Goal: Task Accomplishment & Management: Use online tool/utility

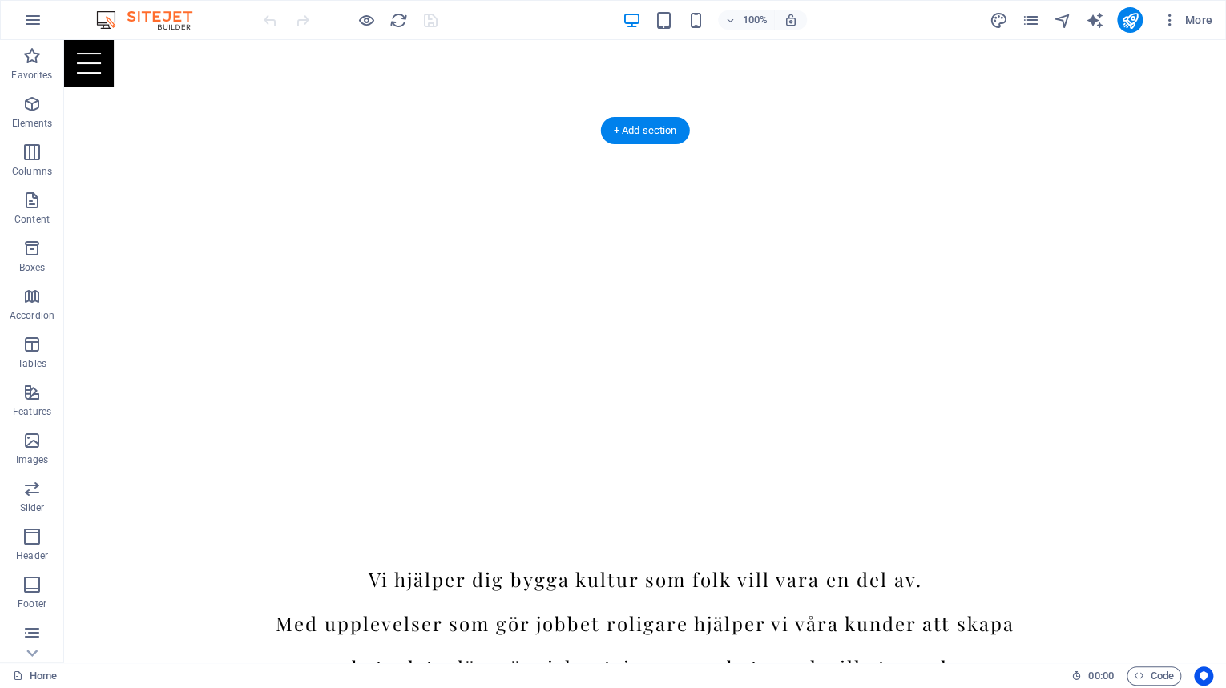
scroll to position [1923, 0]
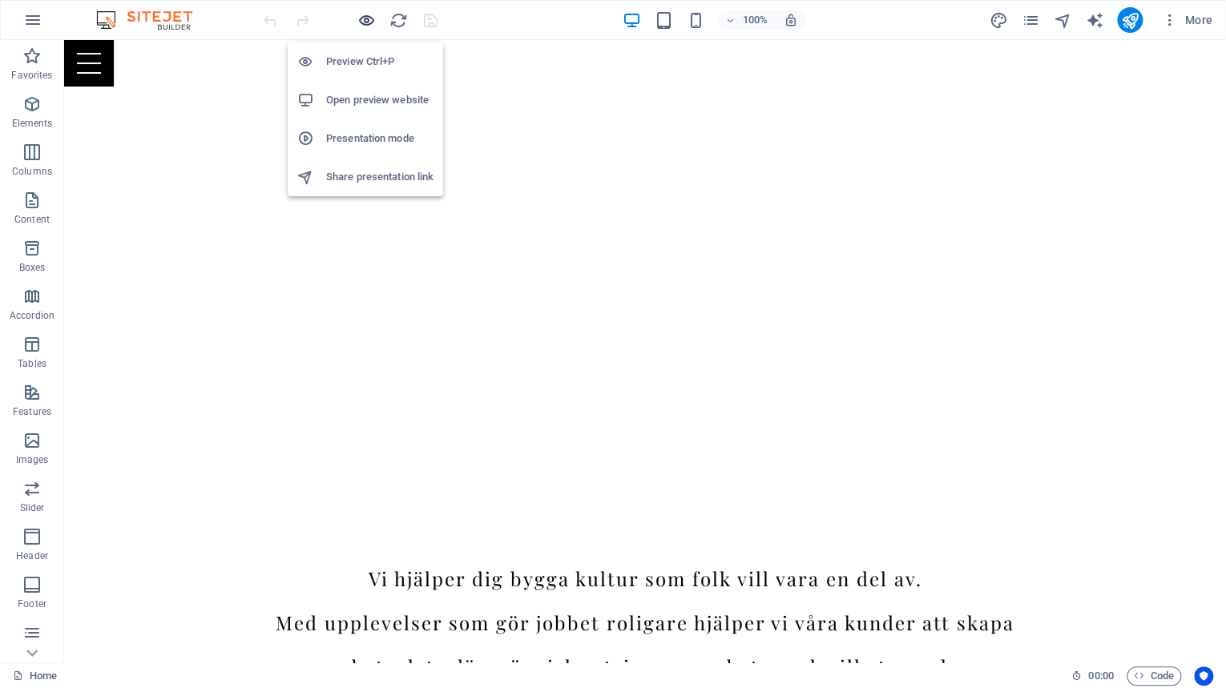
click at [366, 17] on icon "button" at bounding box center [366, 20] width 18 height 18
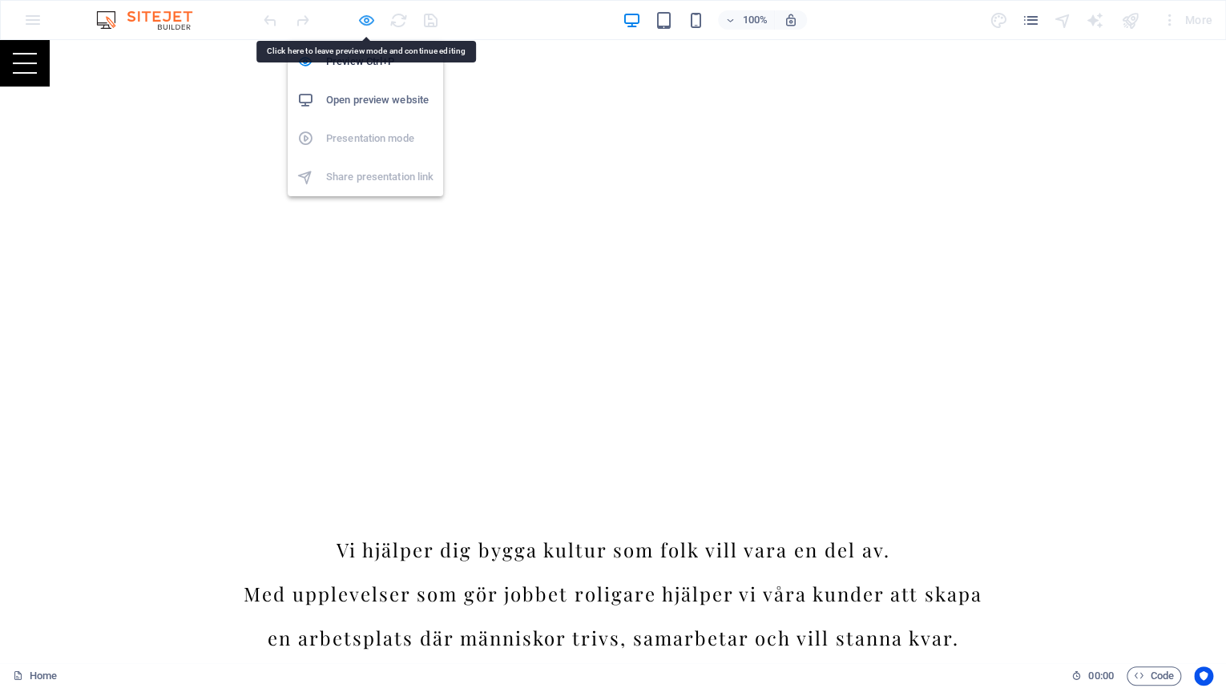
click at [361, 26] on icon "button" at bounding box center [366, 20] width 18 height 18
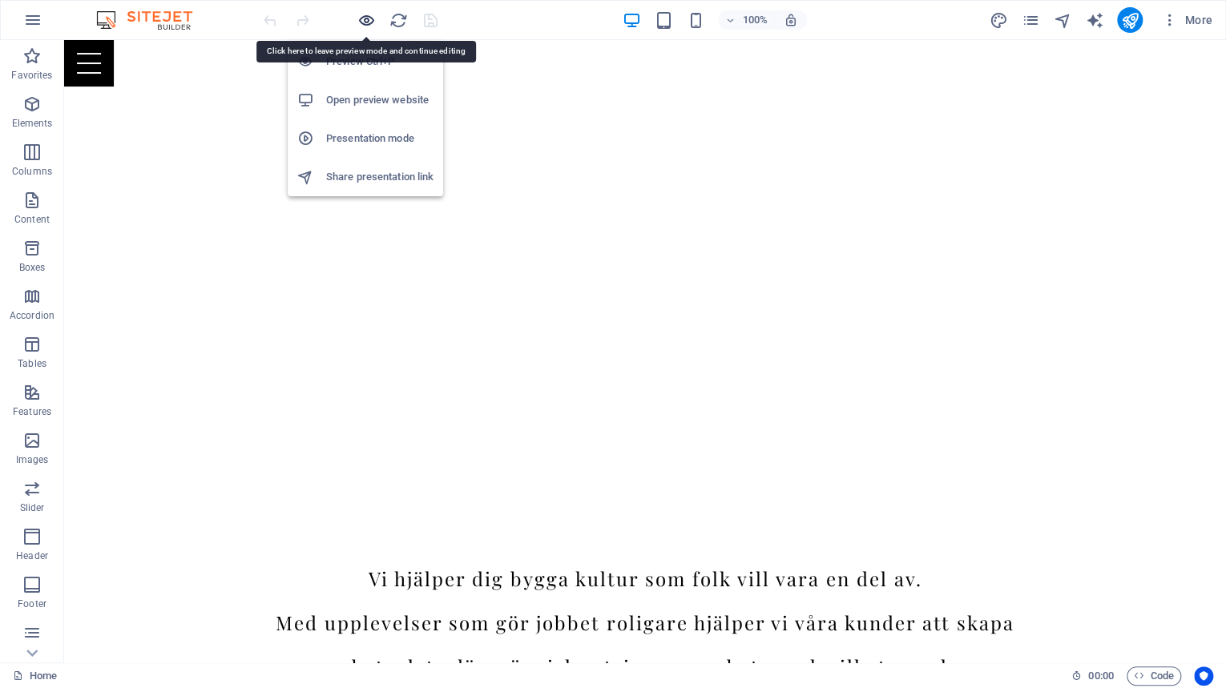
click at [362, 22] on icon "button" at bounding box center [366, 20] width 18 height 18
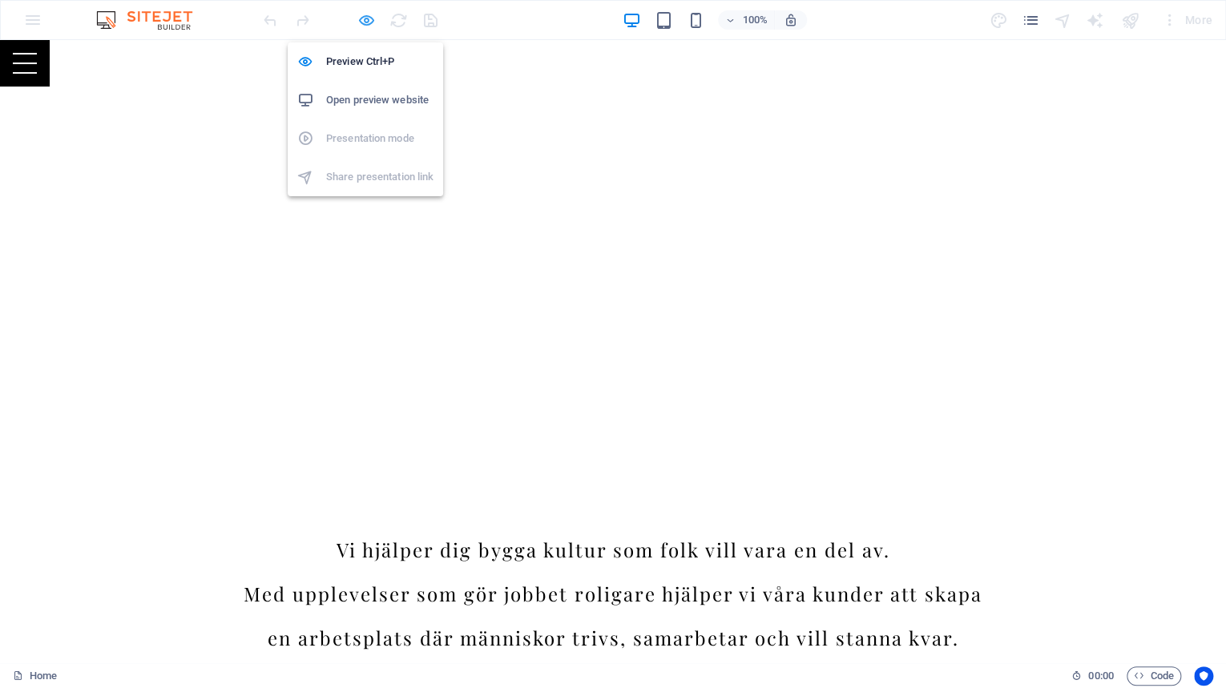
click at [371, 13] on icon "button" at bounding box center [366, 20] width 18 height 18
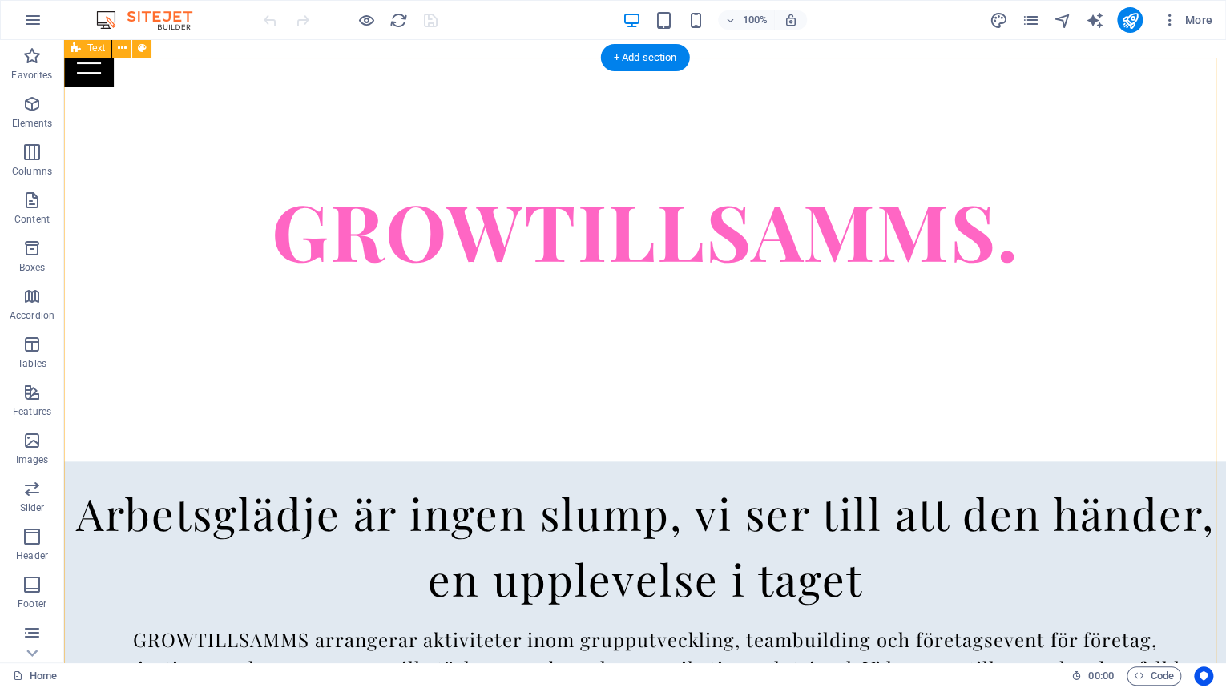
scroll to position [0, 0]
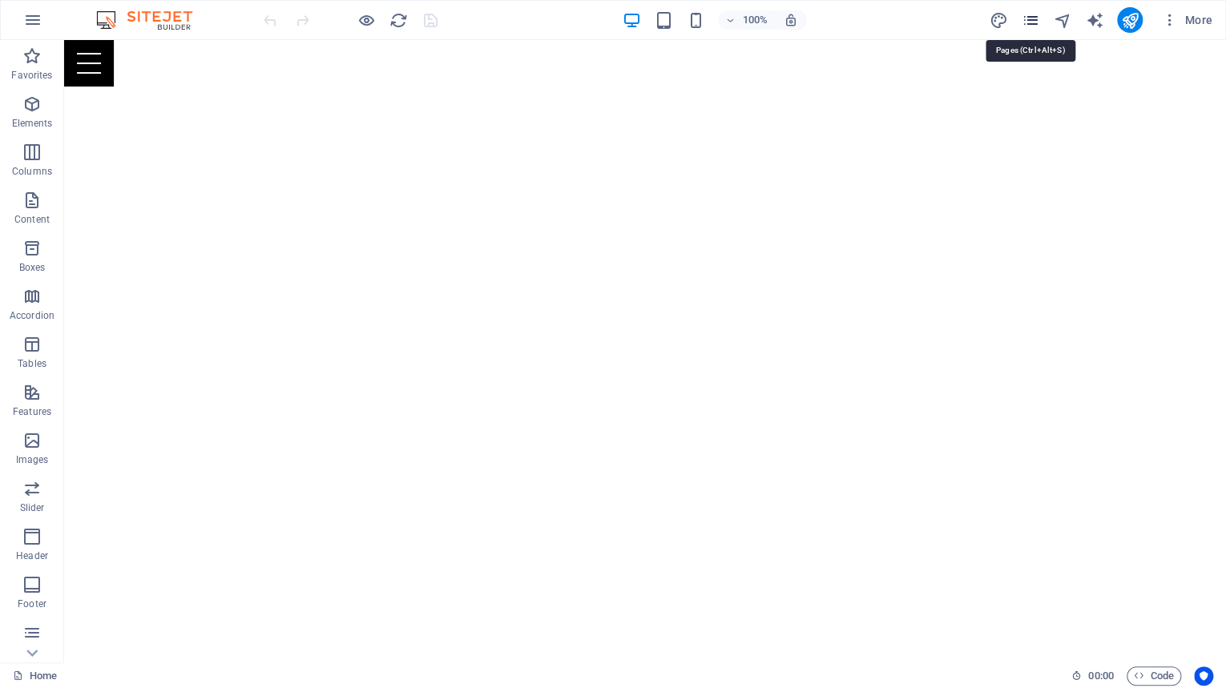
click at [1026, 22] on icon "pages" at bounding box center [1030, 20] width 18 height 18
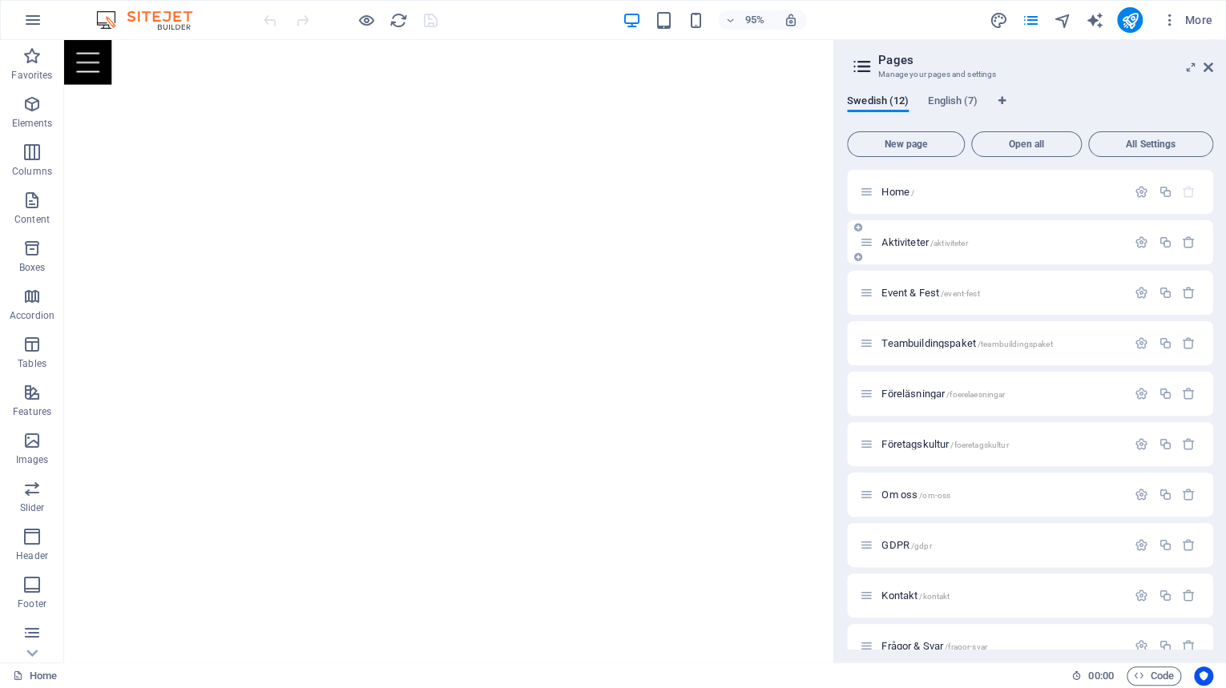
click at [923, 249] on div "Aktiviteter /aktiviteter" at bounding box center [993, 242] width 267 height 18
click at [931, 237] on span "Aktiviteter /aktiviteter" at bounding box center [924, 242] width 86 height 12
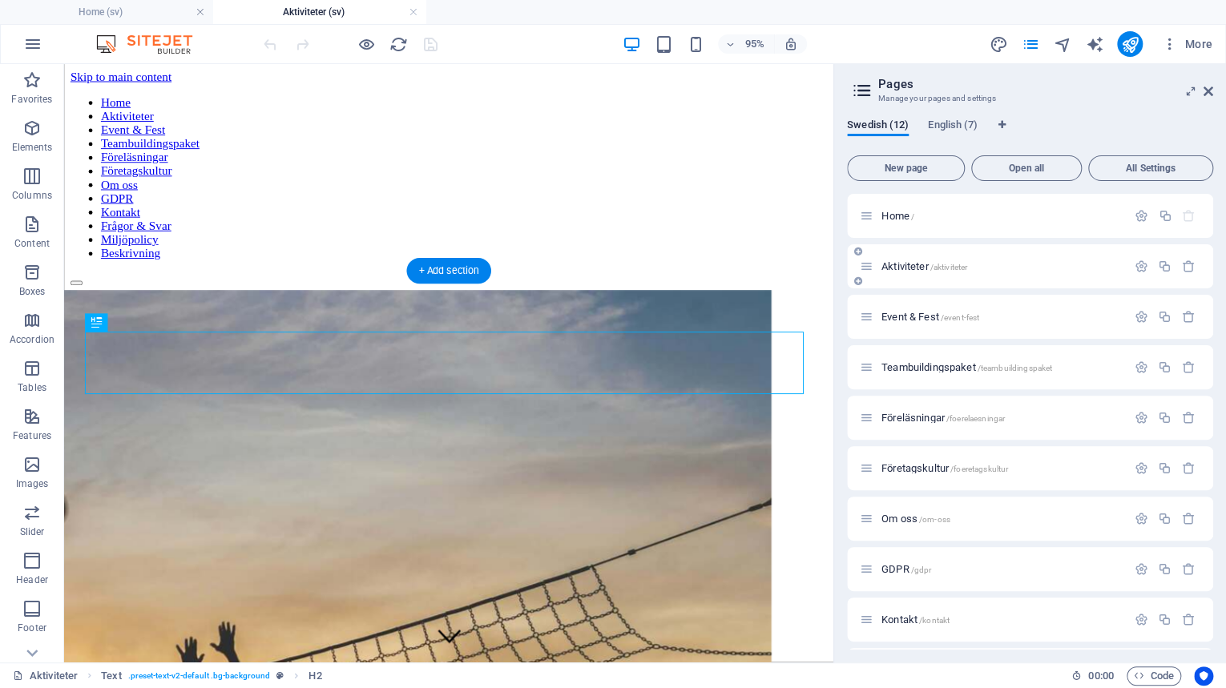
scroll to position [409, 0]
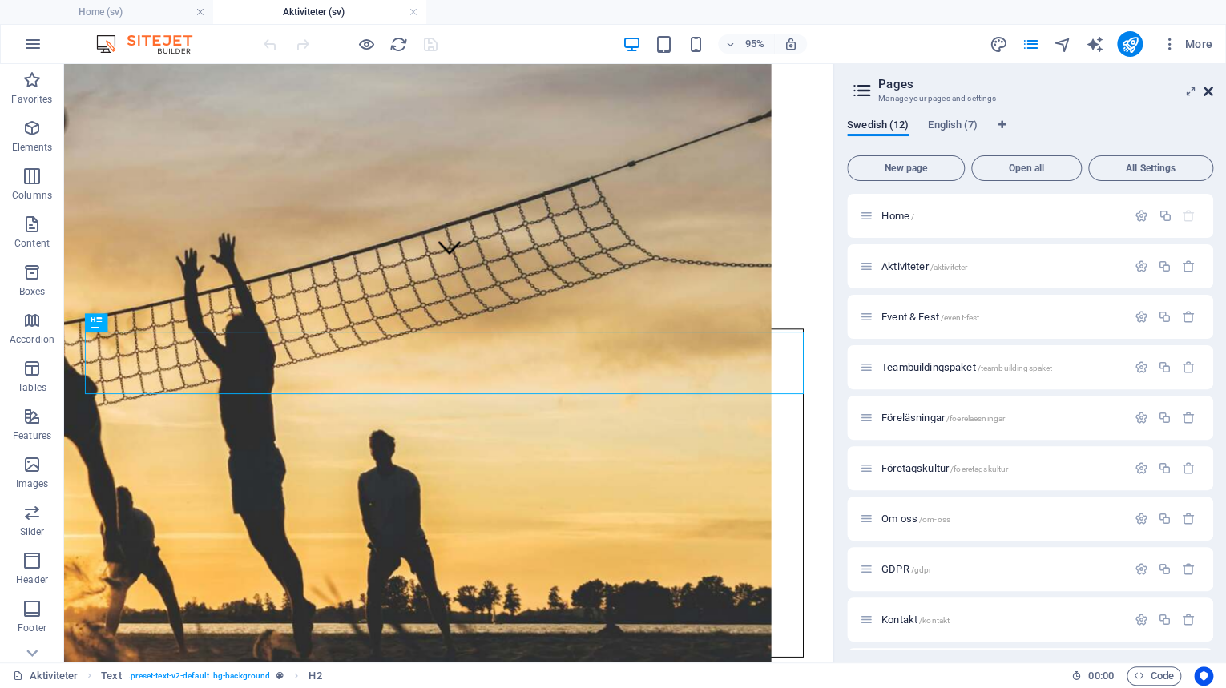
click at [1208, 90] on icon at bounding box center [1208, 91] width 10 height 13
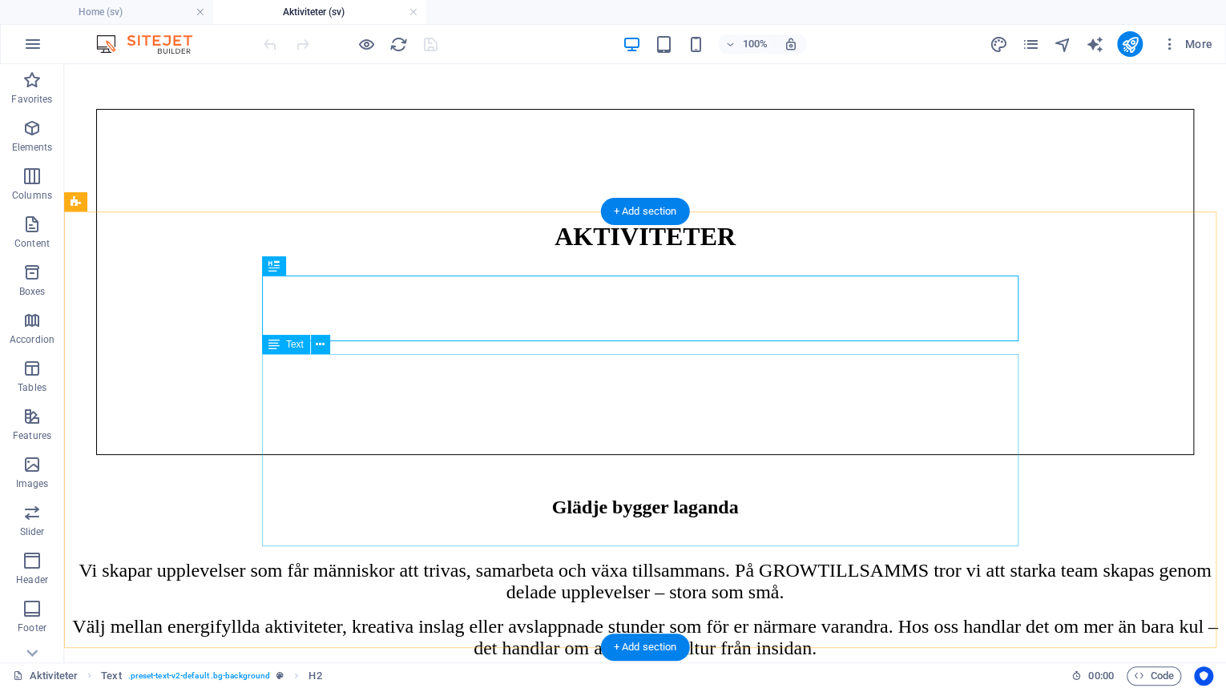
scroll to position [665, 0]
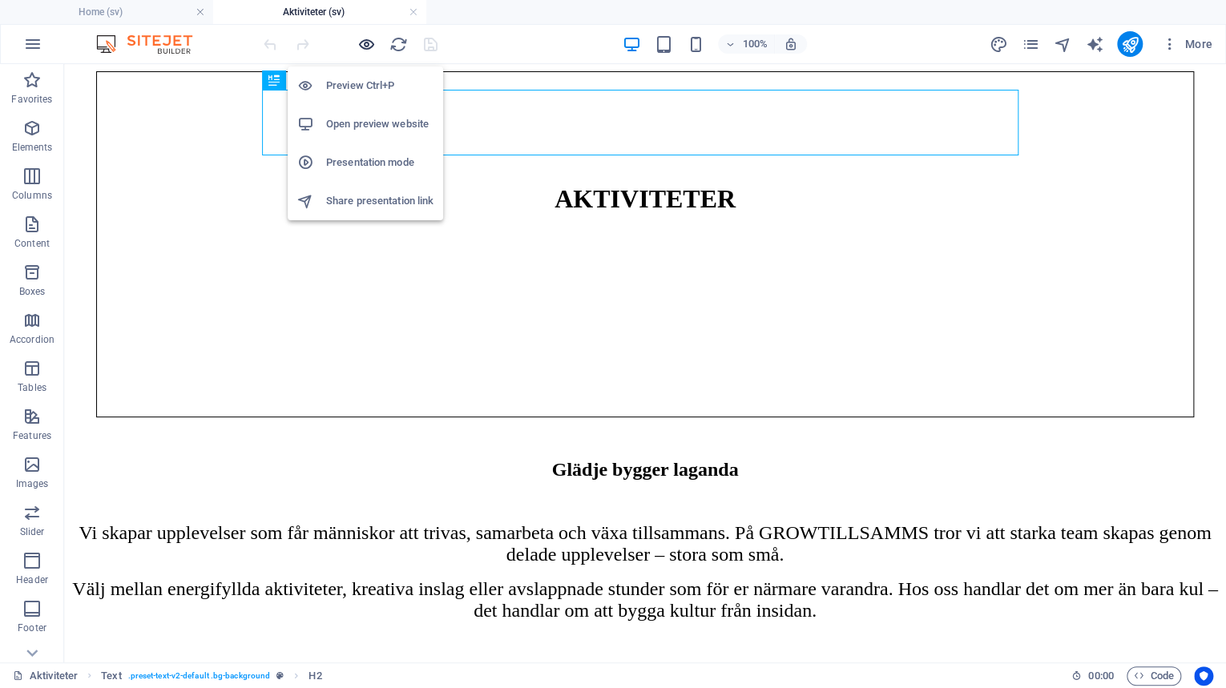
click at [363, 45] on icon "button" at bounding box center [366, 44] width 18 height 18
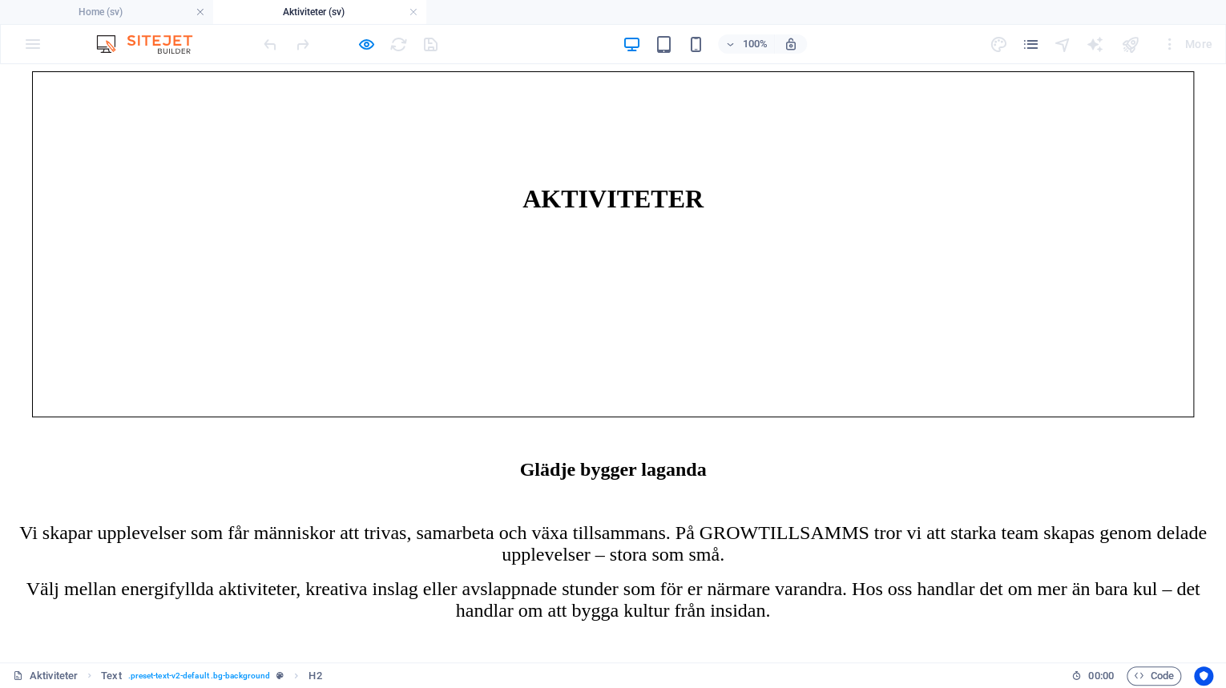
click at [568, 662] on link "Hör av dig så tänker vi tillsammans" at bounding box center [613, 669] width 183 height 14
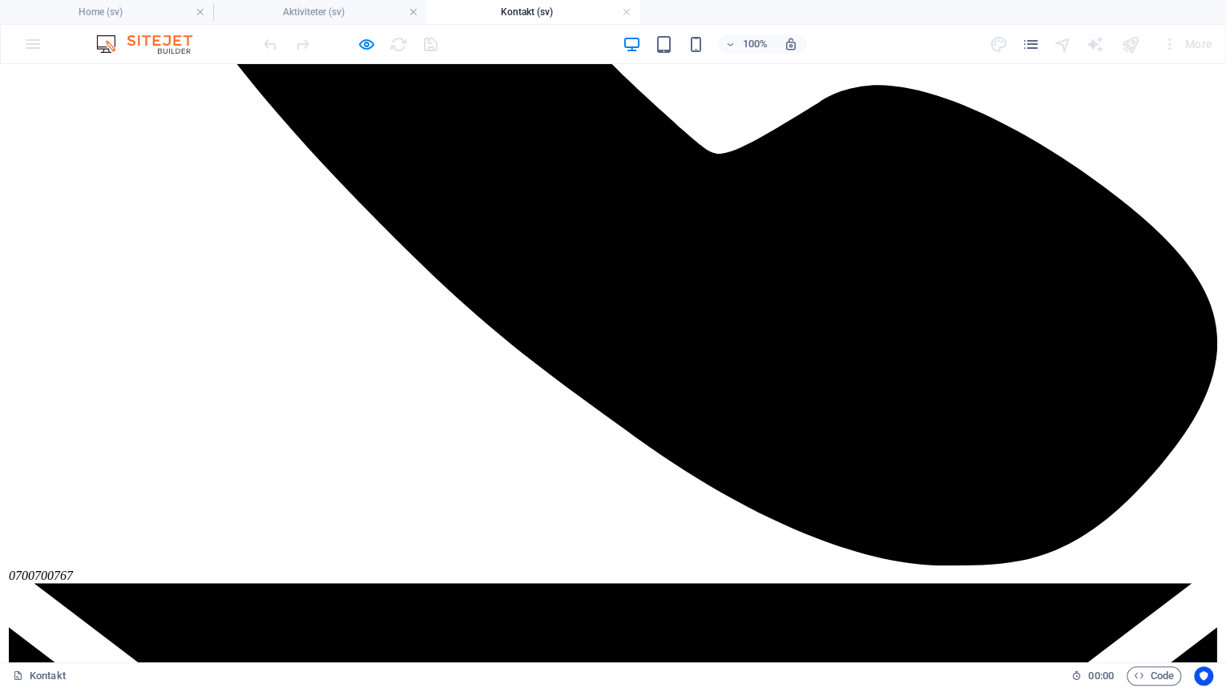
scroll to position [823, 0]
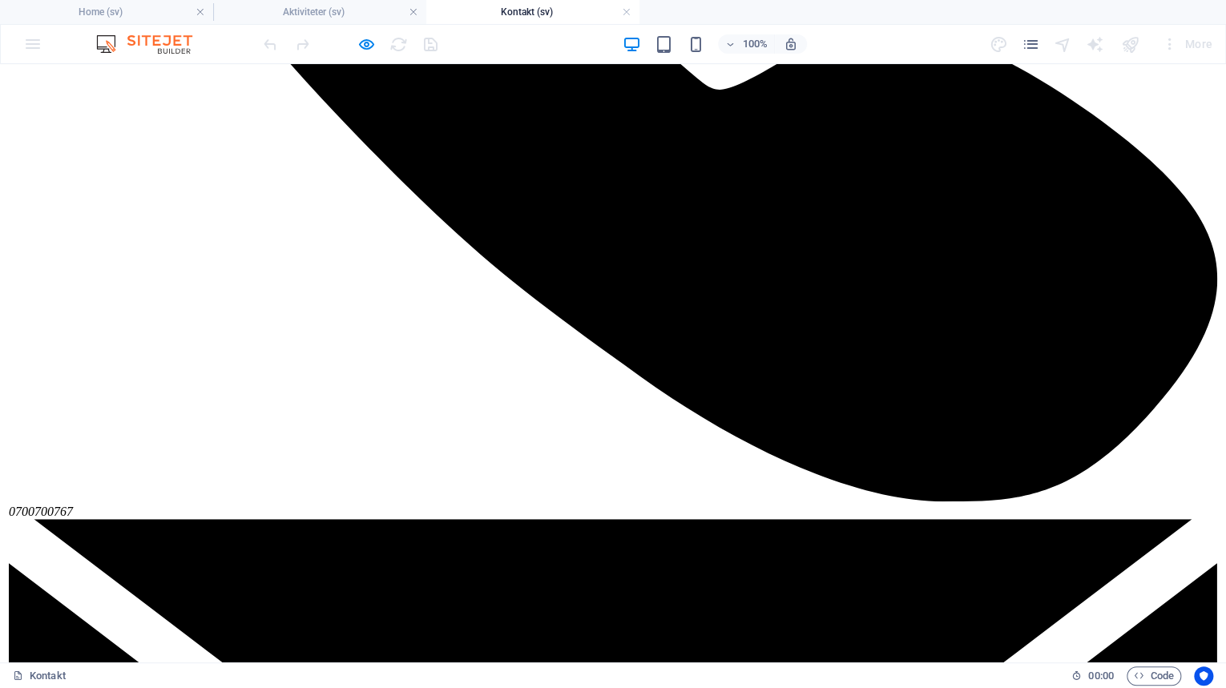
drag, startPoint x: 369, startPoint y: 457, endPoint x: 373, endPoint y: 502, distance: 45.8
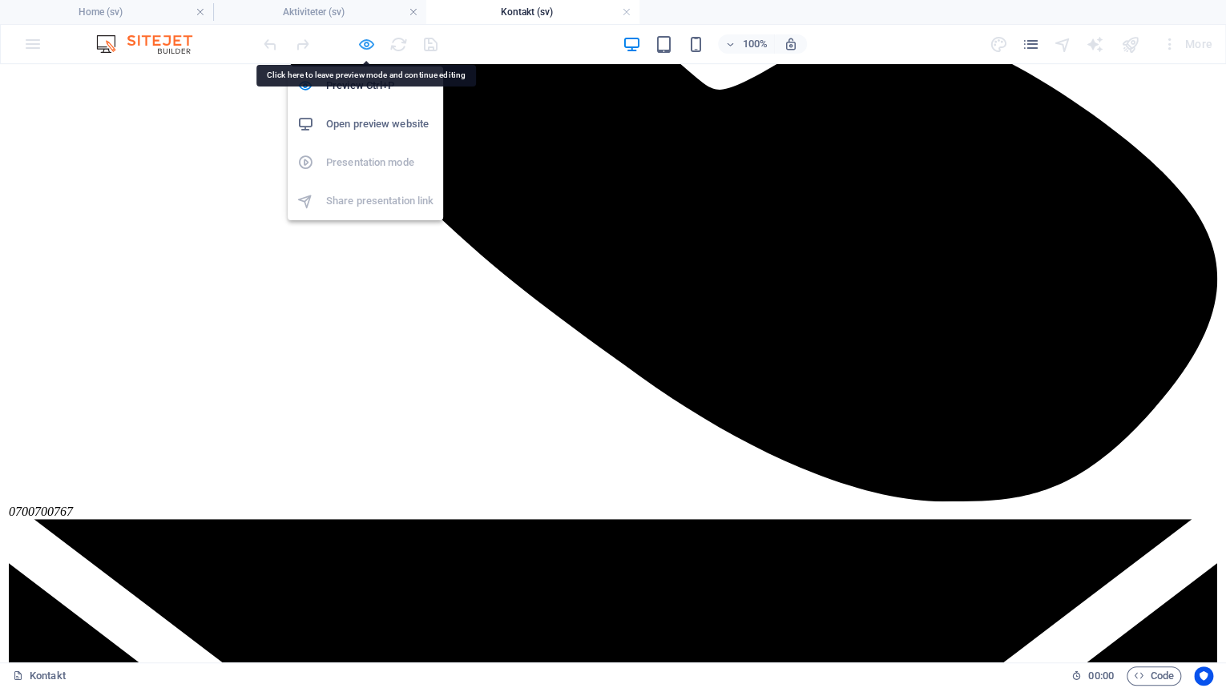
click at [365, 40] on icon "button" at bounding box center [366, 44] width 18 height 18
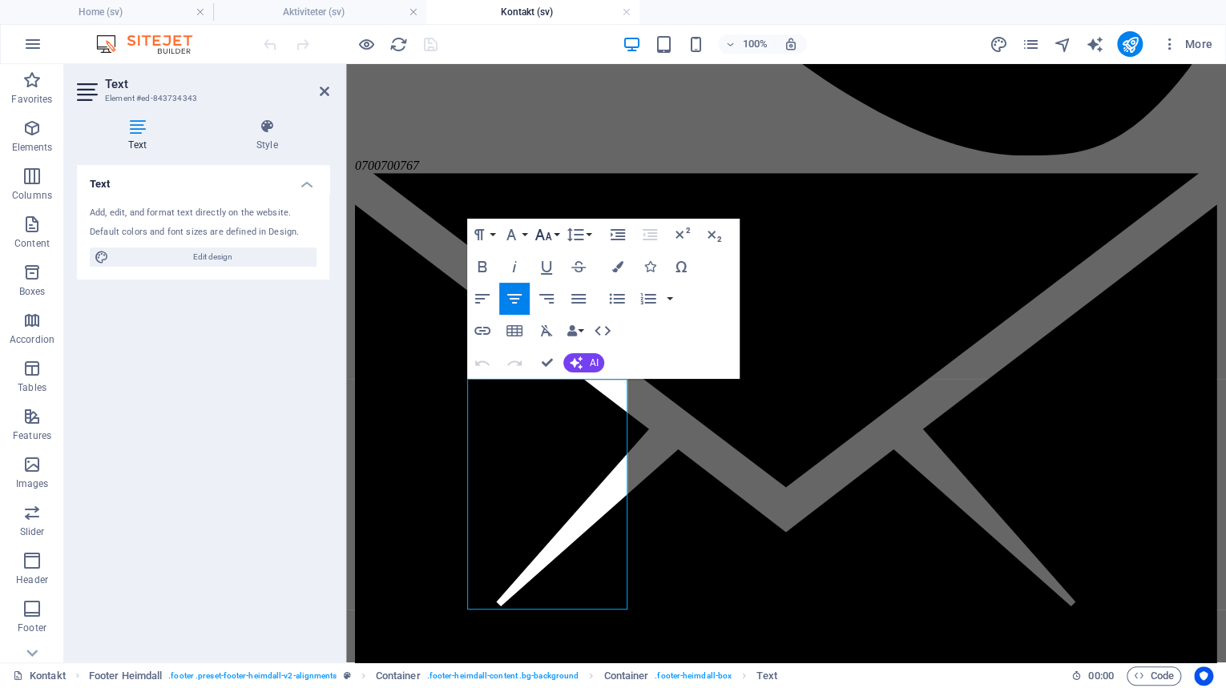
click at [550, 234] on icon "button" at bounding box center [543, 234] width 19 height 19
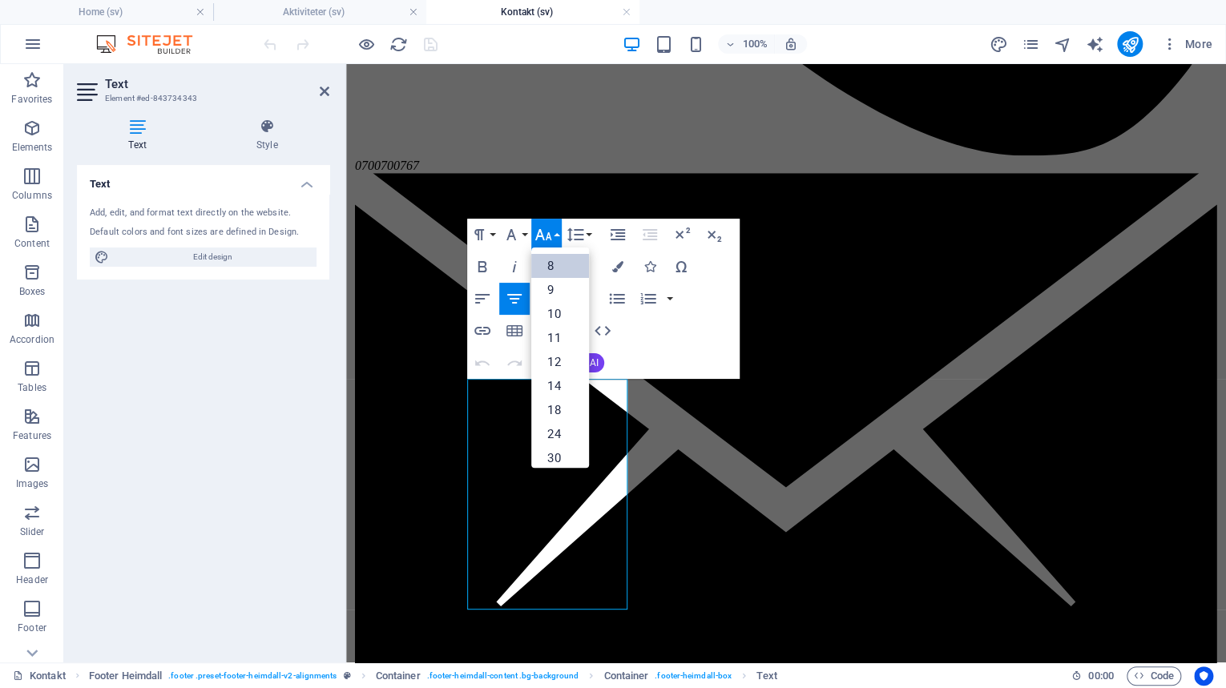
click at [557, 262] on link "8" at bounding box center [560, 266] width 58 height 24
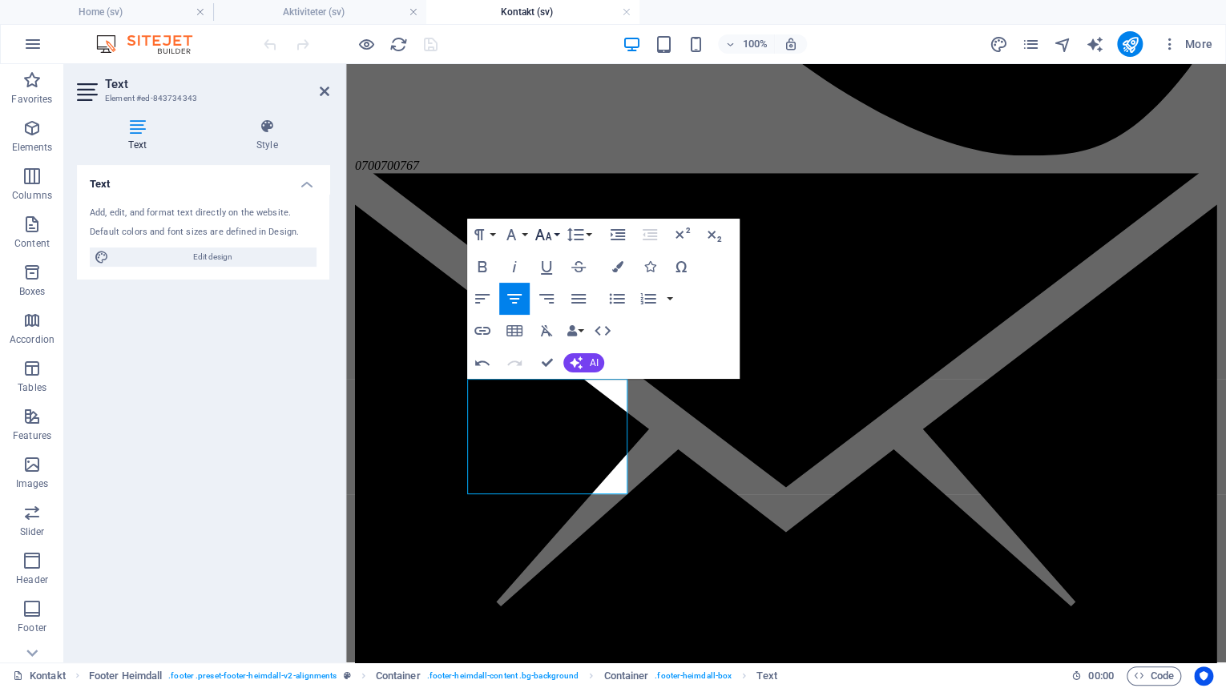
click at [549, 243] on icon "button" at bounding box center [543, 234] width 19 height 19
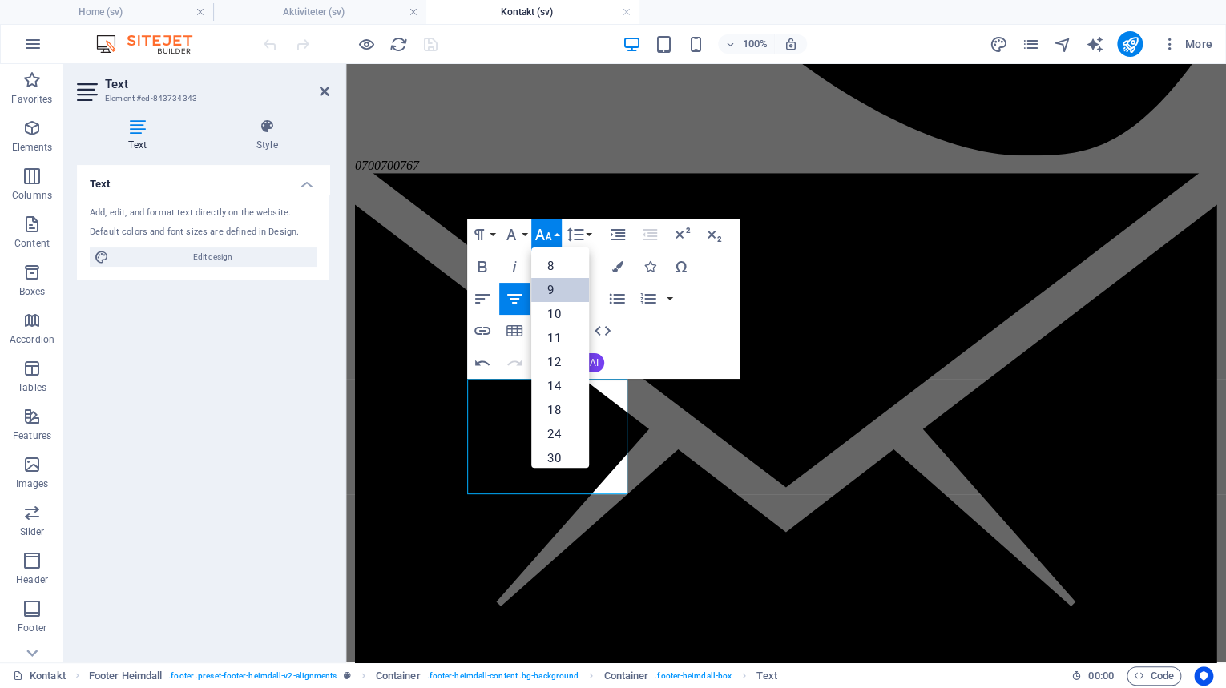
click at [549, 283] on link "9" at bounding box center [560, 290] width 58 height 24
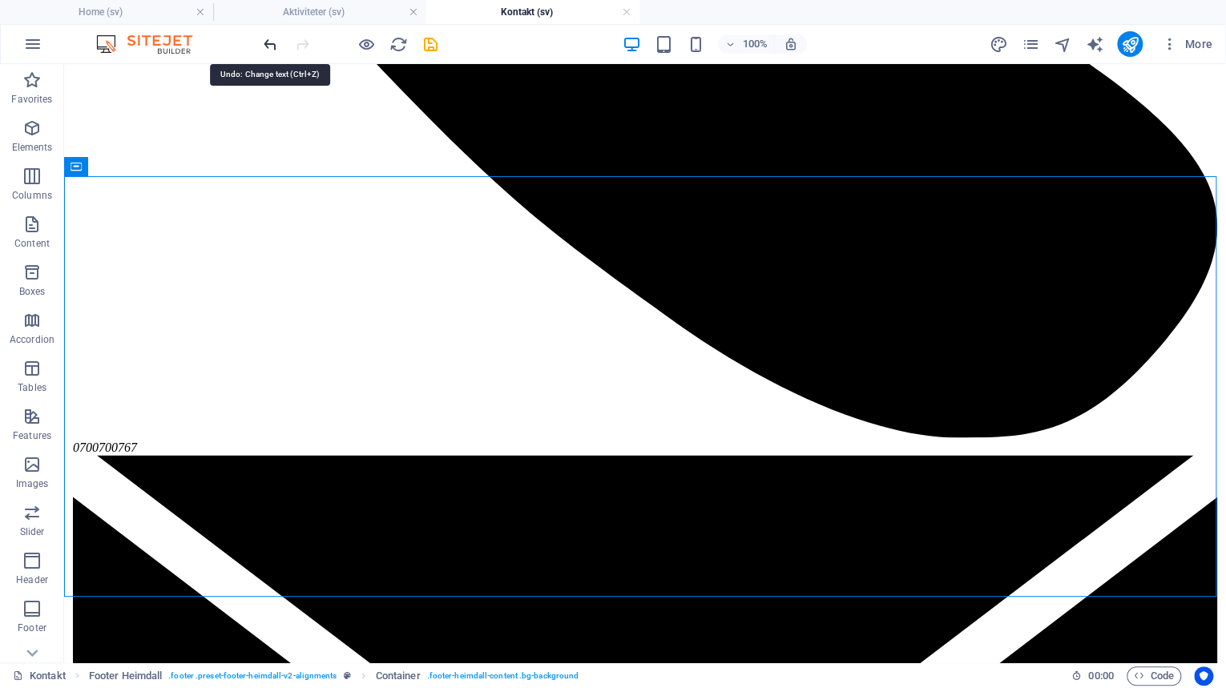
click at [265, 45] on icon "undo" at bounding box center [270, 44] width 18 height 18
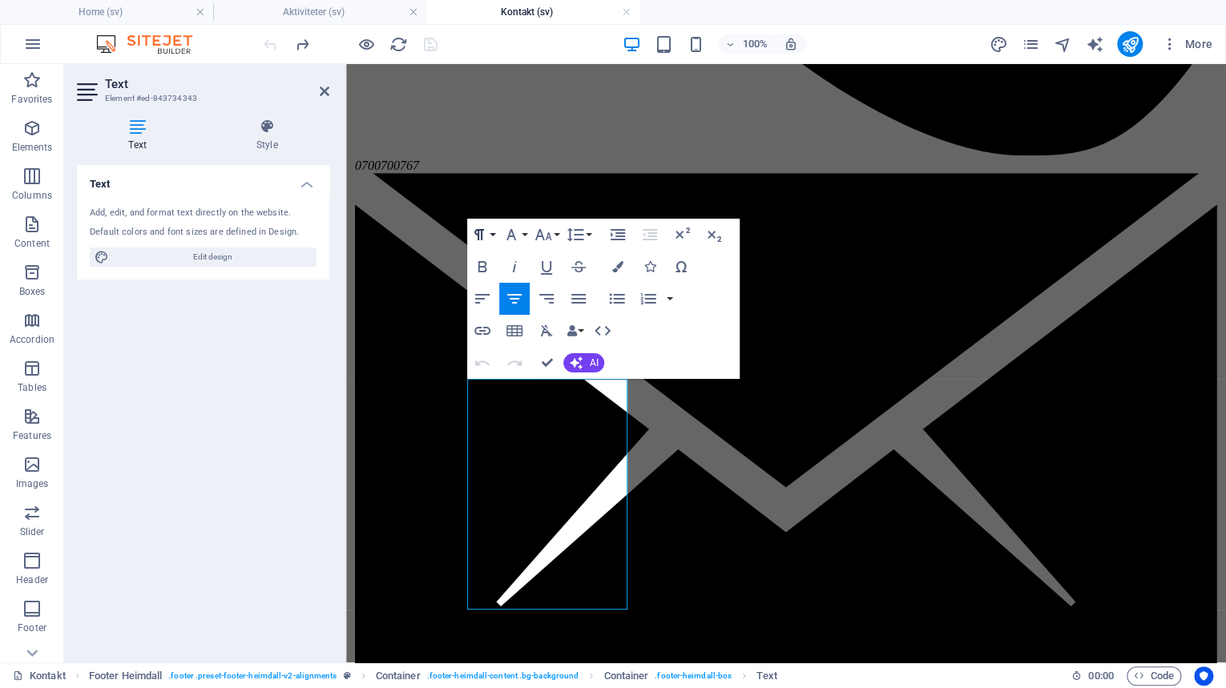
click at [473, 237] on icon "button" at bounding box center [478, 234] width 19 height 19
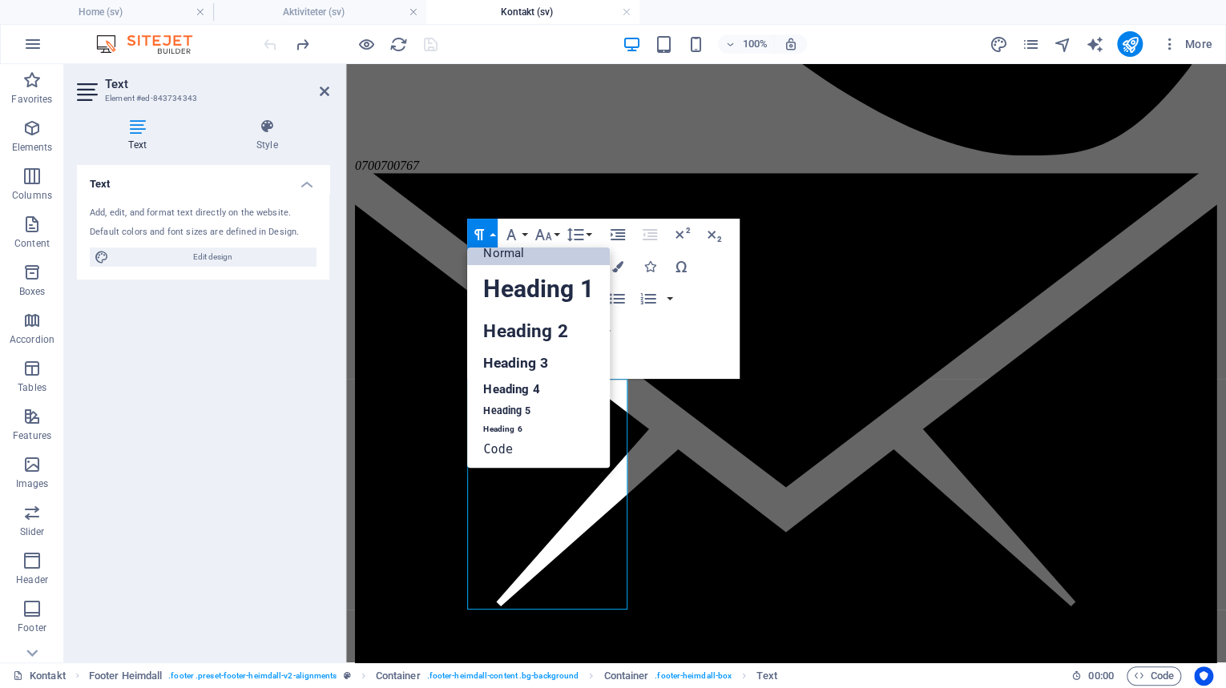
scroll to position [13, 0]
click at [489, 233] on icon "button" at bounding box center [478, 234] width 19 height 19
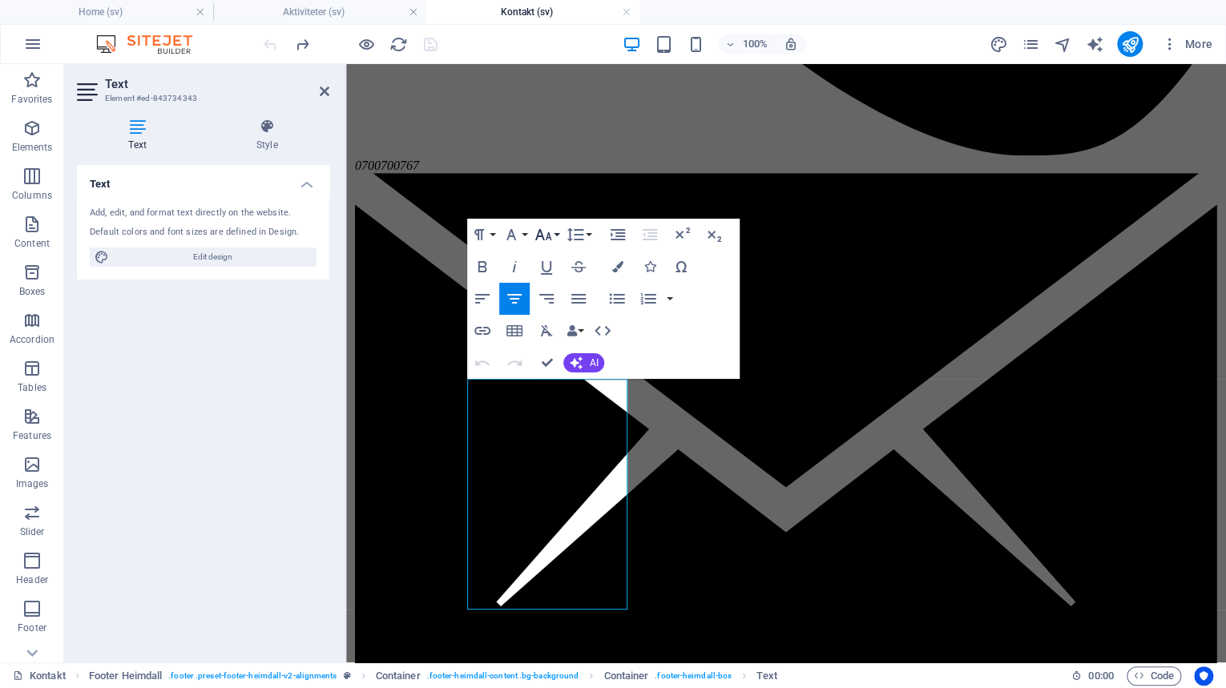
click at [557, 233] on button "Font Size" at bounding box center [546, 235] width 30 height 32
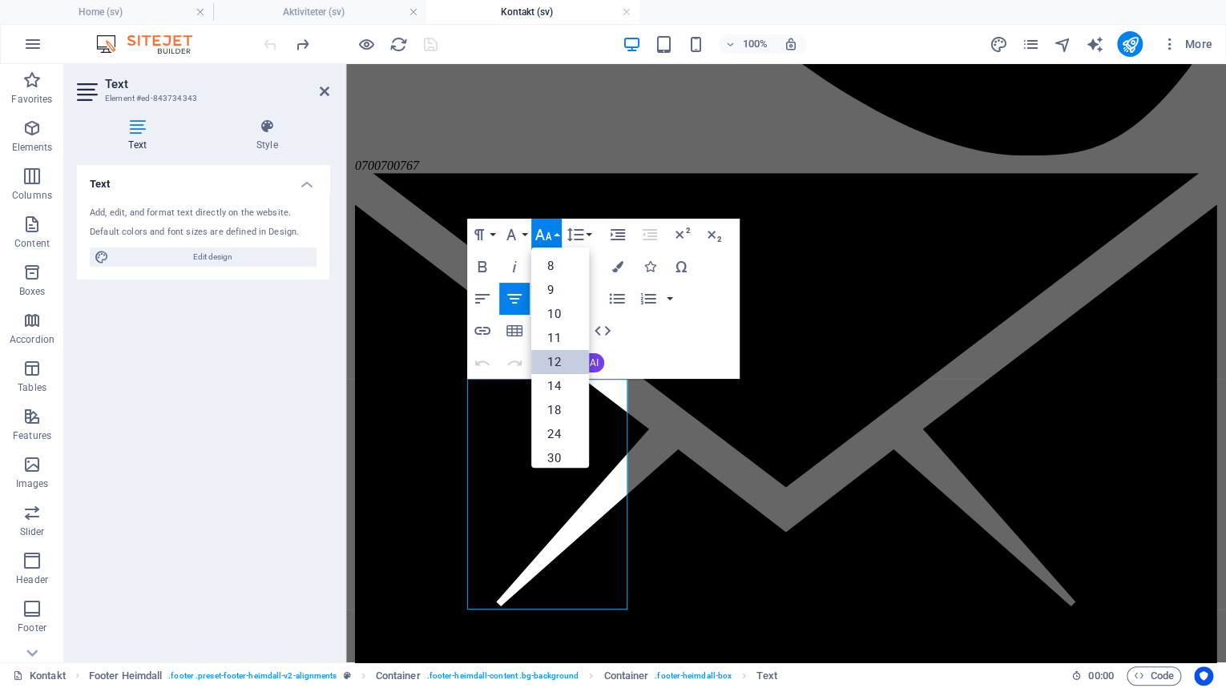
click at [551, 357] on link "12" at bounding box center [560, 362] width 58 height 24
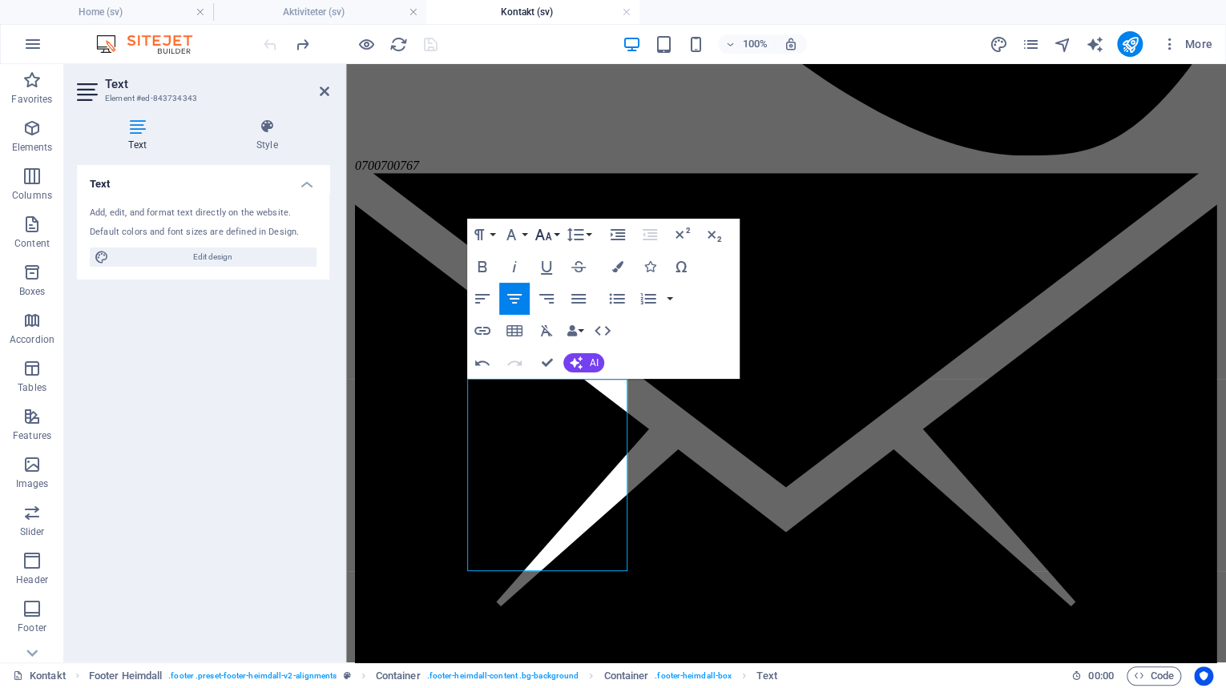
click at [550, 237] on icon "button" at bounding box center [543, 234] width 17 height 11
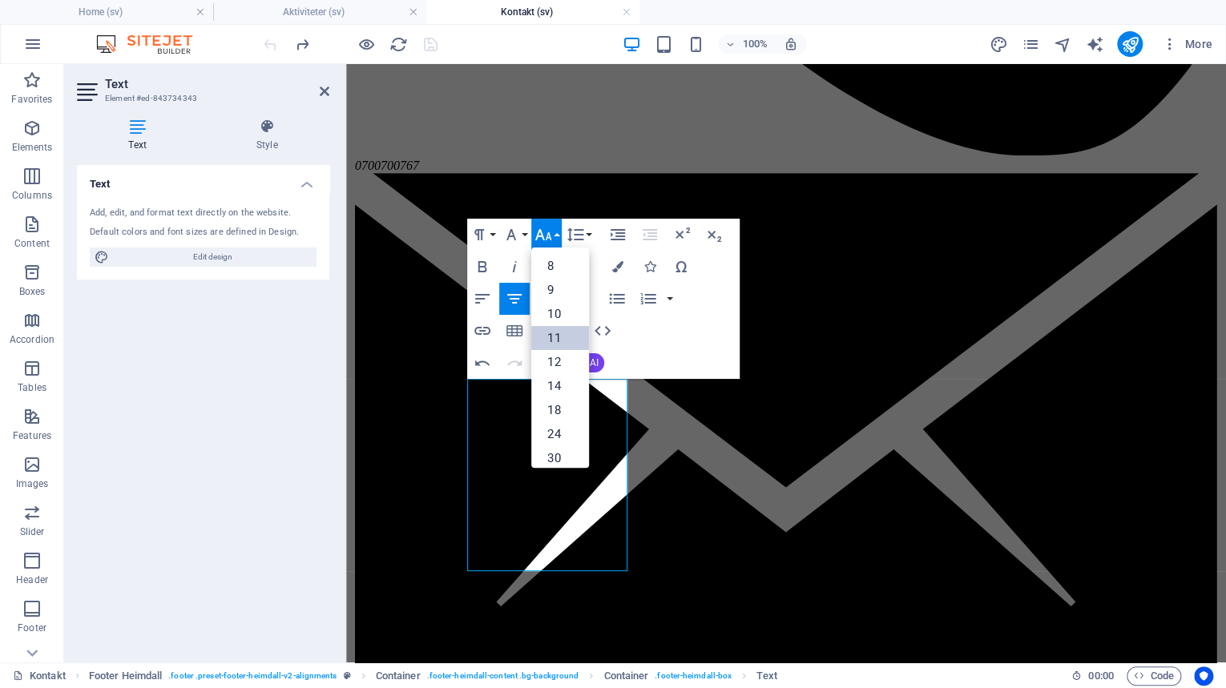
click at [558, 337] on link "11" at bounding box center [560, 338] width 58 height 24
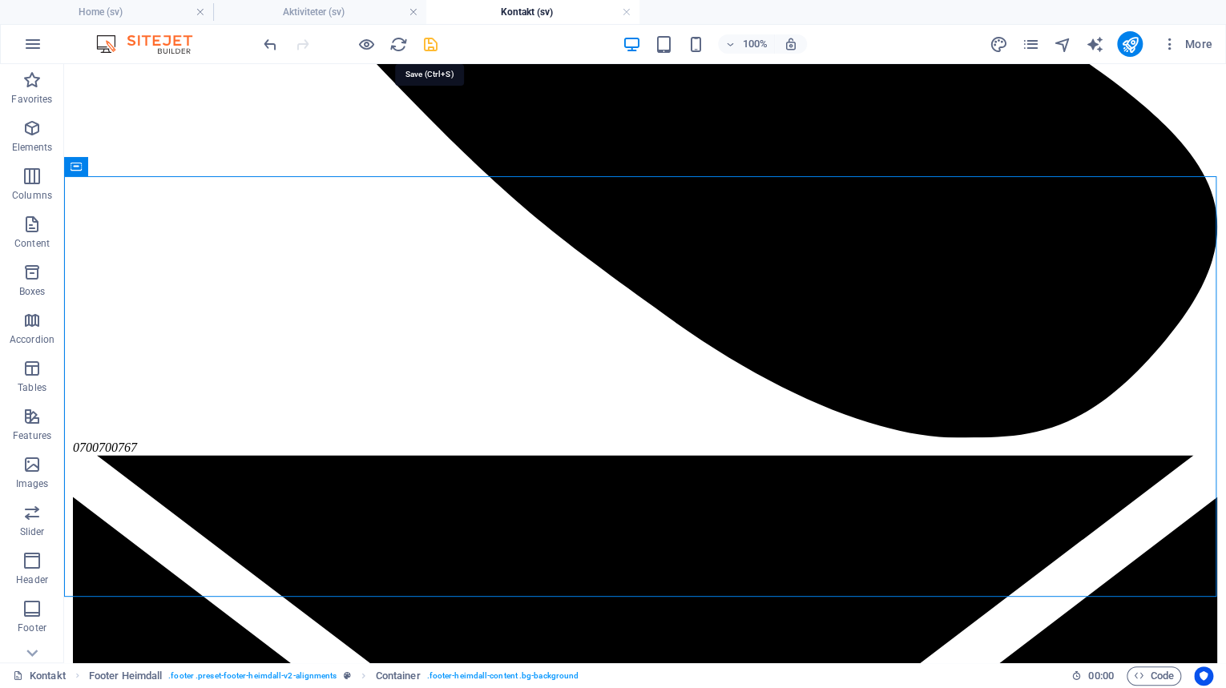
click at [433, 46] on icon "save" at bounding box center [430, 44] width 18 height 18
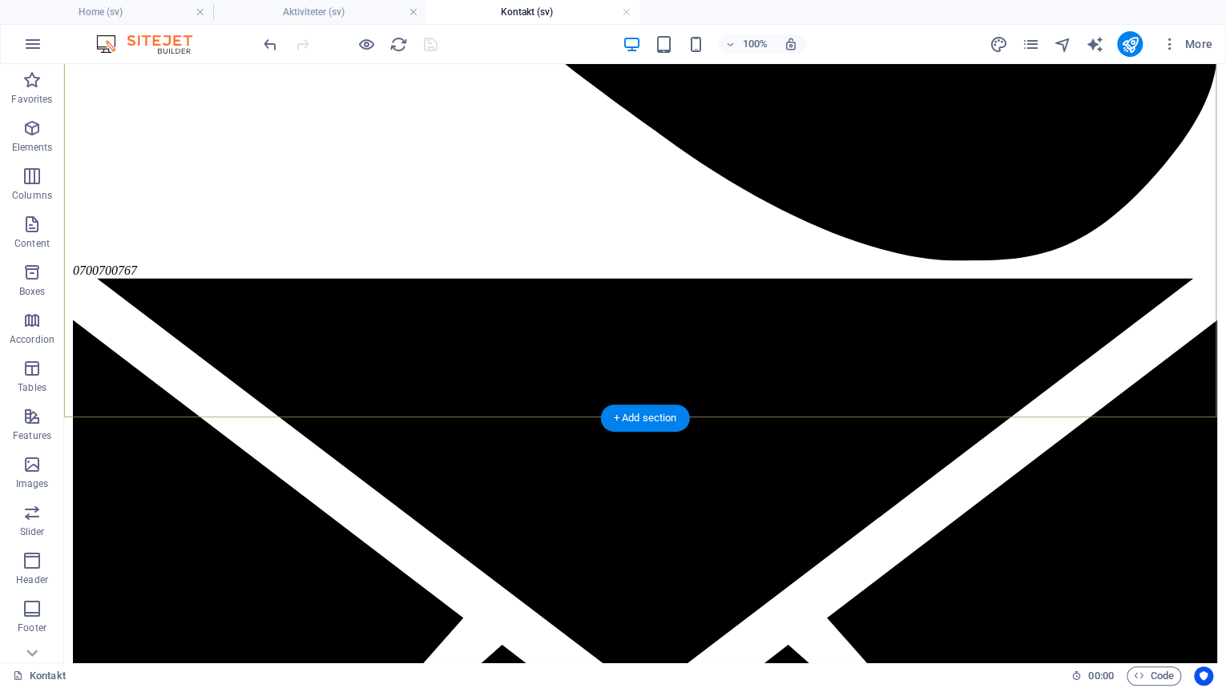
scroll to position [1002, 0]
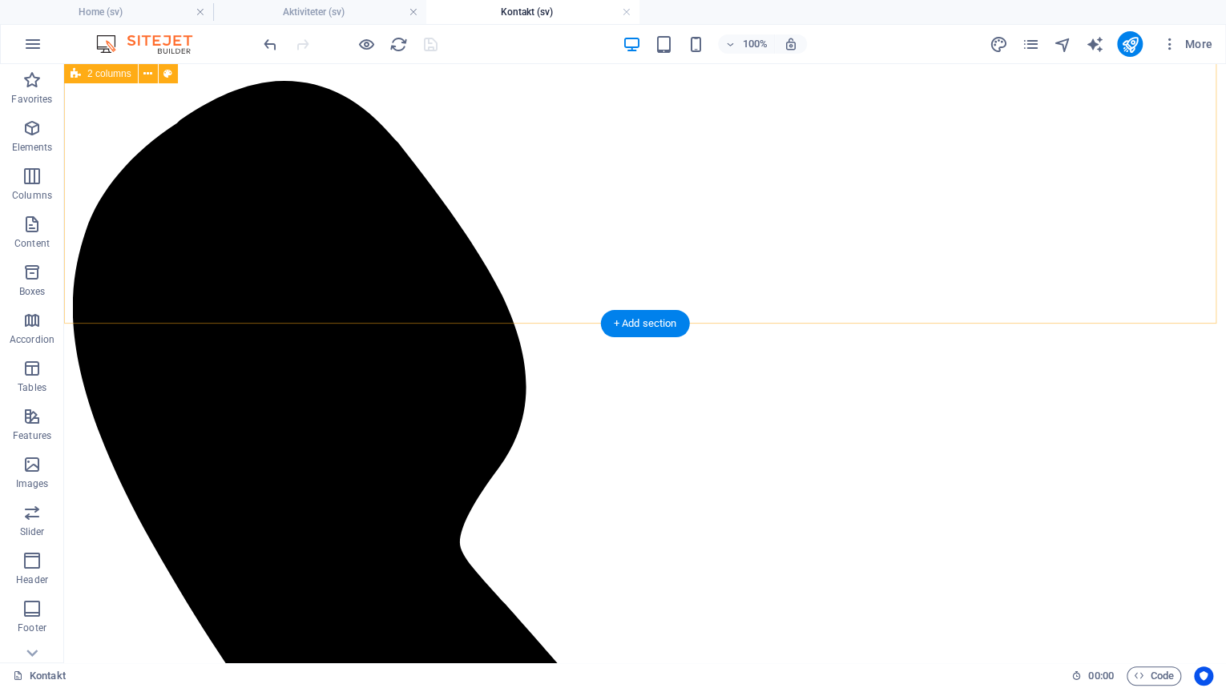
scroll to position [0, 0]
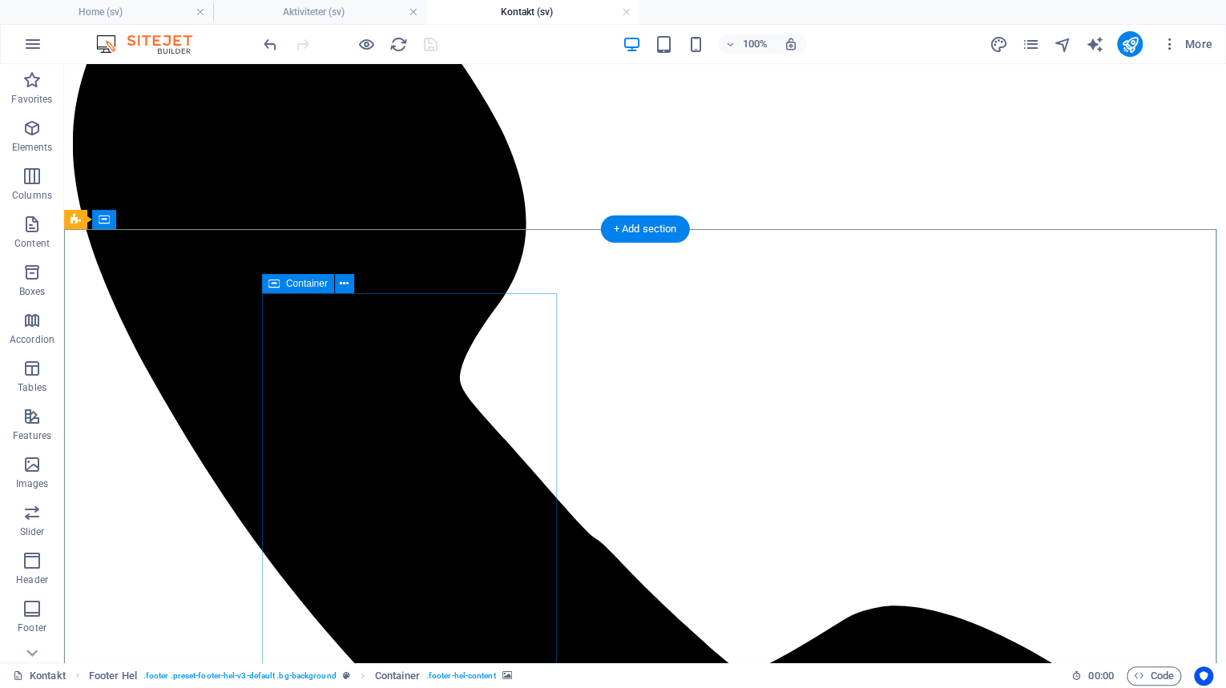
scroll to position [192, 0]
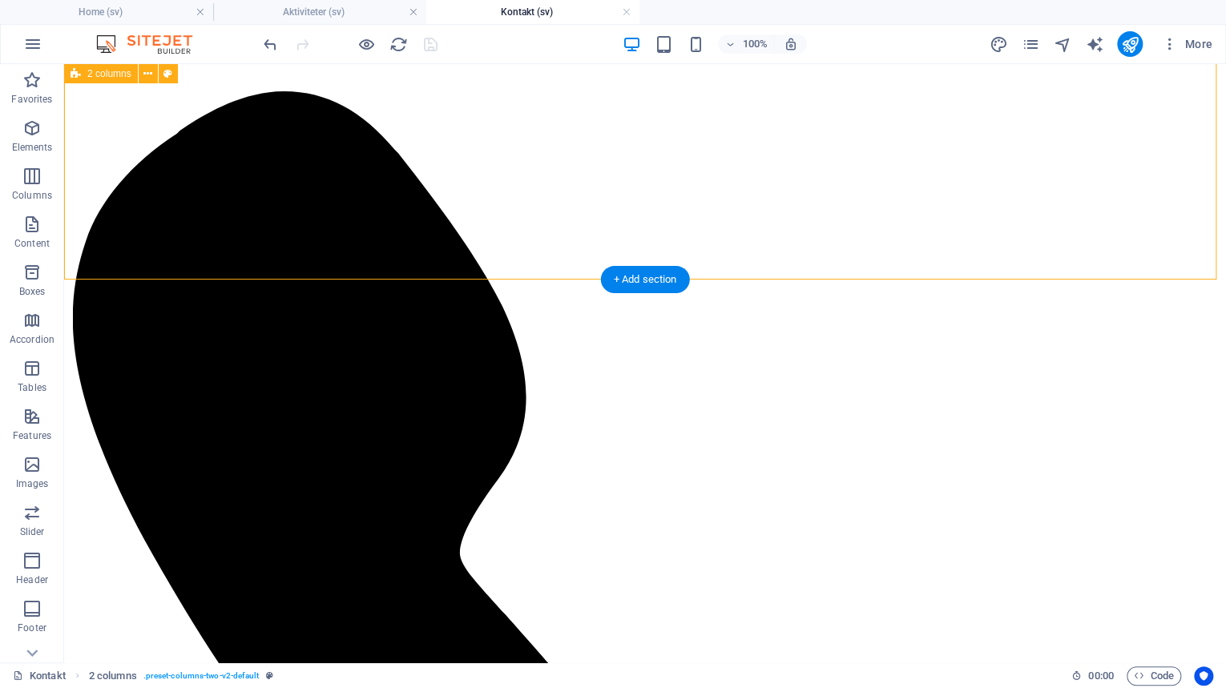
scroll to position [0, 0]
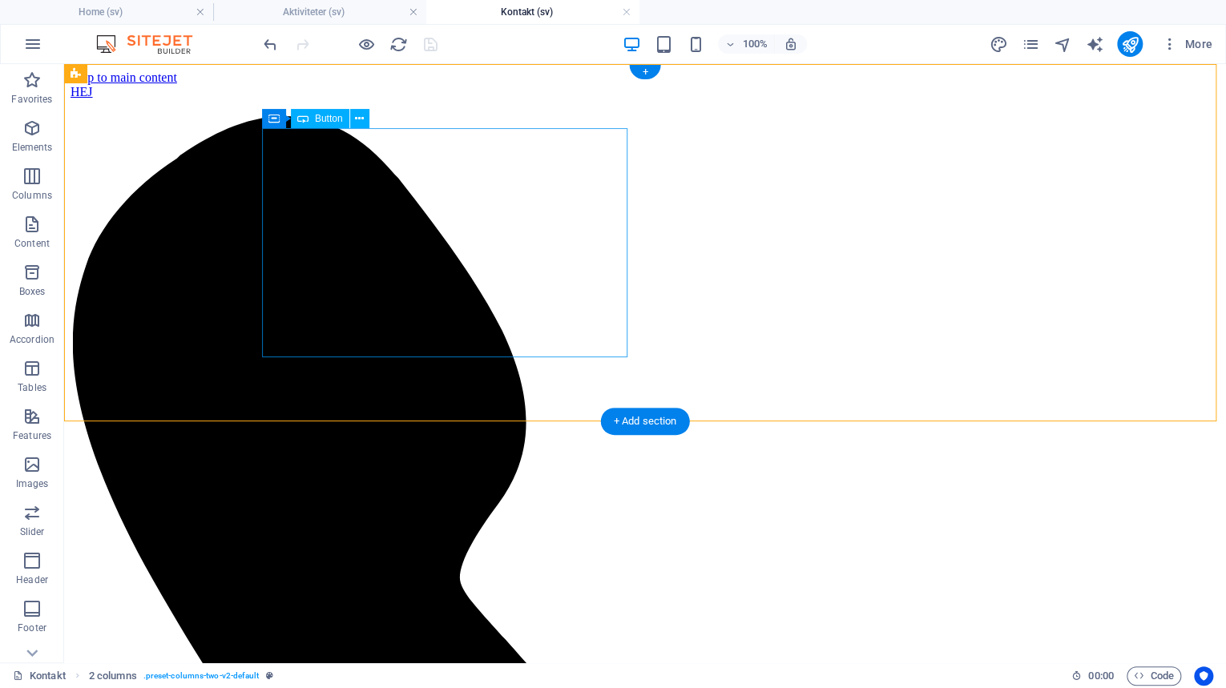
click at [333, 99] on div "HEJ" at bounding box center [645, 92] width 1149 height 14
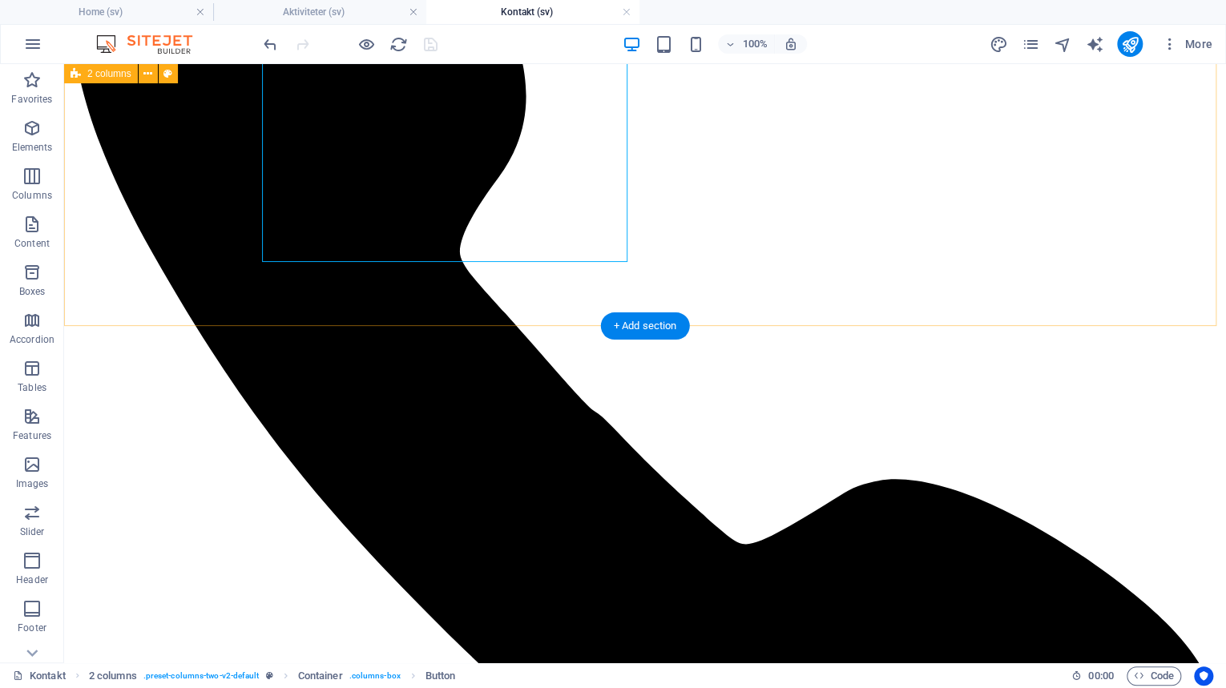
scroll to position [513, 0]
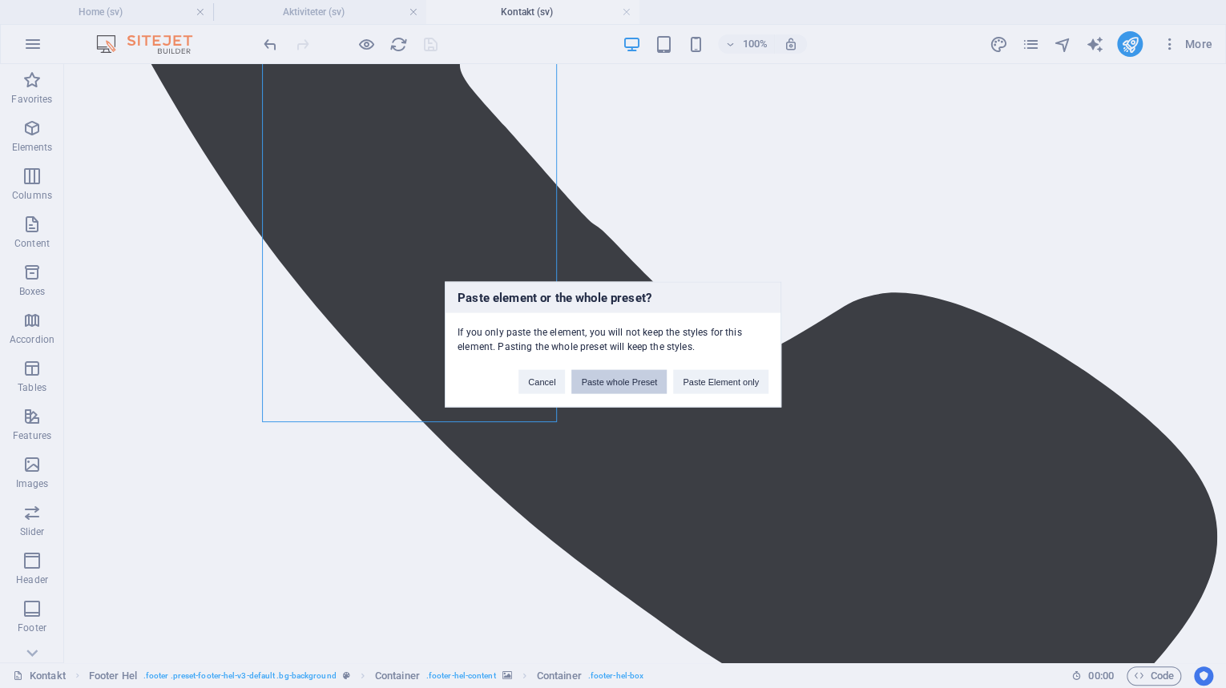
click at [598, 385] on button "Paste whole Preset" at bounding box center [618, 381] width 95 height 24
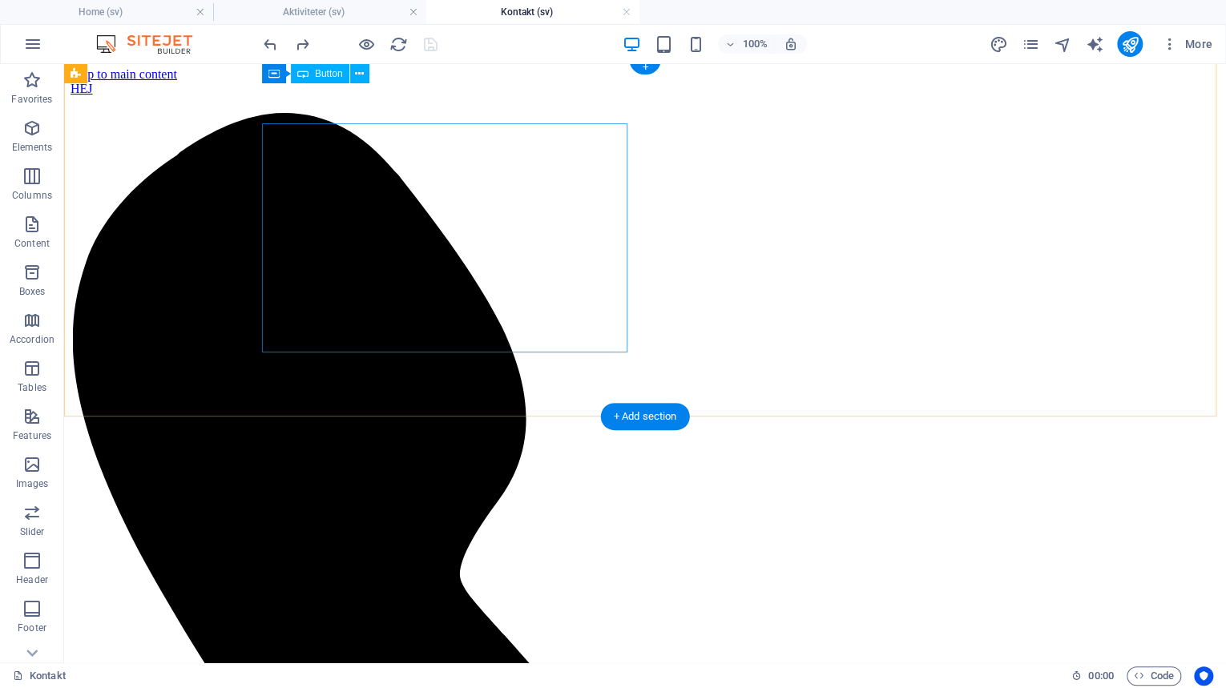
scroll to position [0, 0]
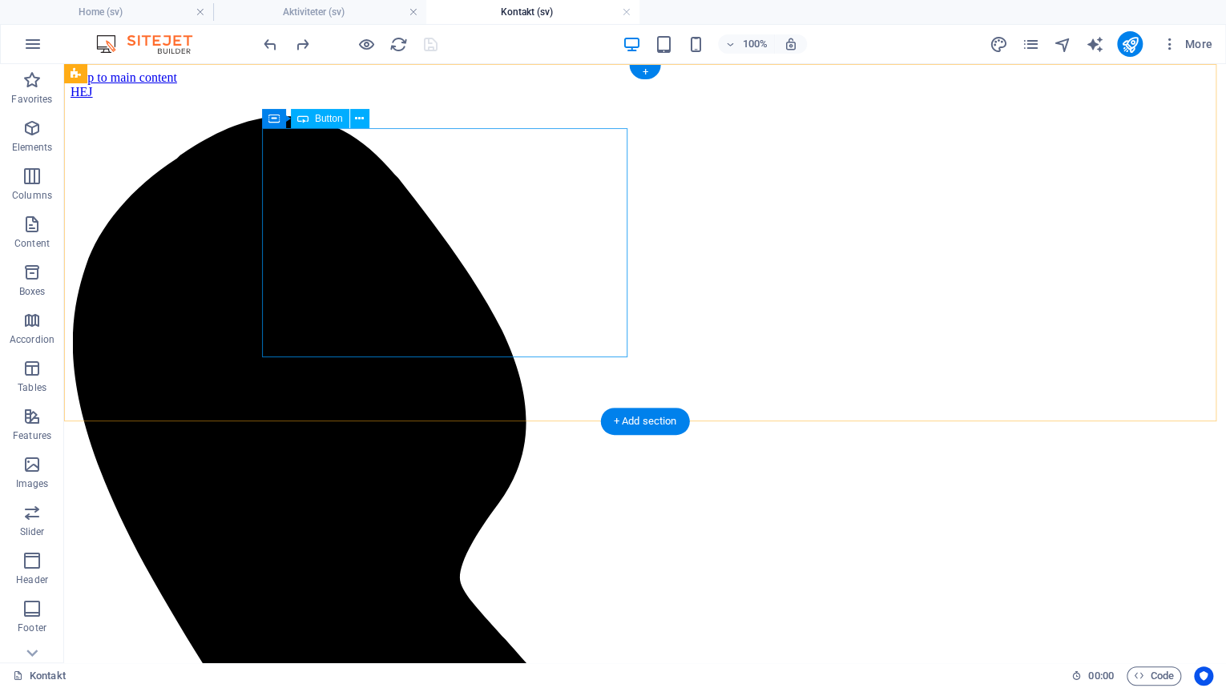
click at [409, 99] on div "HEJ" at bounding box center [645, 92] width 1149 height 14
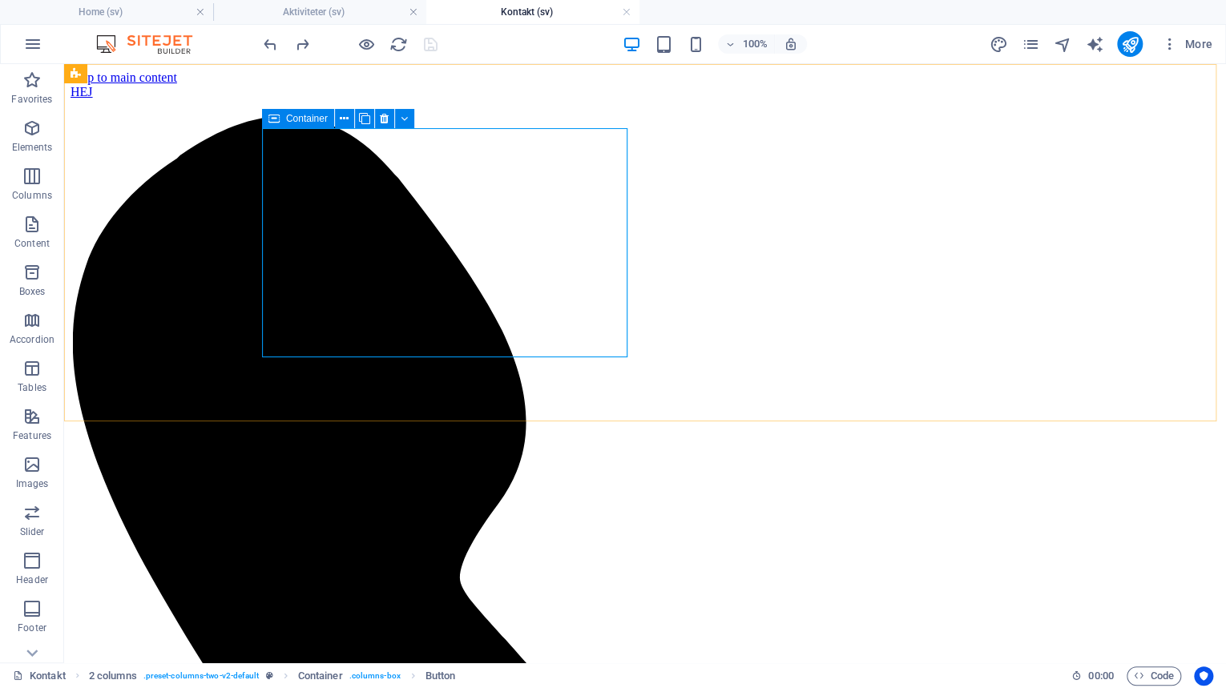
click at [292, 122] on span "Container" at bounding box center [307, 119] width 42 height 10
click at [343, 119] on icon at bounding box center [344, 119] width 9 height 17
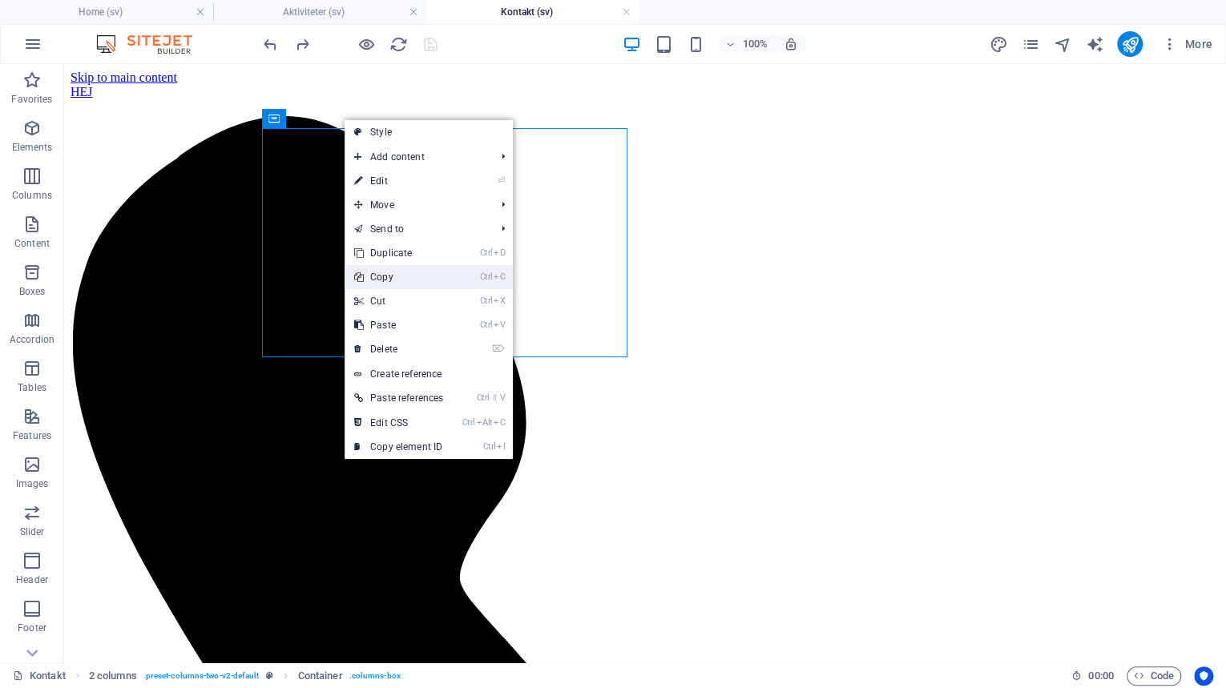
click at [406, 274] on link "Ctrl C Copy" at bounding box center [399, 277] width 108 height 24
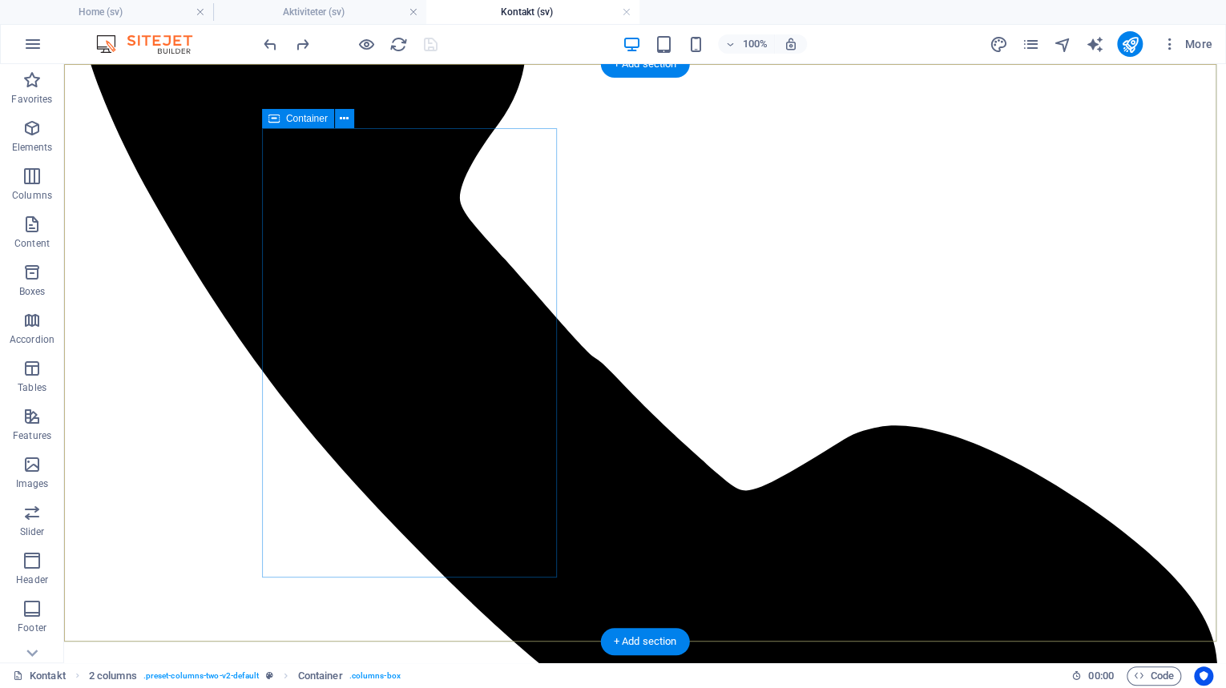
scroll to position [449, 0]
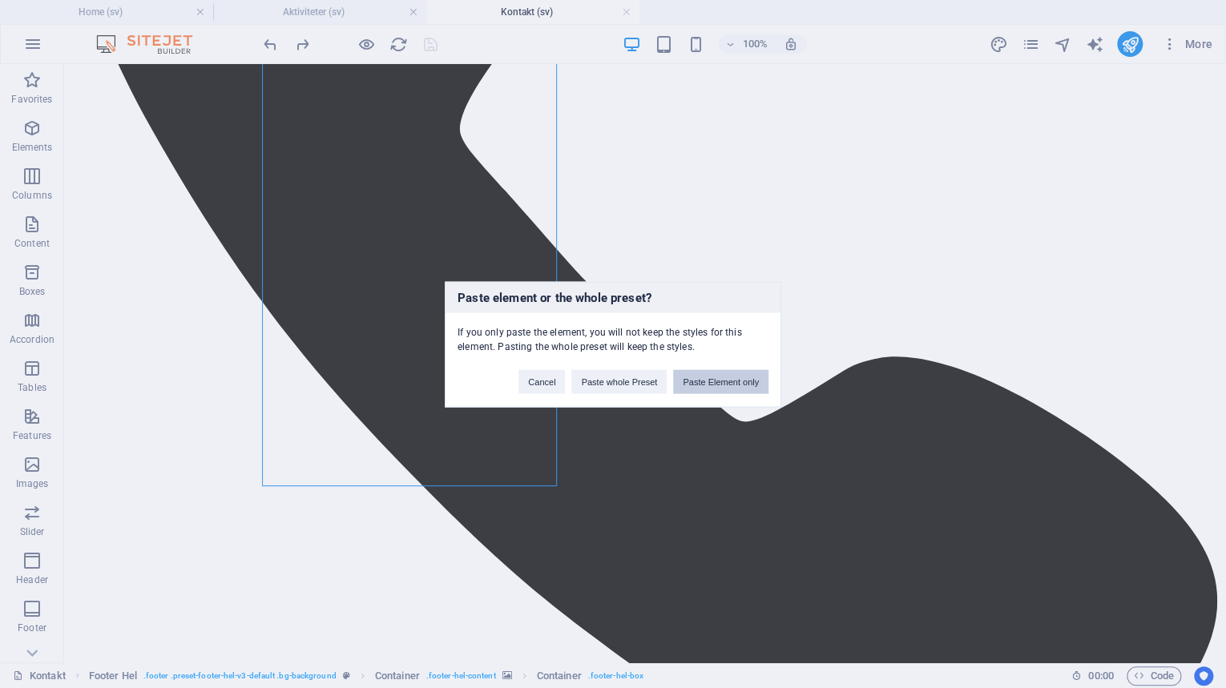
click at [711, 382] on button "Paste Element only" at bounding box center [720, 381] width 95 height 24
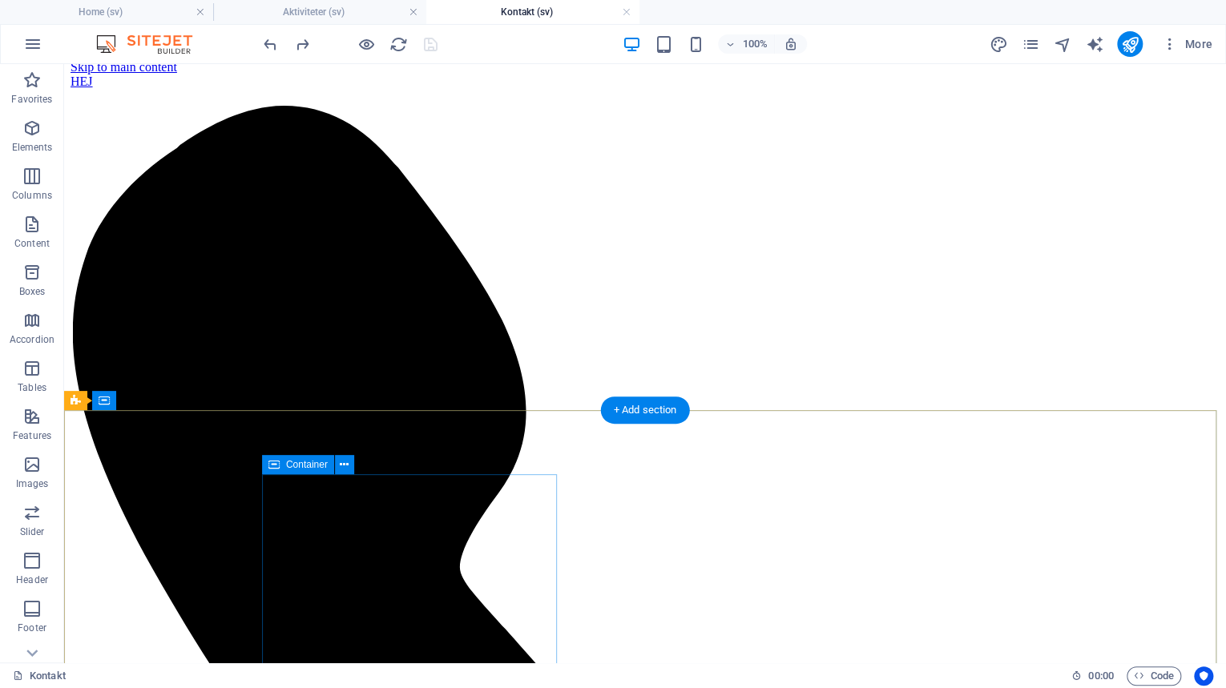
scroll to position [0, 0]
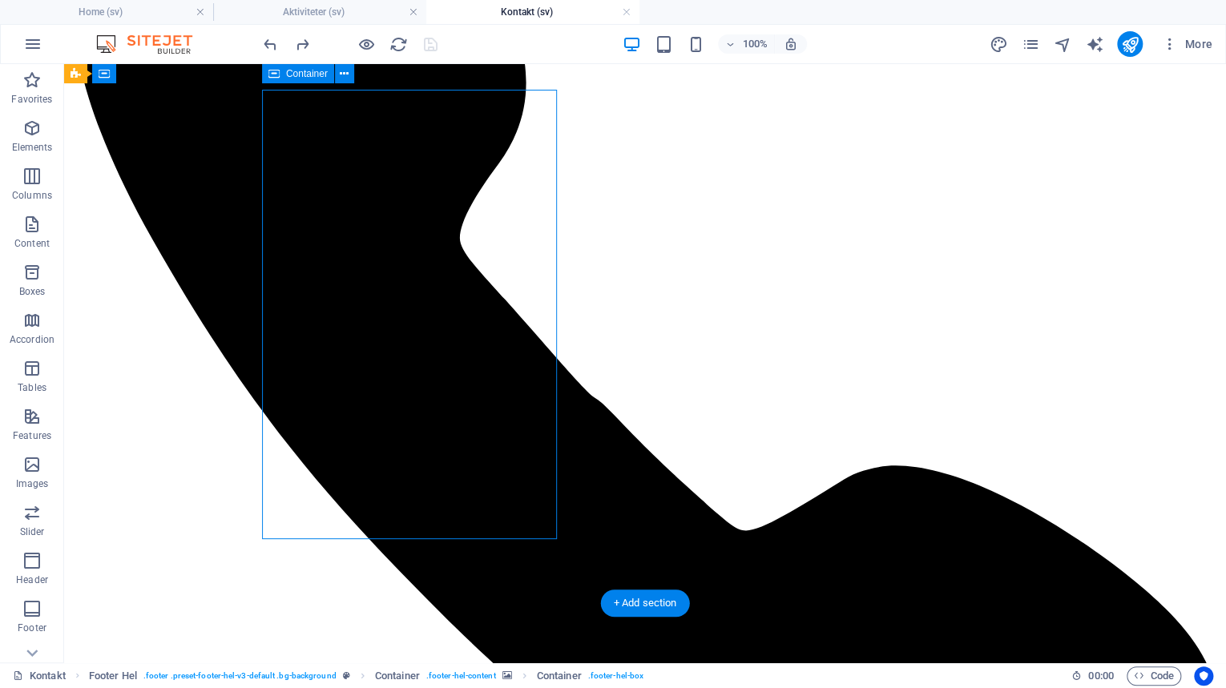
scroll to position [320, 0]
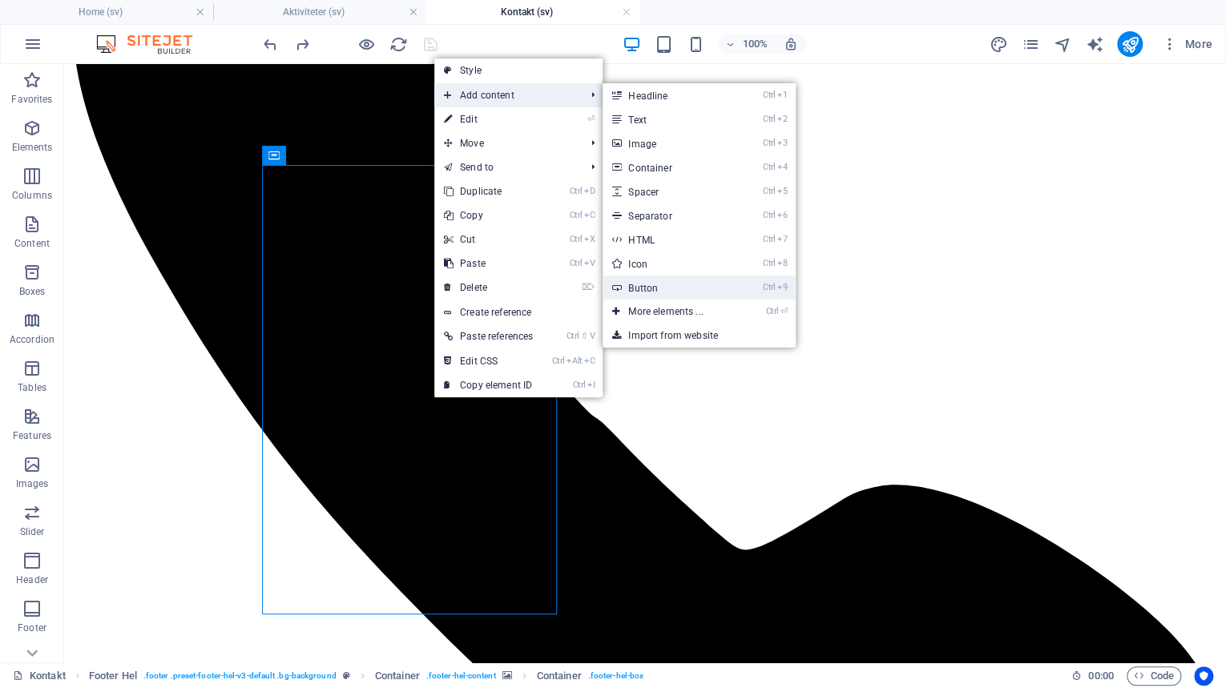
drag, startPoint x: 663, startPoint y: 292, endPoint x: 314, endPoint y: 228, distance: 354.4
click at [663, 292] on link "Ctrl 9 Button" at bounding box center [668, 288] width 132 height 24
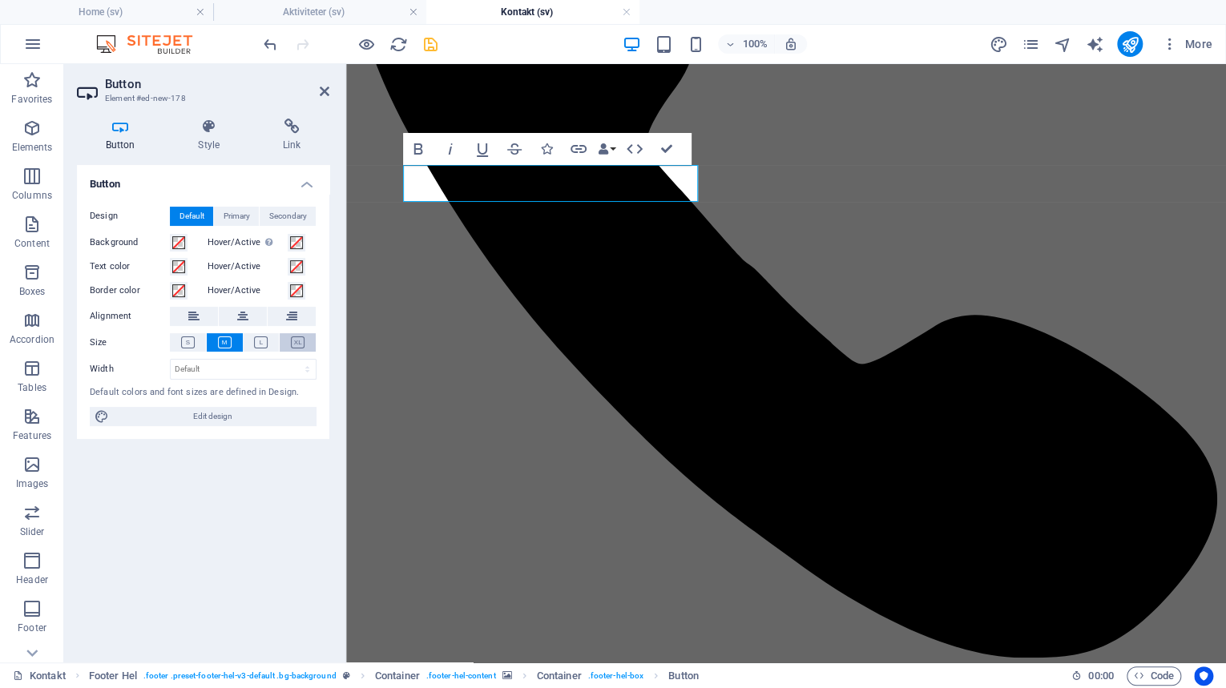
click at [294, 340] on icon at bounding box center [298, 342] width 14 height 12
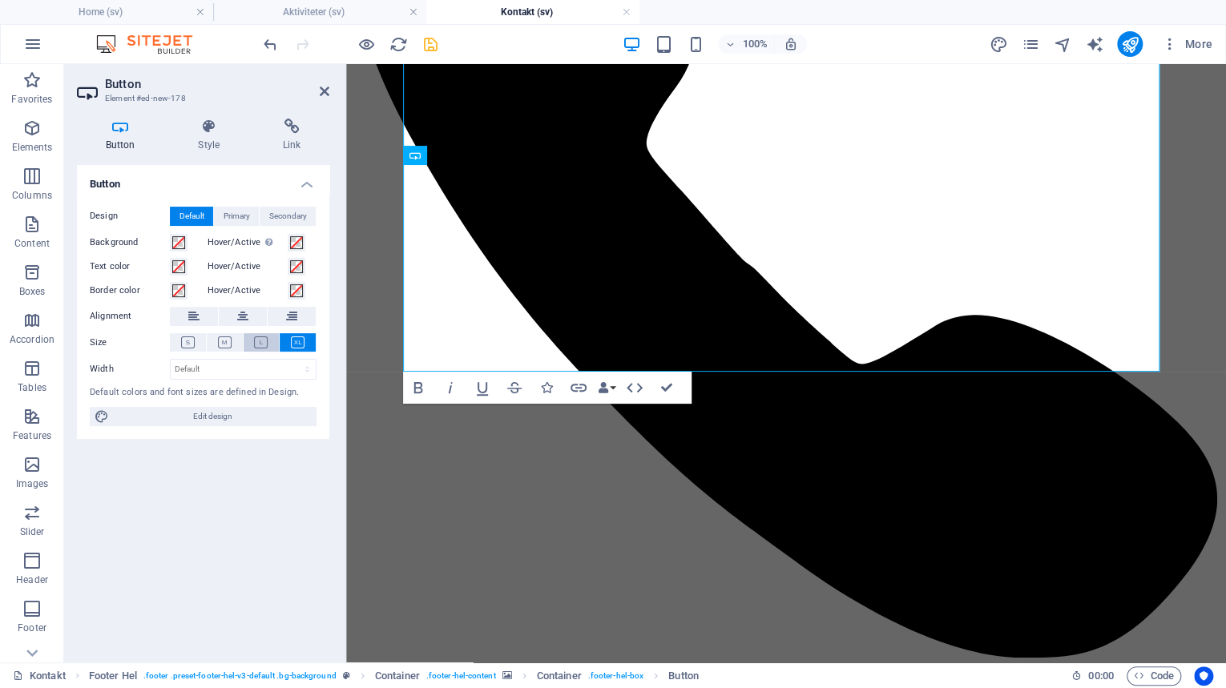
click at [266, 340] on icon at bounding box center [261, 342] width 14 height 12
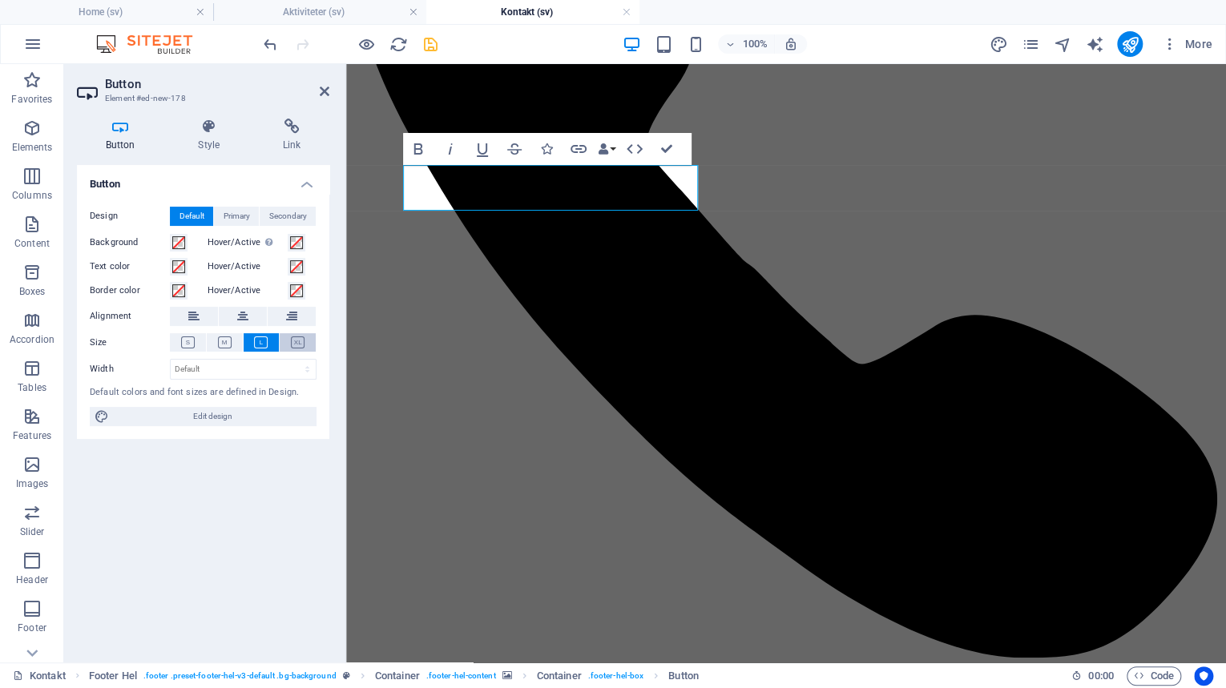
click at [292, 340] on icon at bounding box center [298, 342] width 14 height 12
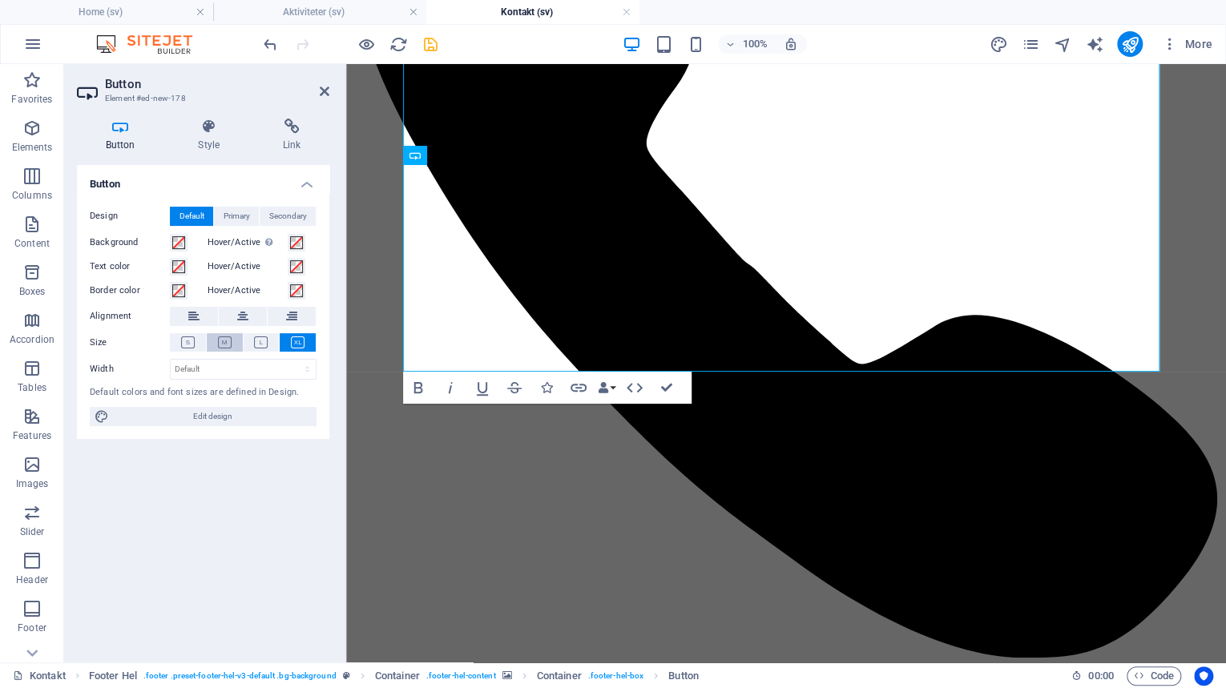
click at [226, 346] on icon at bounding box center [225, 342] width 14 height 12
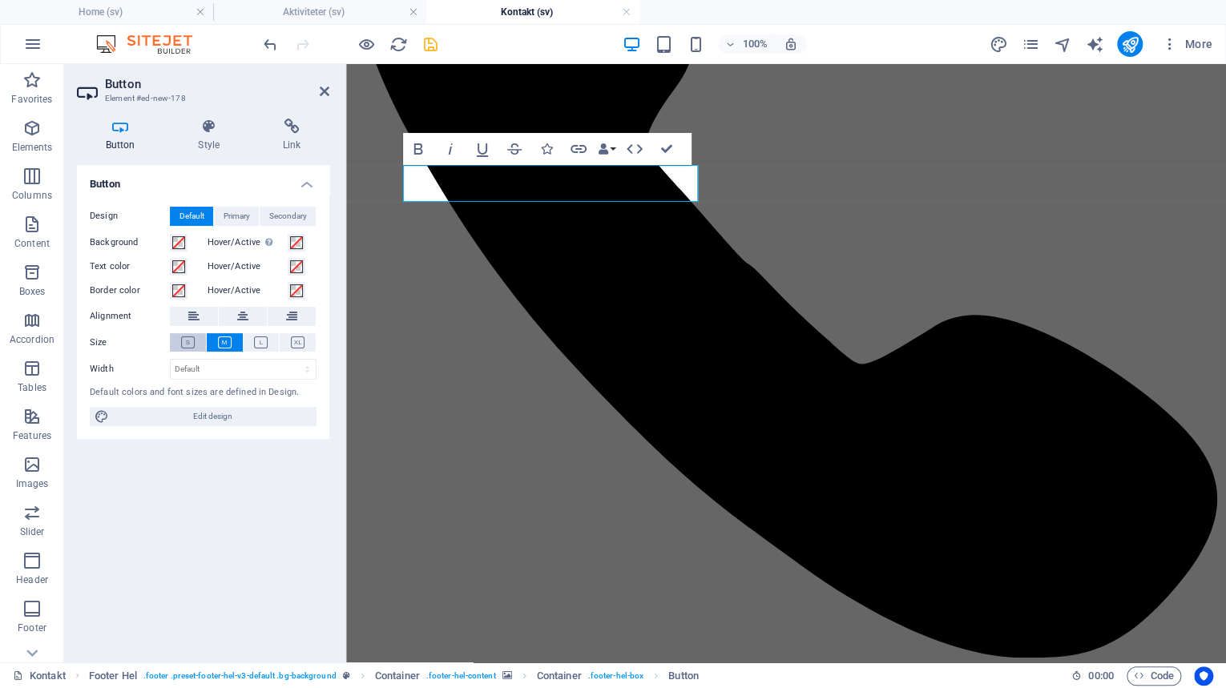
click at [205, 346] on button at bounding box center [188, 342] width 36 height 18
click at [294, 342] on icon at bounding box center [298, 342] width 14 height 12
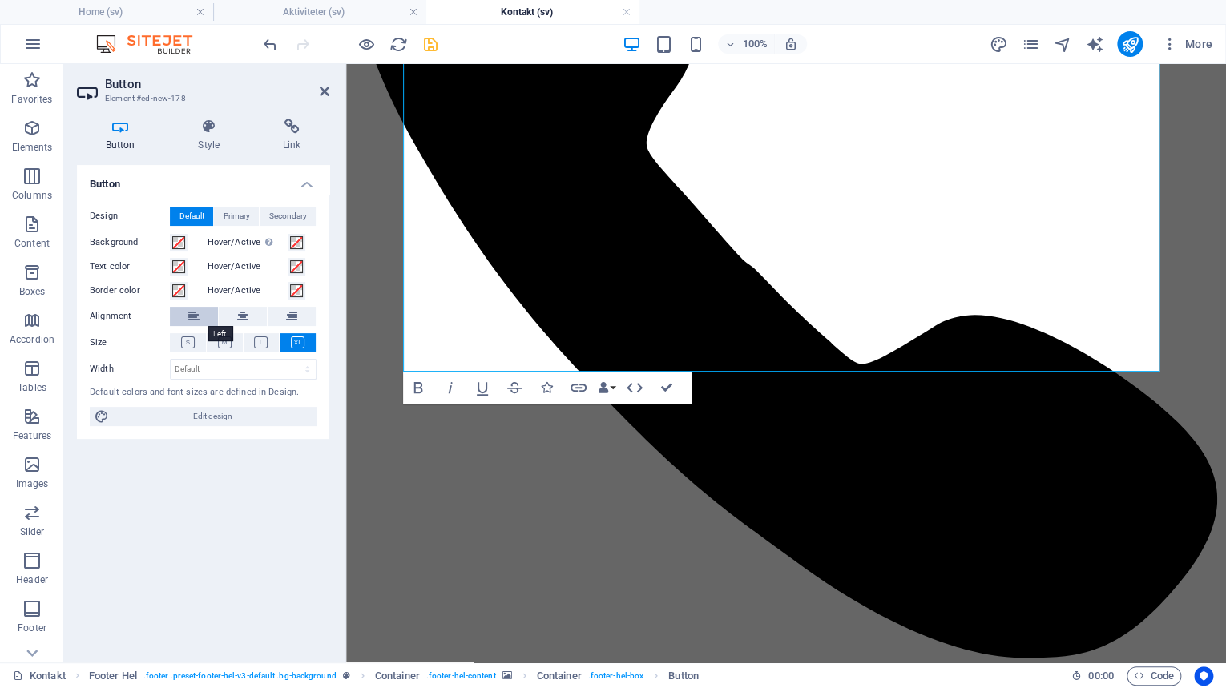
click at [194, 317] on icon at bounding box center [193, 316] width 11 height 19
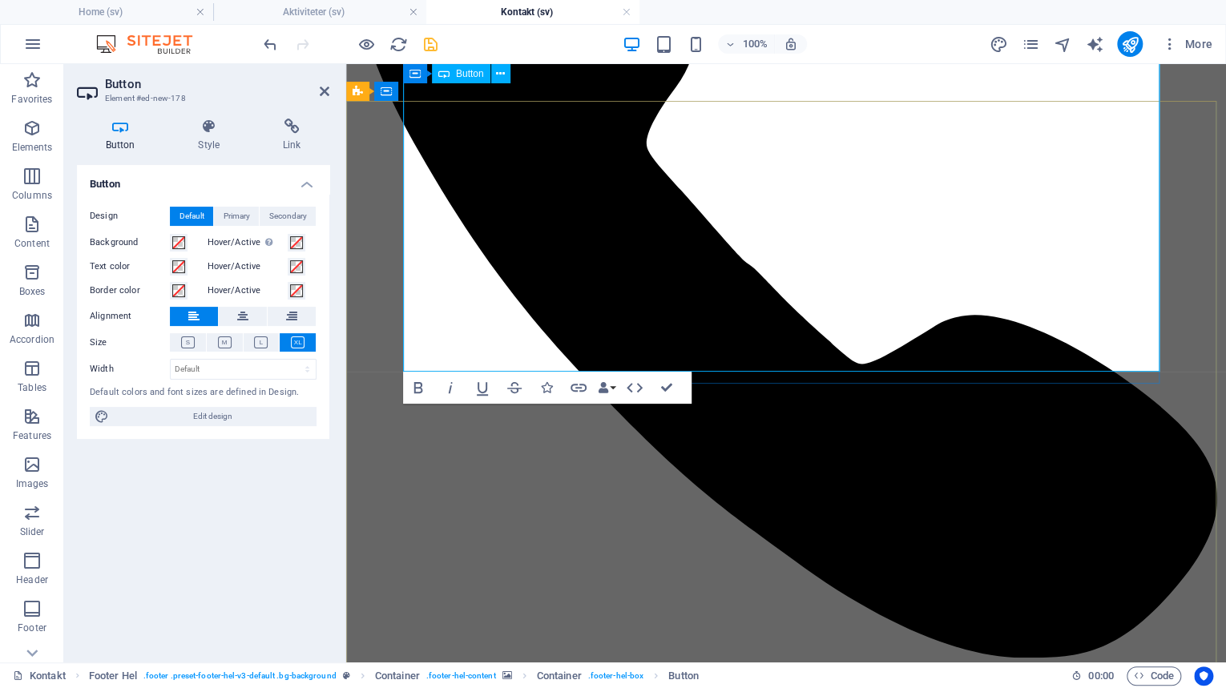
scroll to position [456, 0]
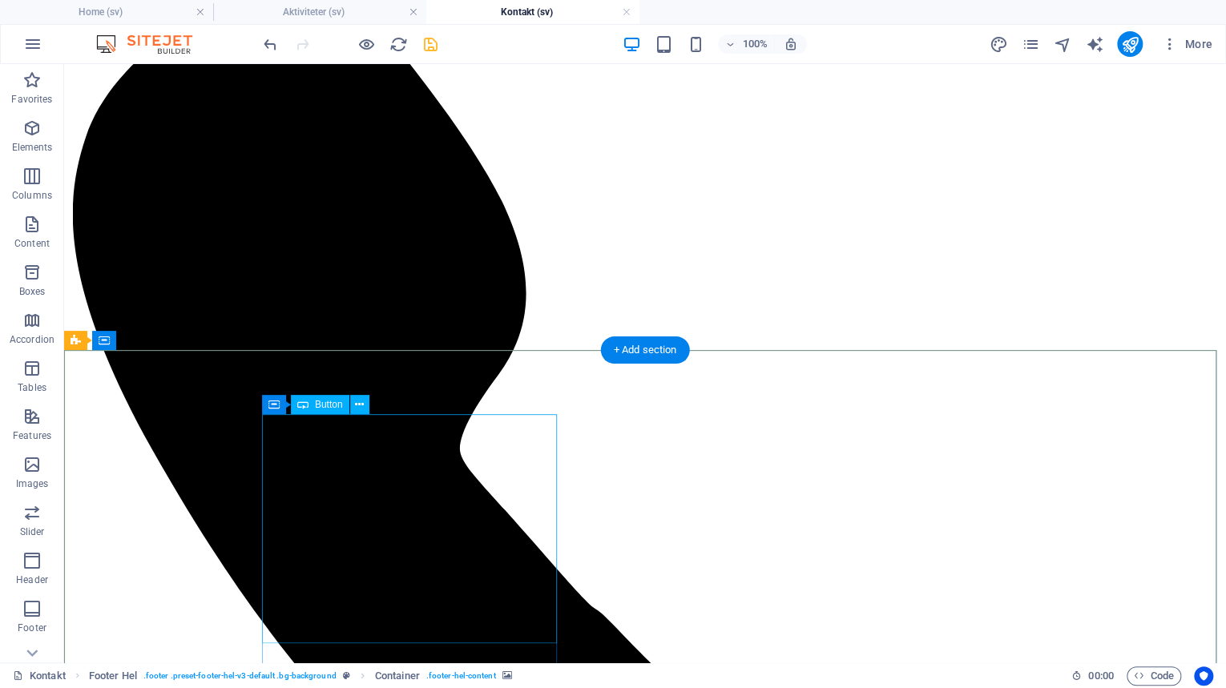
scroll to position [135, 0]
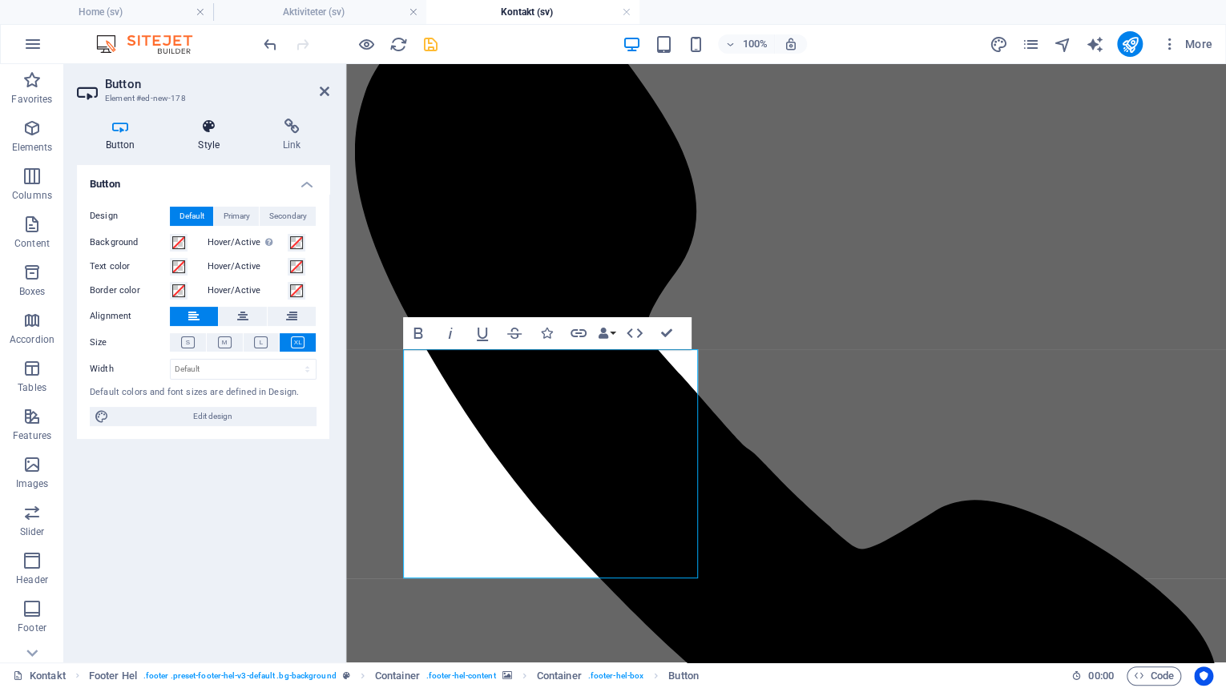
click at [209, 125] on icon at bounding box center [209, 127] width 79 height 16
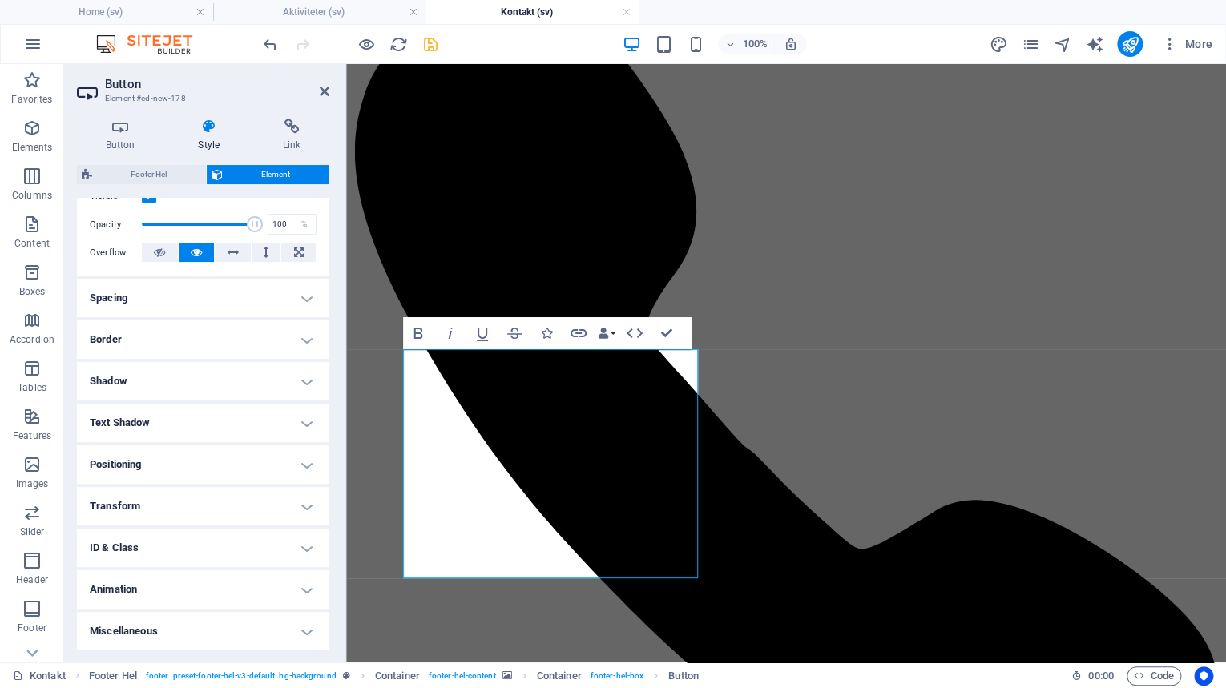
scroll to position [0, 0]
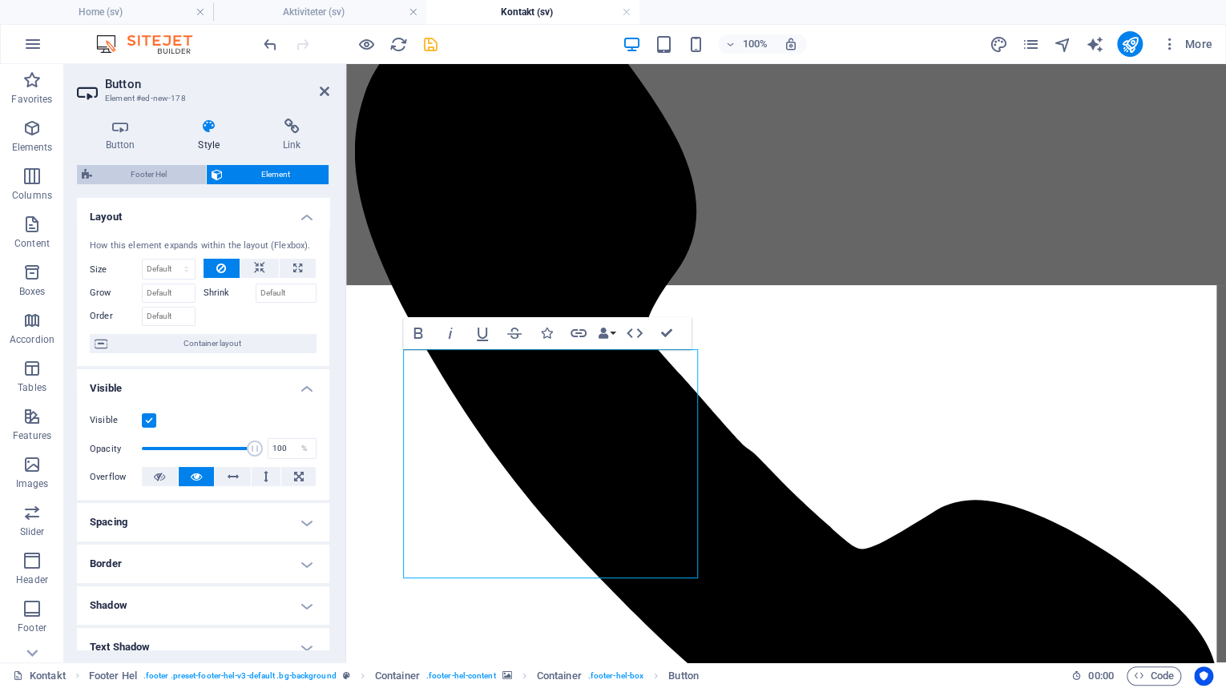
click at [159, 173] on span "Footer Hel" at bounding box center [149, 174] width 104 height 19
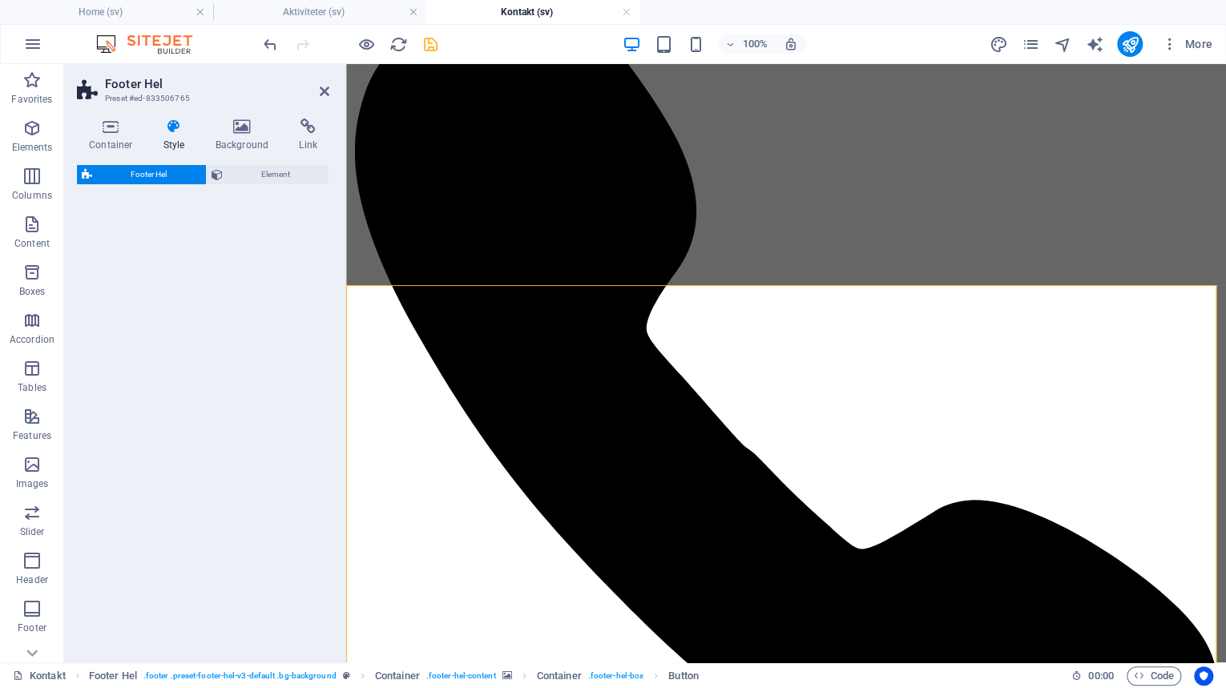
select select "%"
select select "rem"
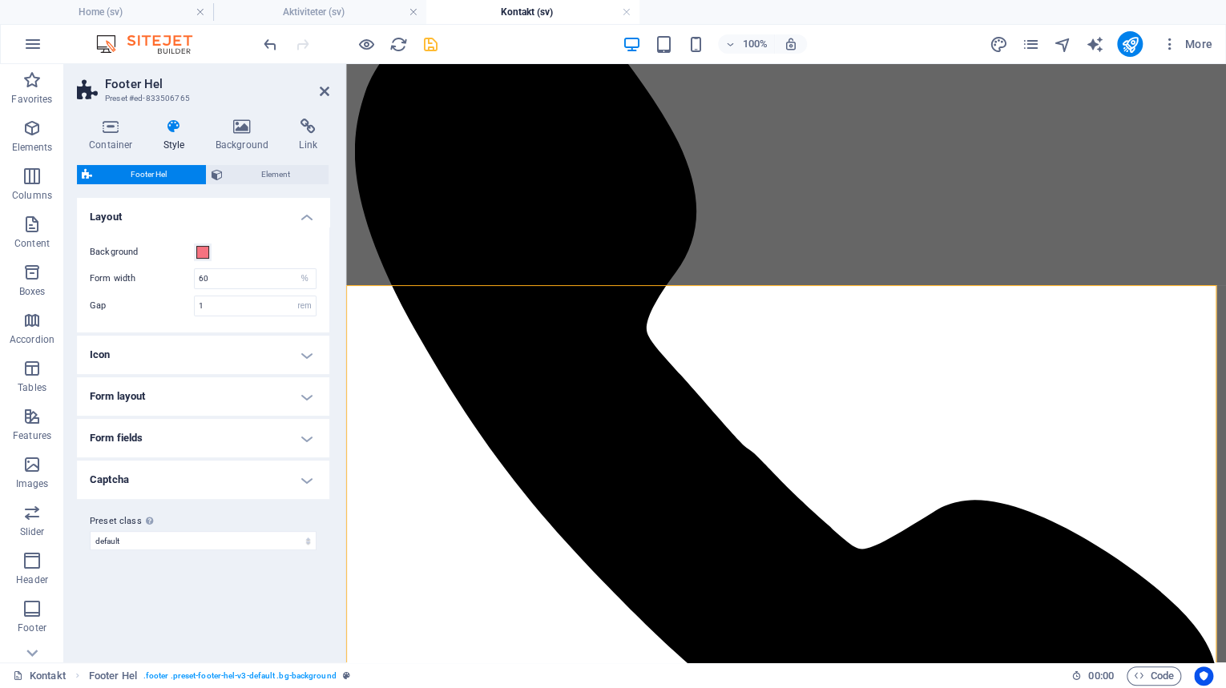
click at [170, 171] on span "Footer Hel" at bounding box center [149, 174] width 104 height 19
click at [225, 170] on button "Element" at bounding box center [268, 174] width 123 height 19
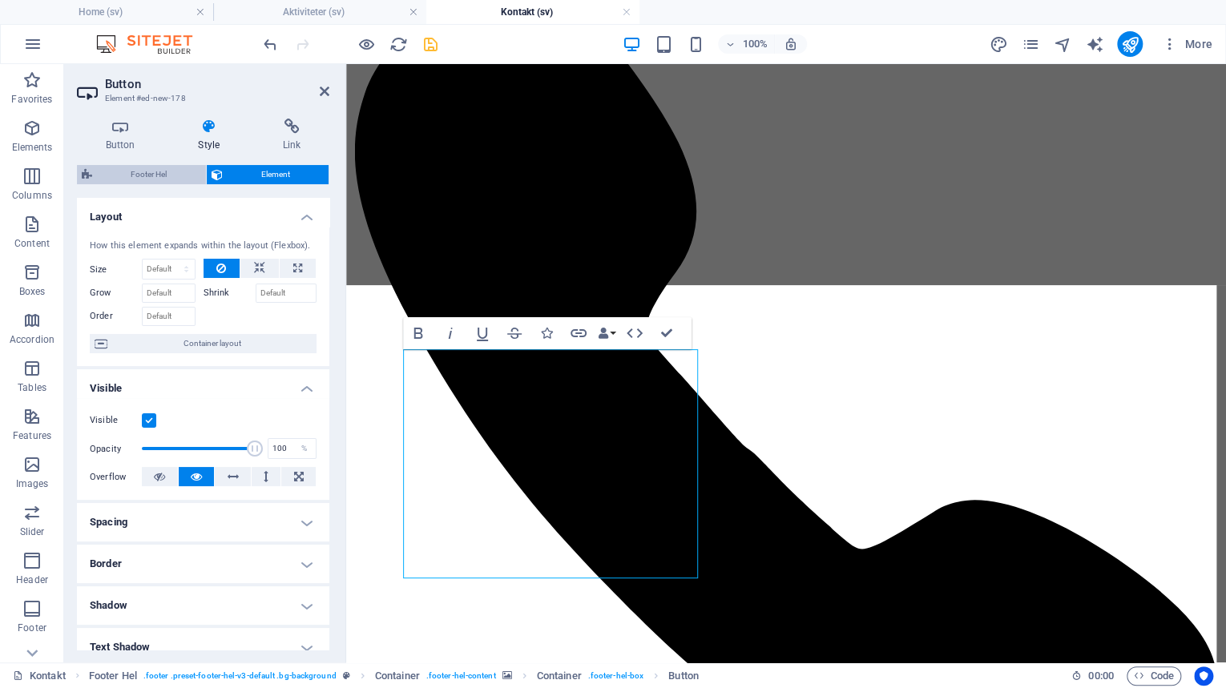
click at [153, 170] on span "Footer Hel" at bounding box center [149, 174] width 104 height 19
select select "%"
select select "rem"
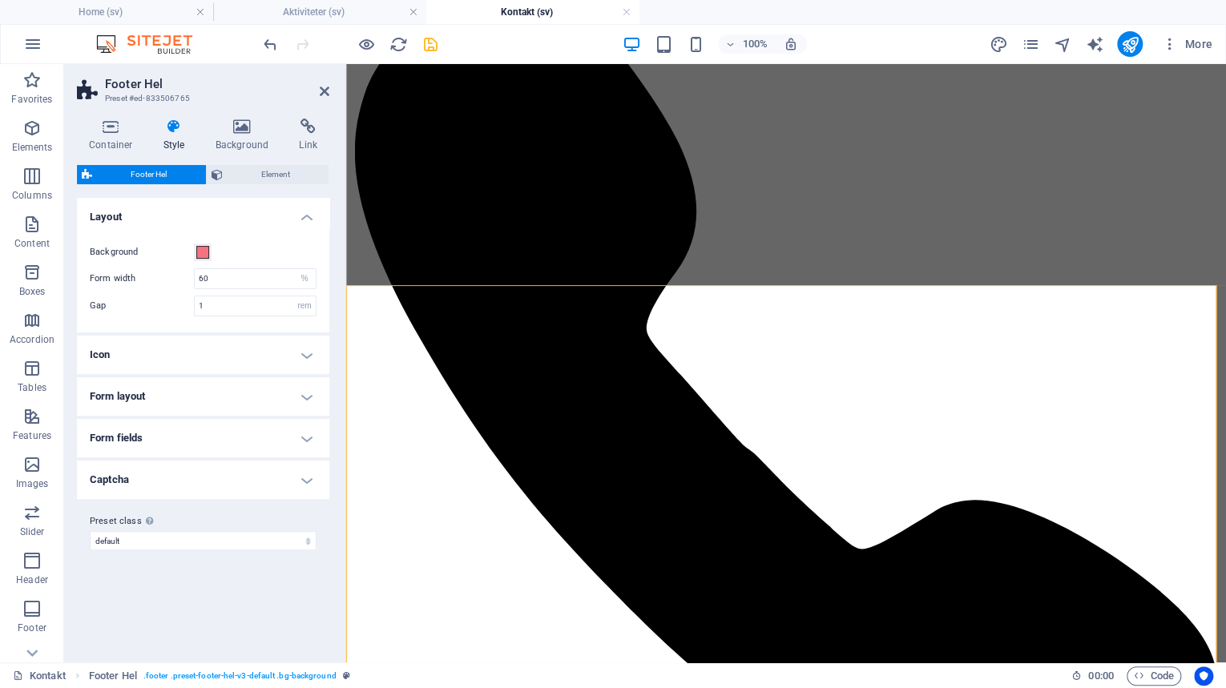
click at [200, 396] on h4 "Form layout" at bounding box center [203, 396] width 252 height 38
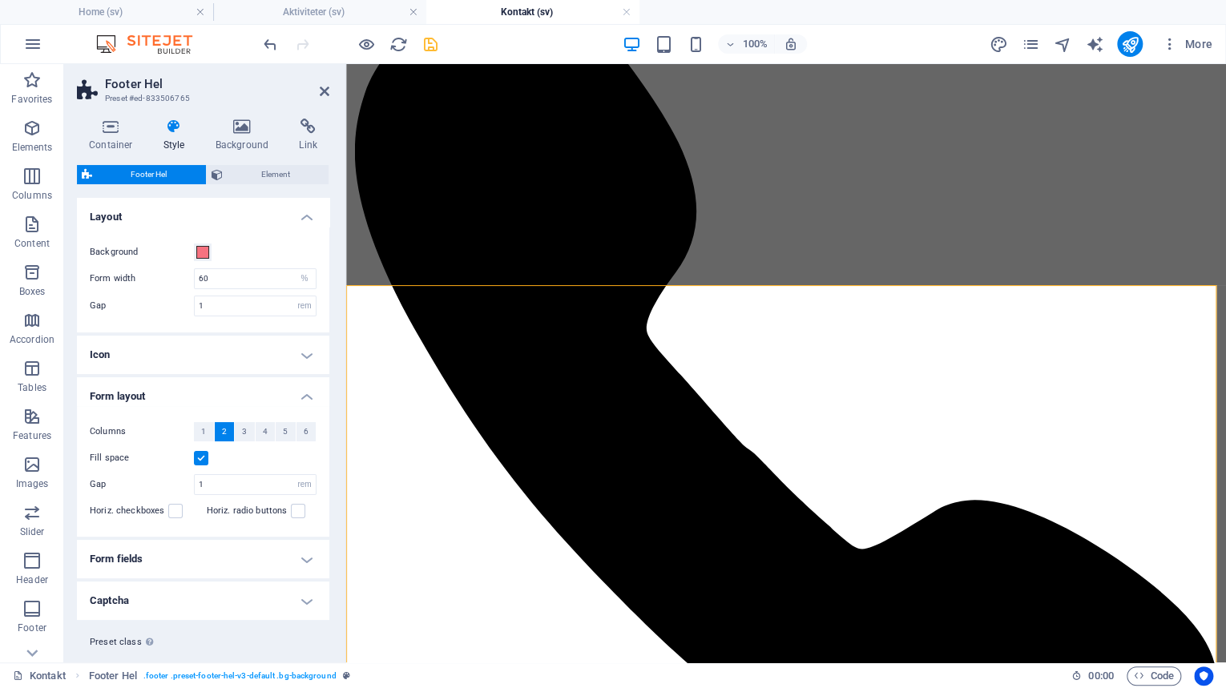
click at [214, 389] on h4 "Form layout" at bounding box center [203, 391] width 252 height 29
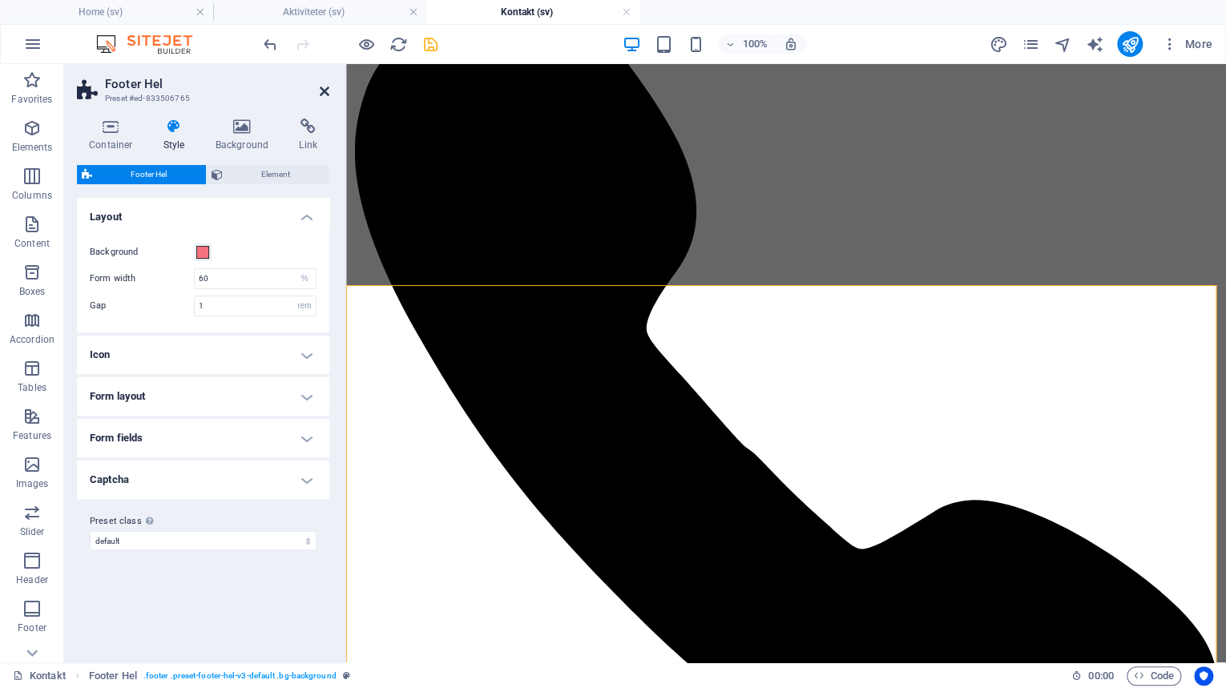
click at [320, 90] on icon at bounding box center [325, 91] width 10 height 13
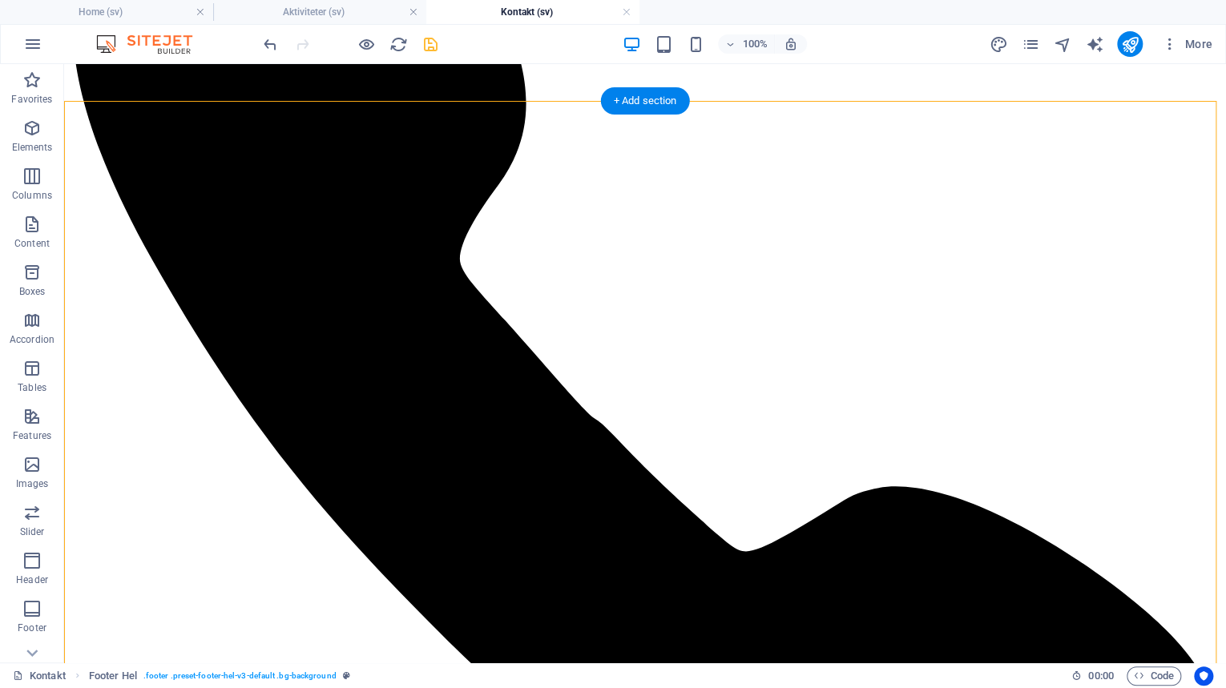
scroll to position [320, 0]
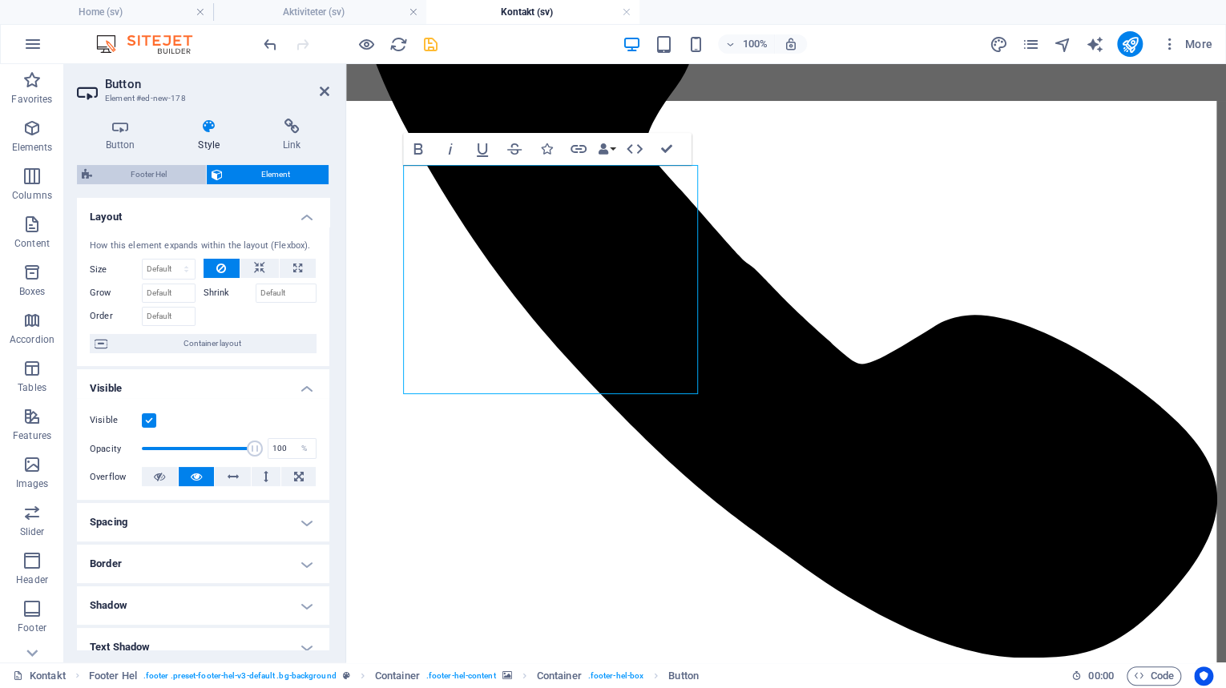
click at [147, 167] on span "Footer Hel" at bounding box center [149, 174] width 104 height 19
select select "%"
select select "rem"
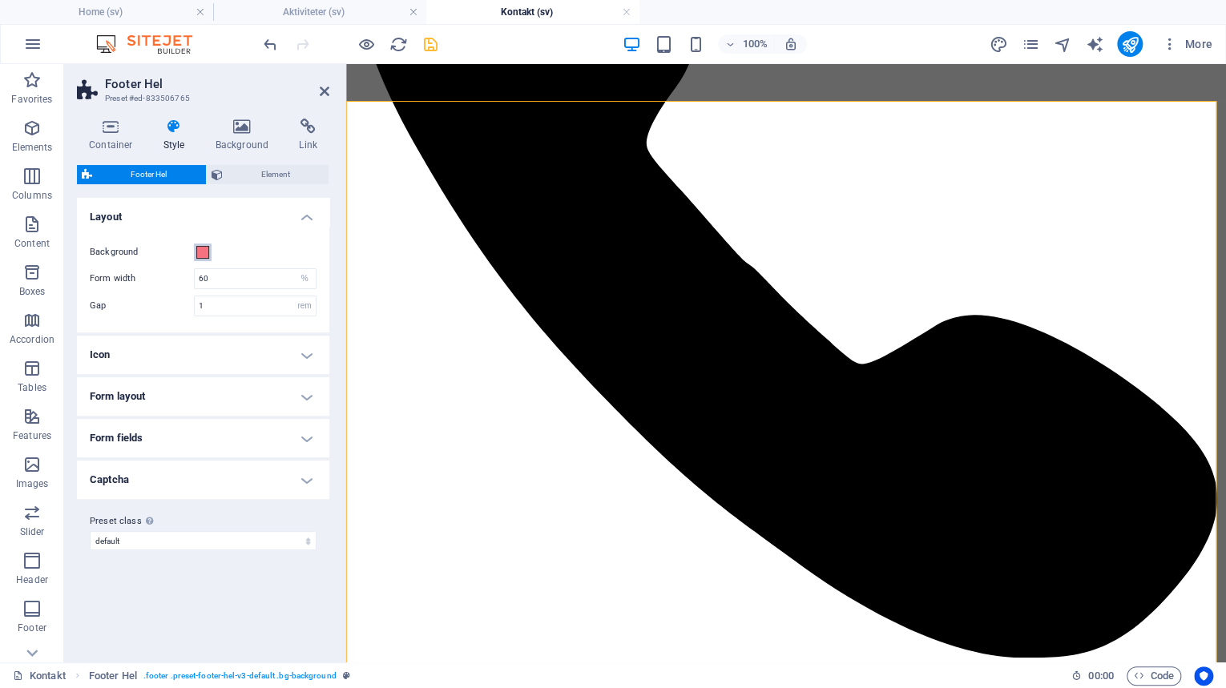
click at [198, 252] on span at bounding box center [202, 252] width 13 height 13
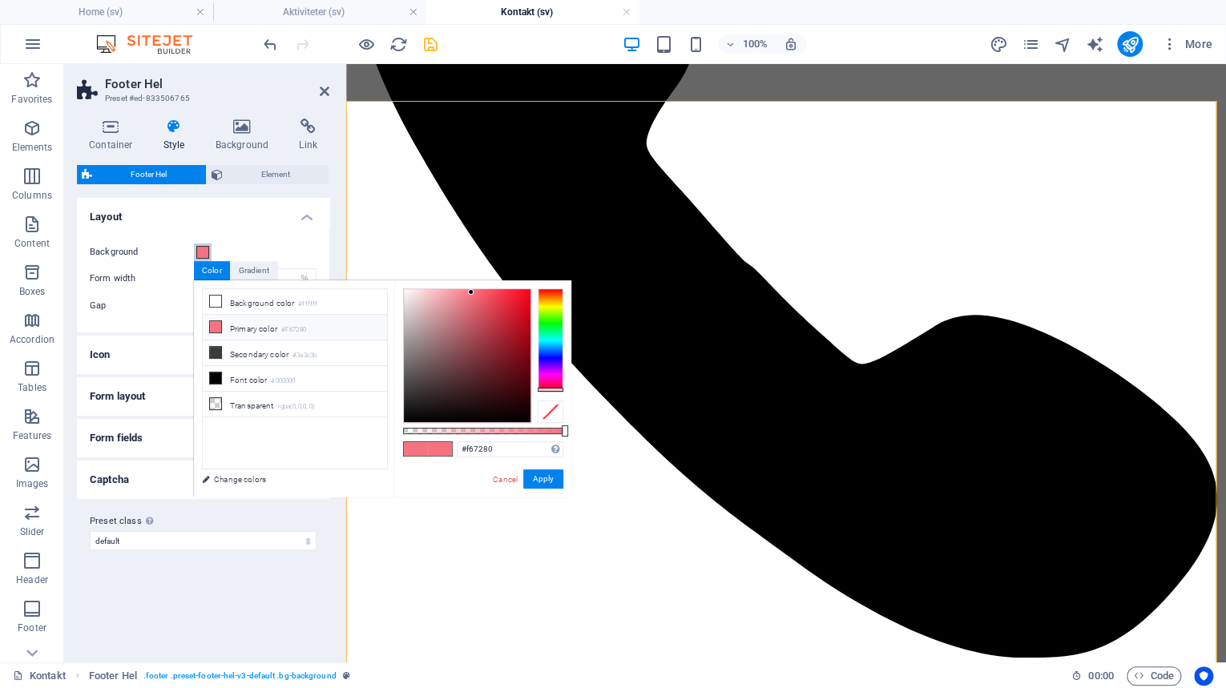
click at [203, 252] on span at bounding box center [202, 252] width 13 height 13
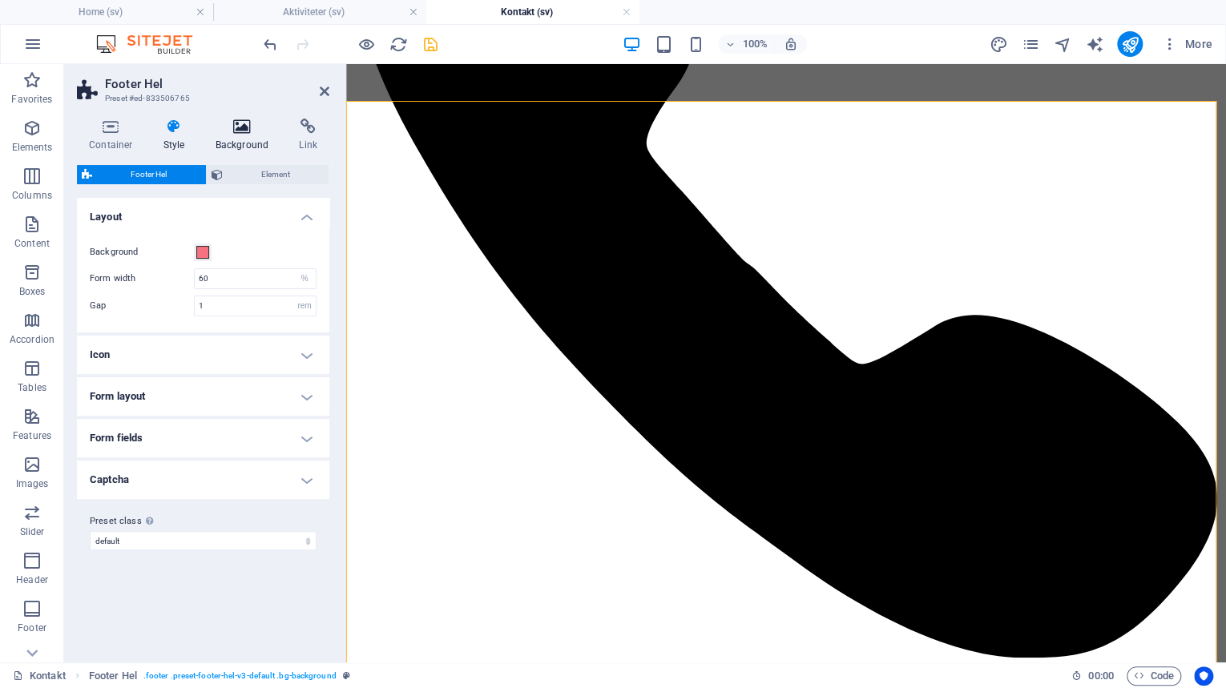
click at [252, 125] on icon at bounding box center [242, 127] width 78 height 16
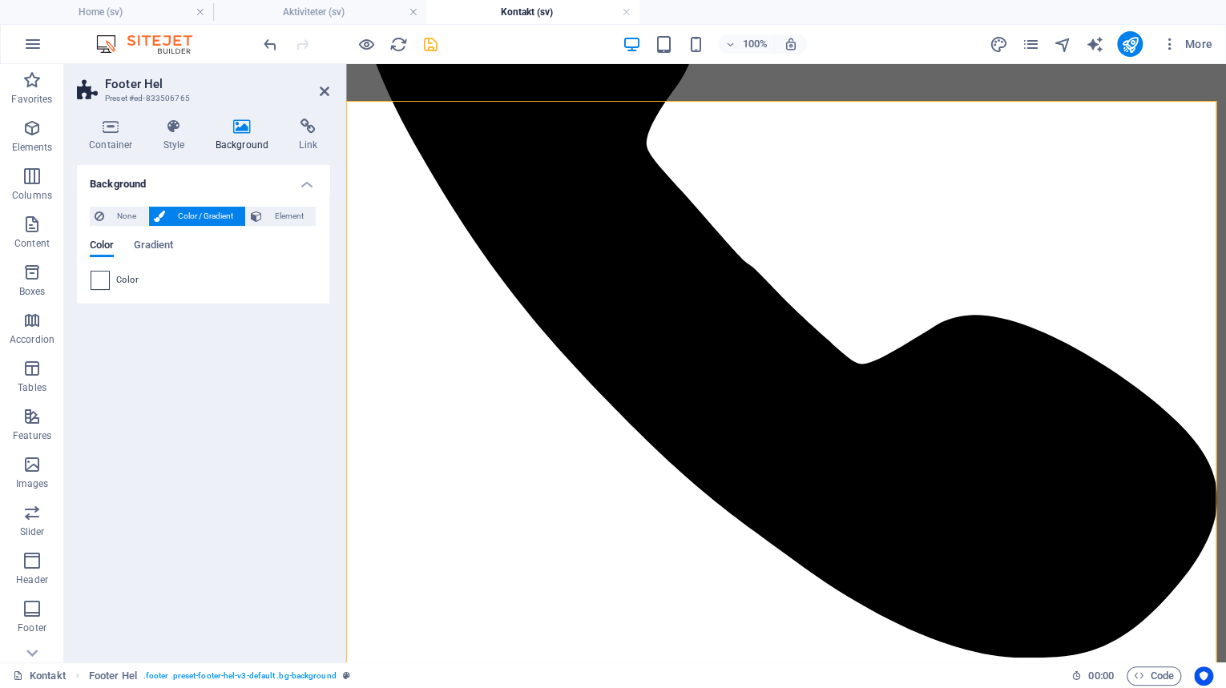
click at [99, 283] on span at bounding box center [100, 281] width 18 height 18
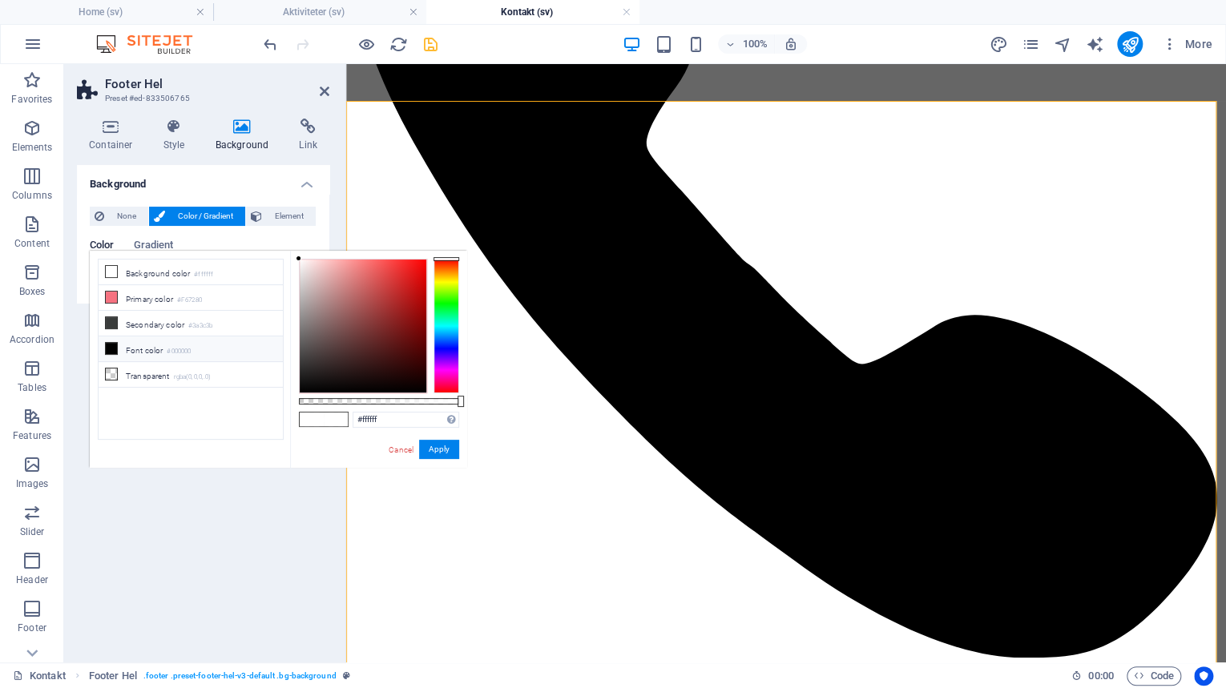
click at [99, 285] on li "Primary color #F67280" at bounding box center [191, 298] width 184 height 26
type input "#f67280"
click at [173, 496] on div "Background None Color / Gradient Element Stretch background to full-width Color…" at bounding box center [203, 407] width 252 height 485
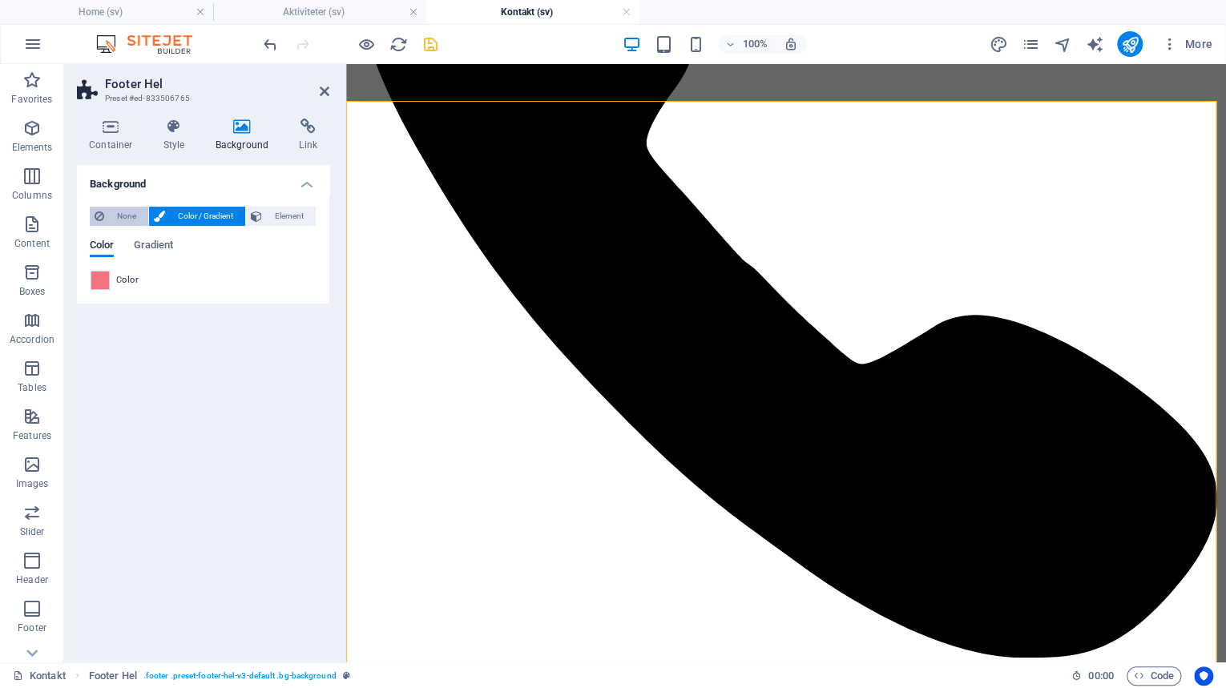
click at [122, 218] on span "None" at bounding box center [126, 216] width 34 height 19
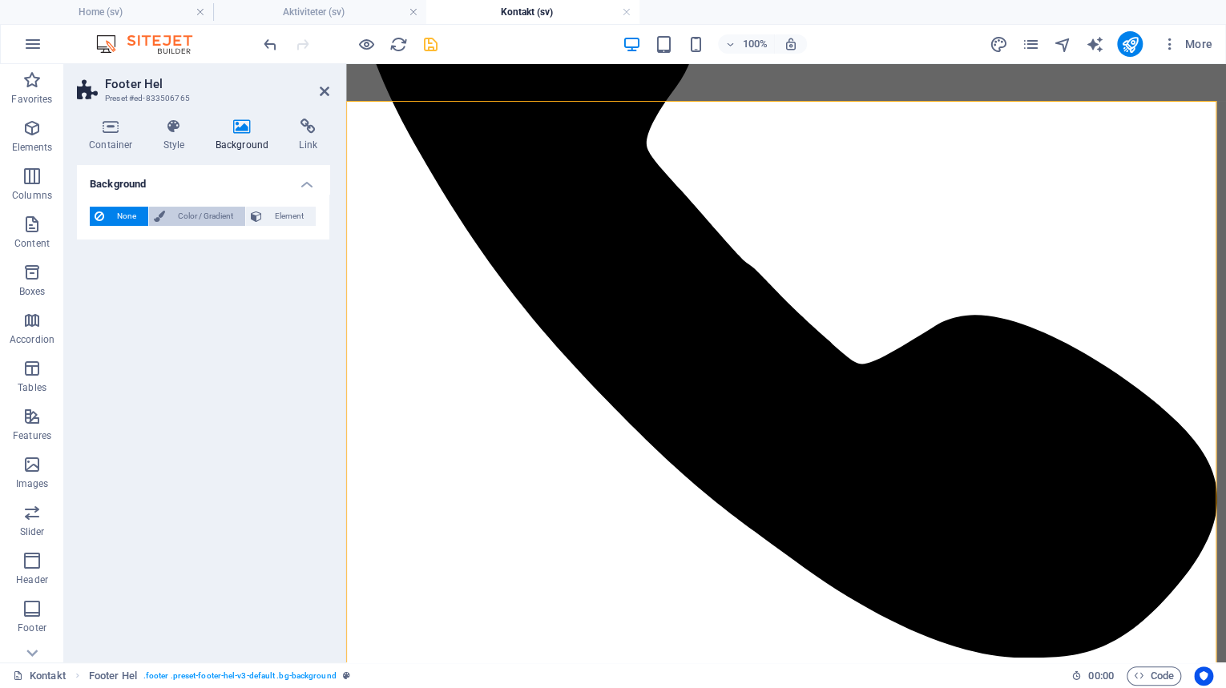
click at [211, 212] on span "Color / Gradient" at bounding box center [205, 216] width 71 height 19
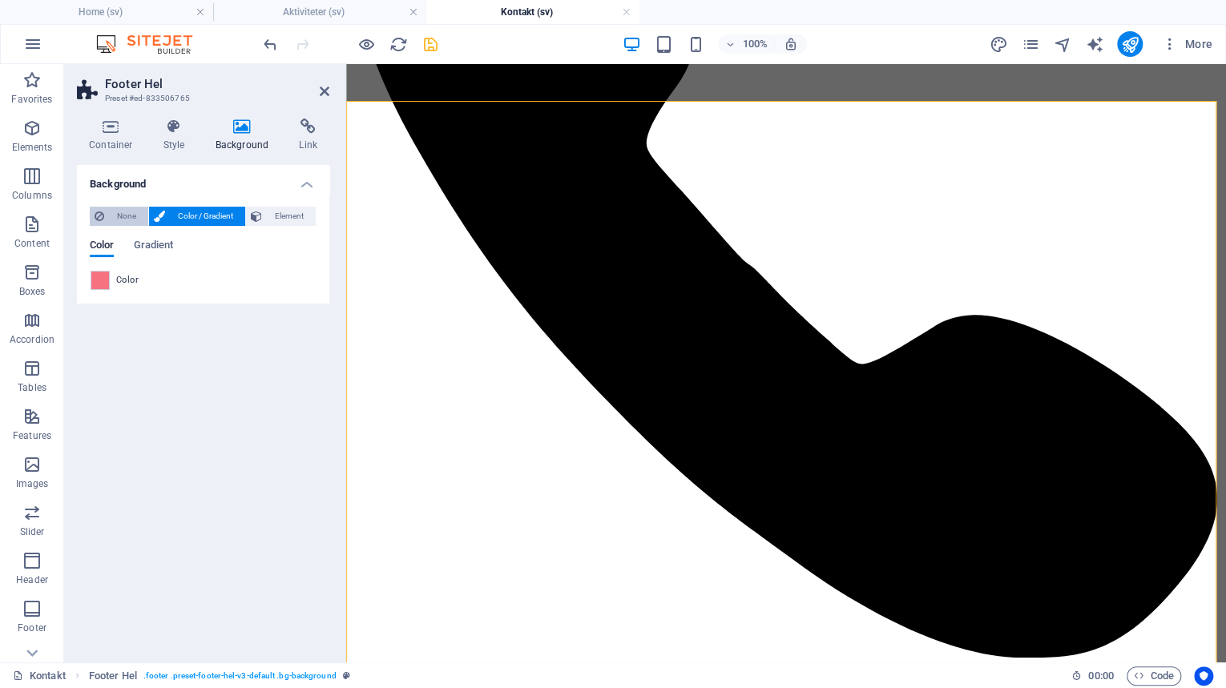
click at [123, 218] on span "None" at bounding box center [126, 216] width 34 height 19
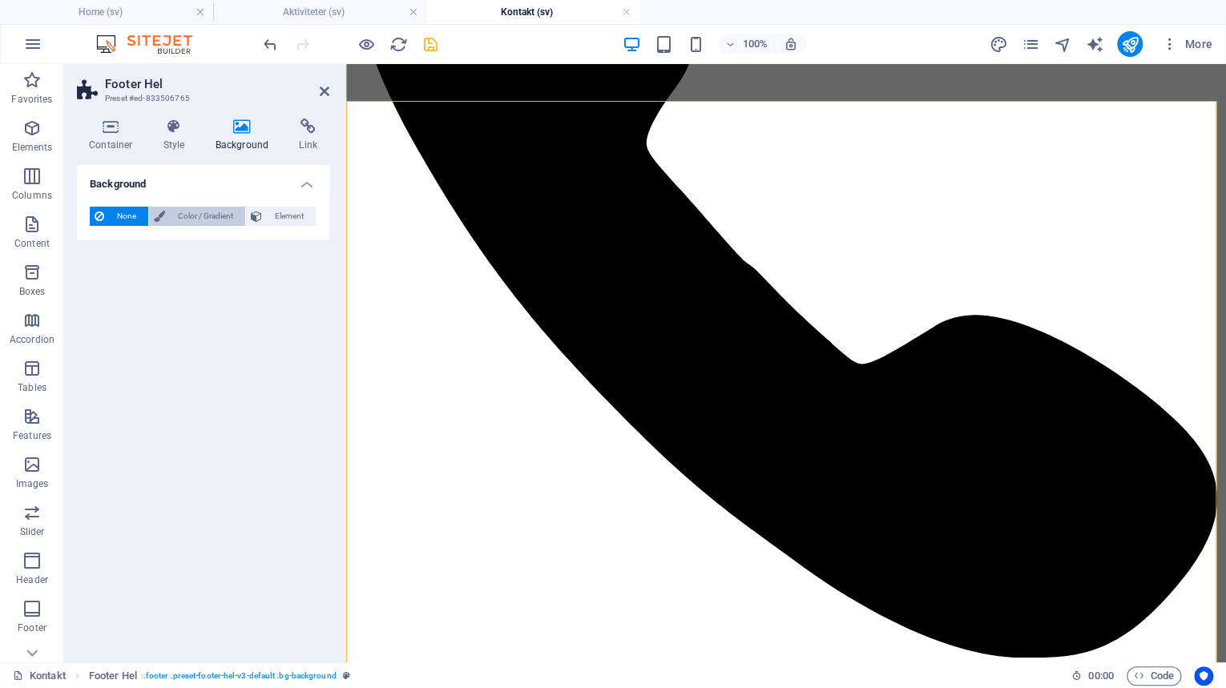
click at [184, 216] on span "Color / Gradient" at bounding box center [205, 216] width 71 height 19
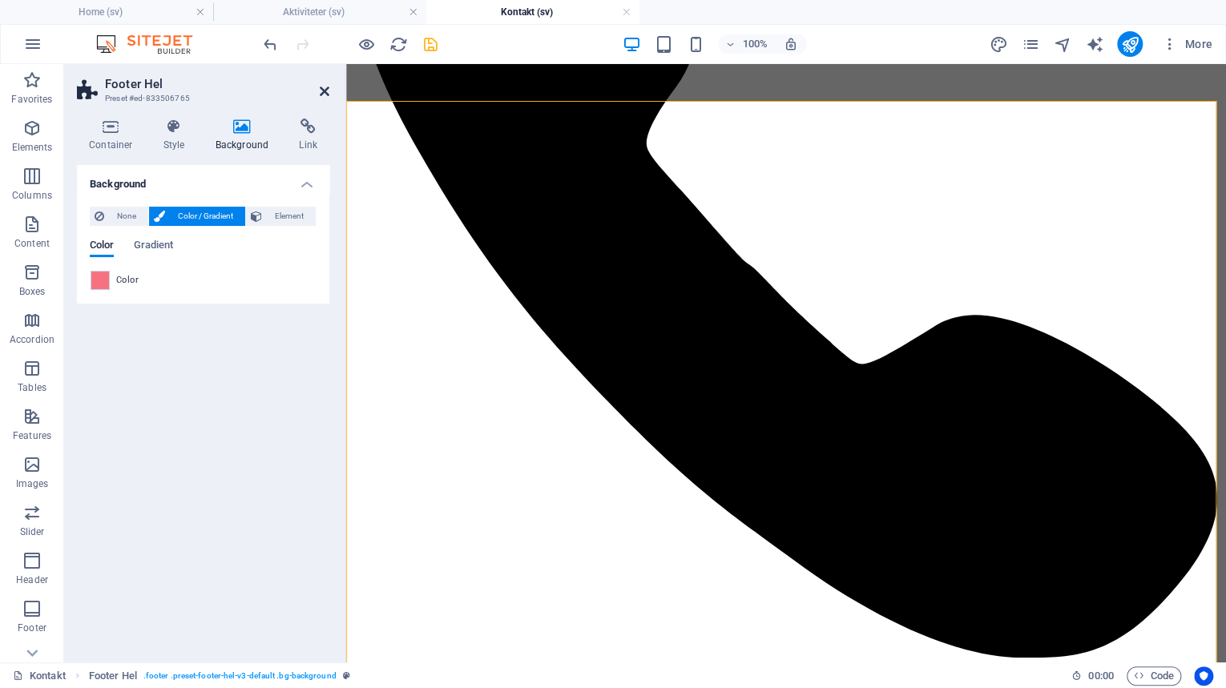
click at [327, 87] on icon at bounding box center [325, 91] width 10 height 13
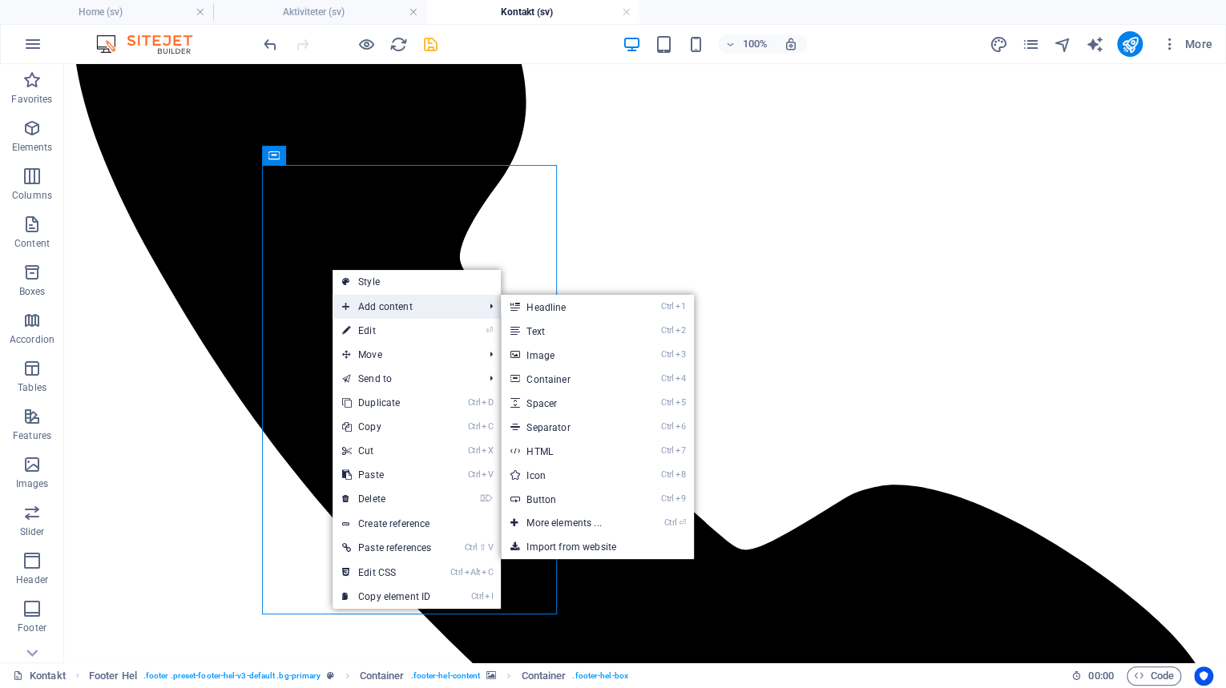
click at [445, 311] on span "Add content" at bounding box center [404, 307] width 144 height 24
click at [554, 499] on link "Ctrl 9 Button" at bounding box center [567, 499] width 132 height 24
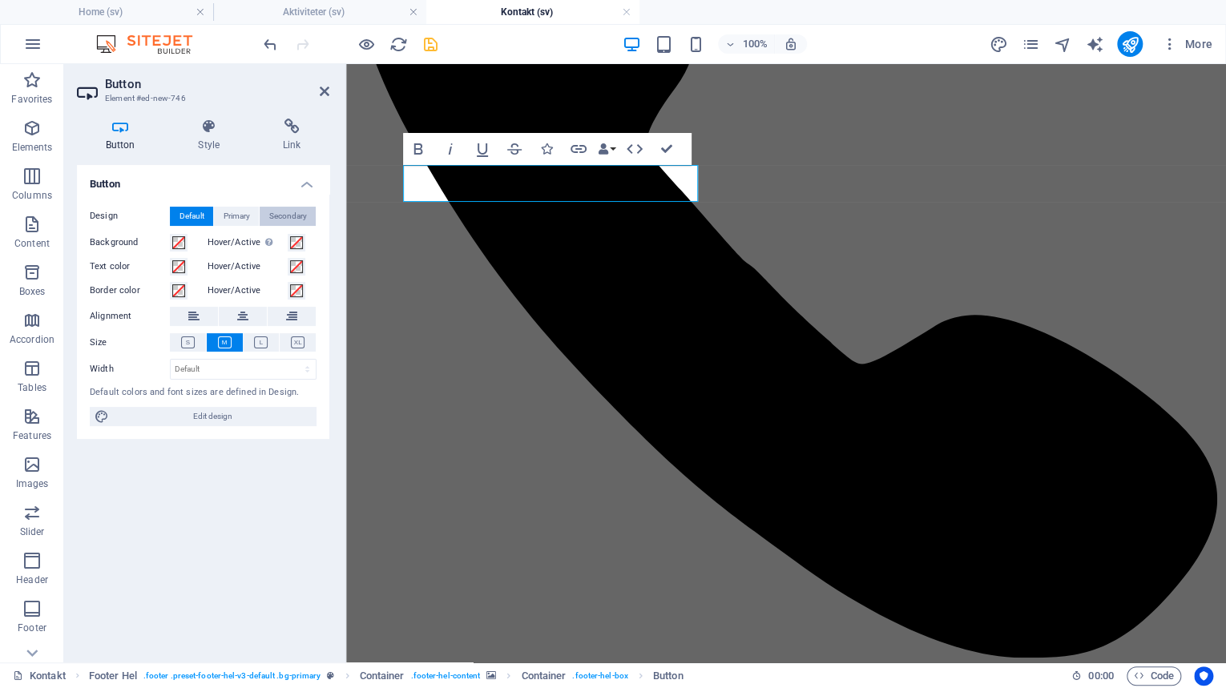
click at [280, 213] on span "Secondary" at bounding box center [288, 216] width 38 height 19
click at [239, 215] on span "Primary" at bounding box center [237, 216] width 26 height 19
click at [192, 216] on span "Default" at bounding box center [191, 216] width 25 height 19
click at [204, 417] on span "Edit design" at bounding box center [213, 416] width 198 height 19
select select "px"
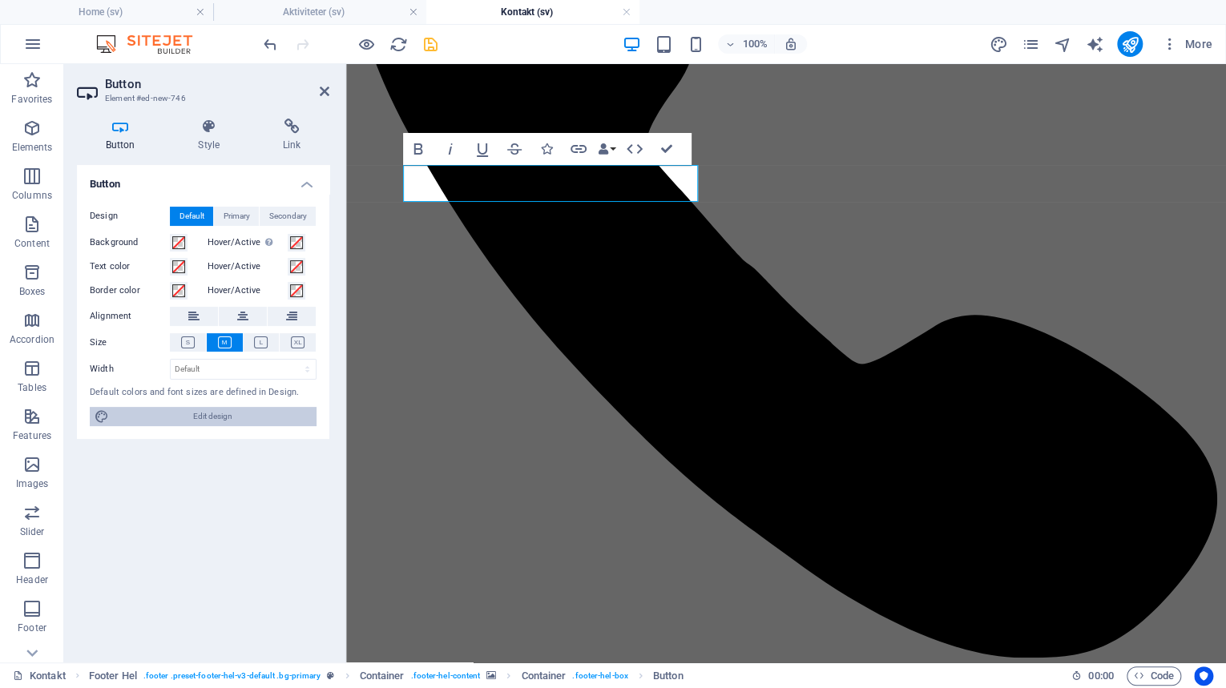
select select "400"
select select "px"
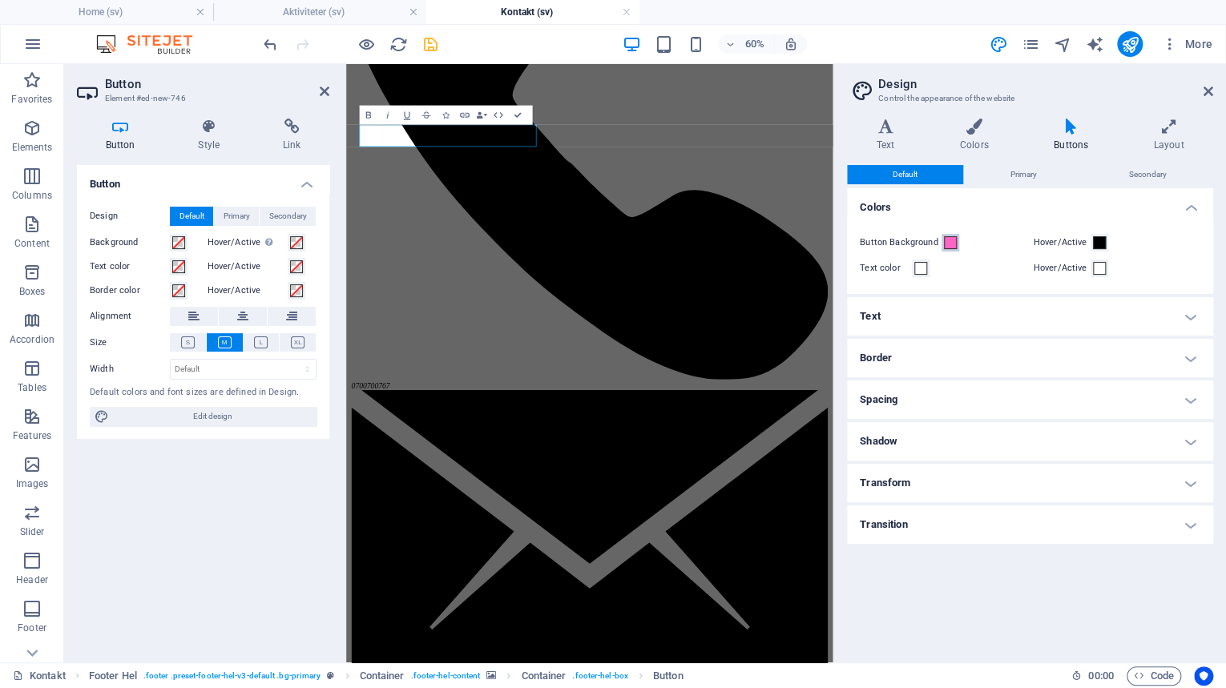
click at [953, 245] on span at bounding box center [950, 242] width 13 height 13
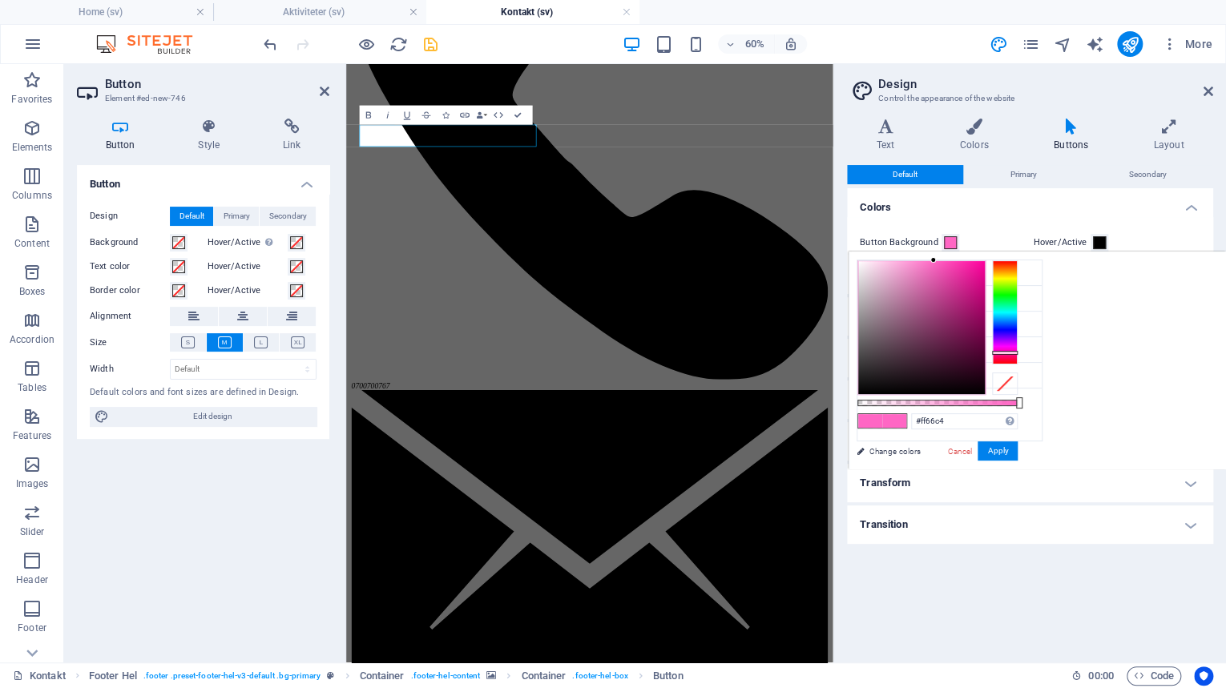
click at [1003, 205] on h4 "Colors" at bounding box center [1030, 202] width 366 height 29
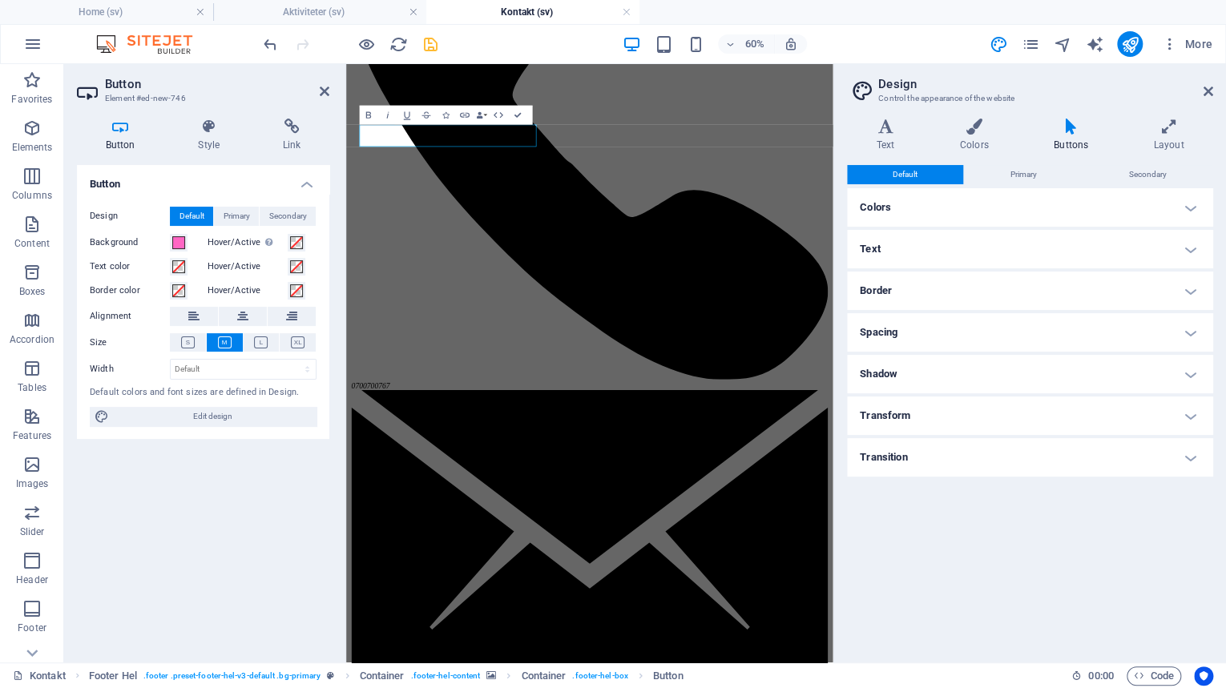
click at [978, 214] on h4 "Colors" at bounding box center [1030, 207] width 366 height 38
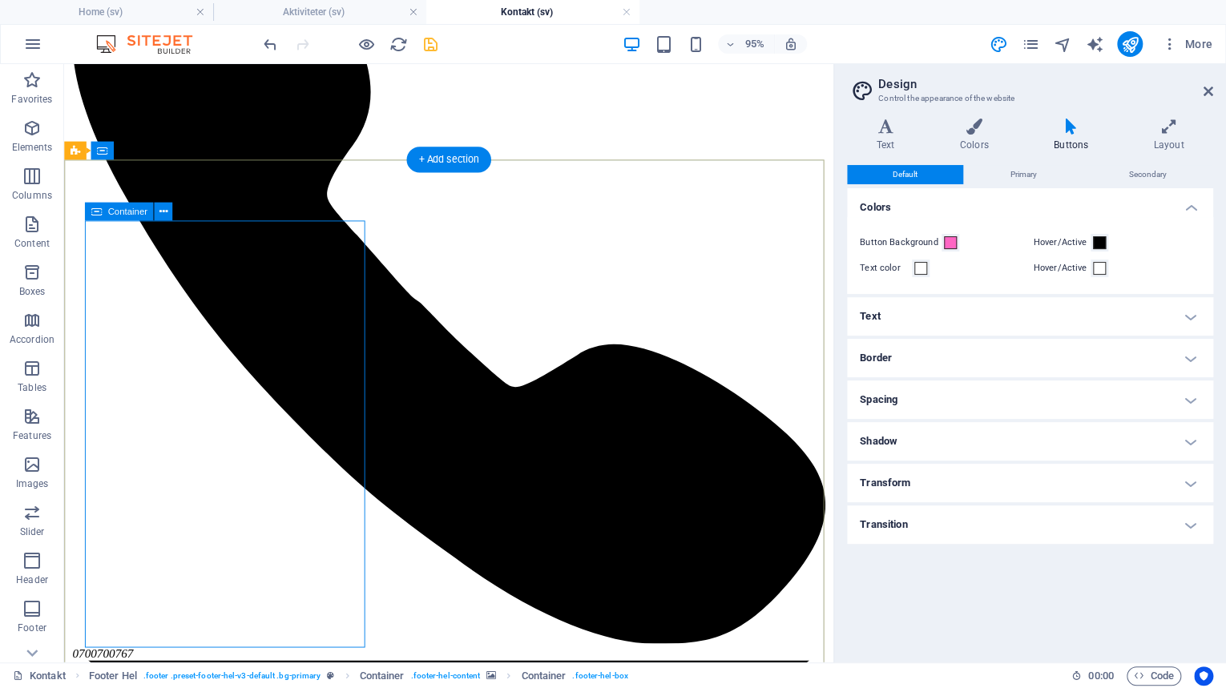
scroll to position [256, 0]
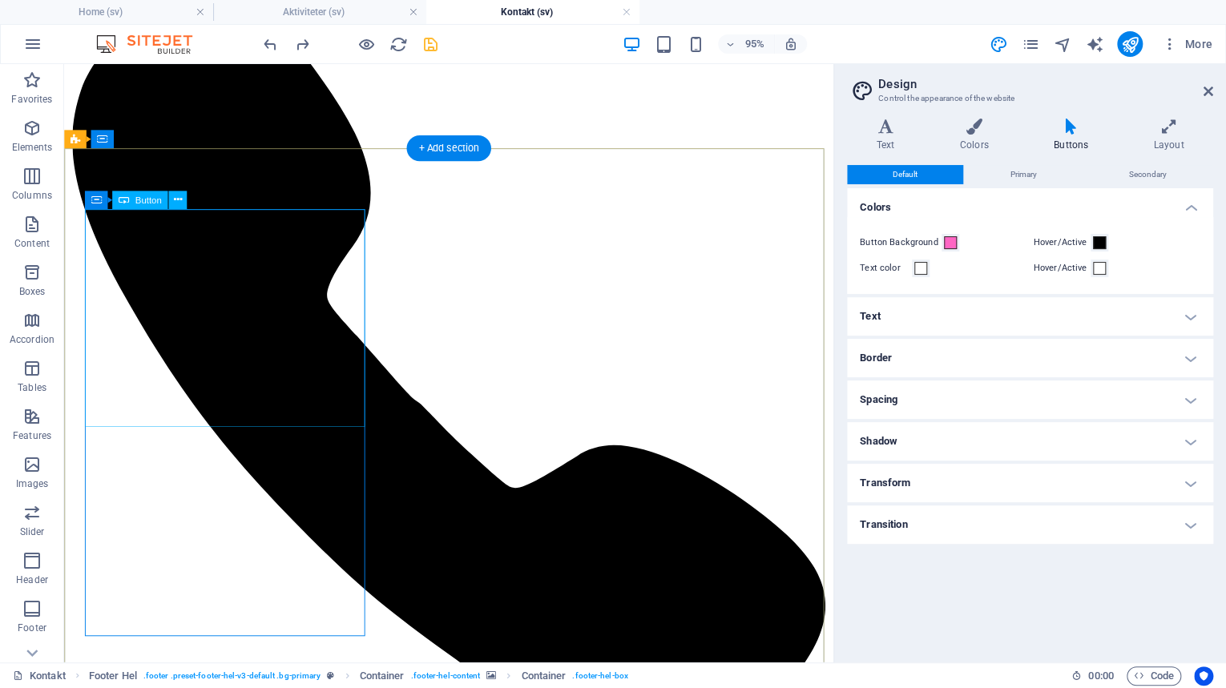
scroll to position [128, 0]
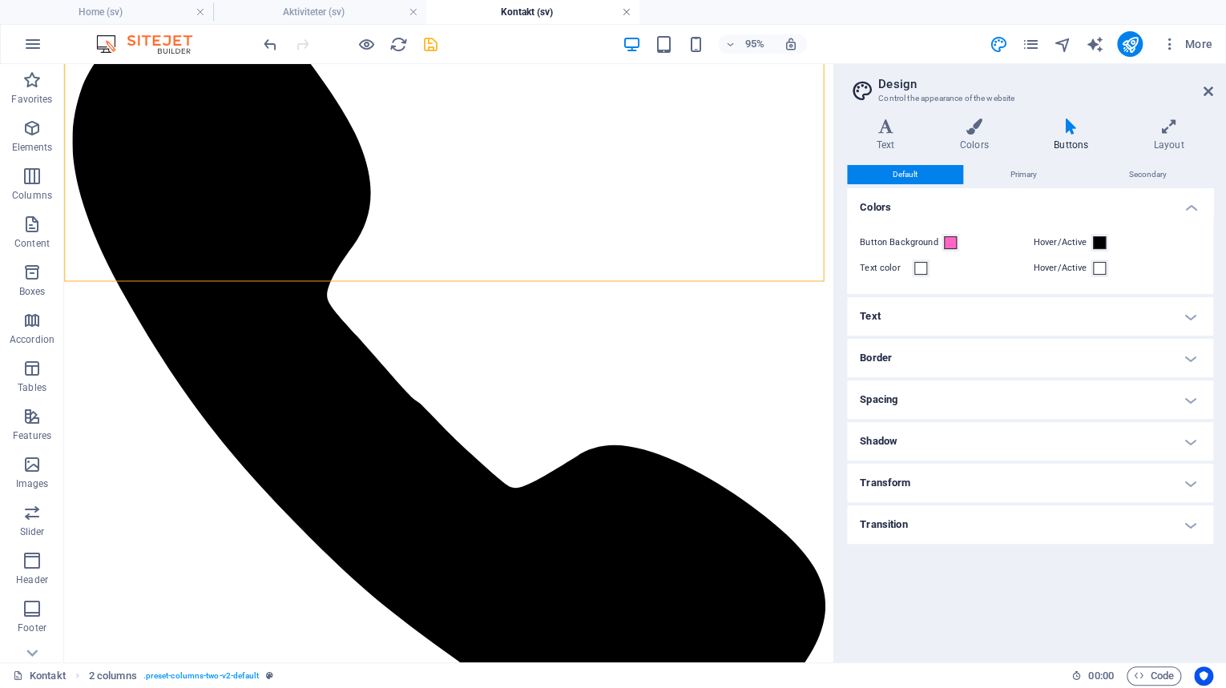
click at [628, 10] on link at bounding box center [627, 12] width 10 height 15
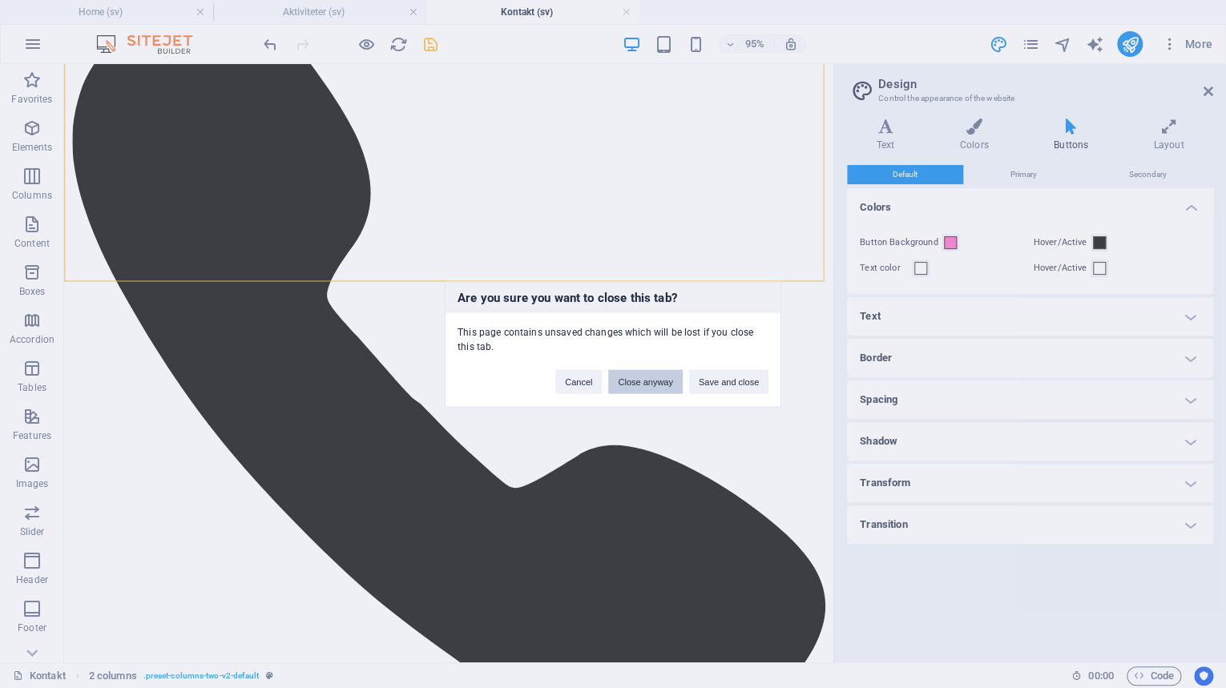
click at [663, 378] on button "Close anyway" at bounding box center [645, 381] width 74 height 24
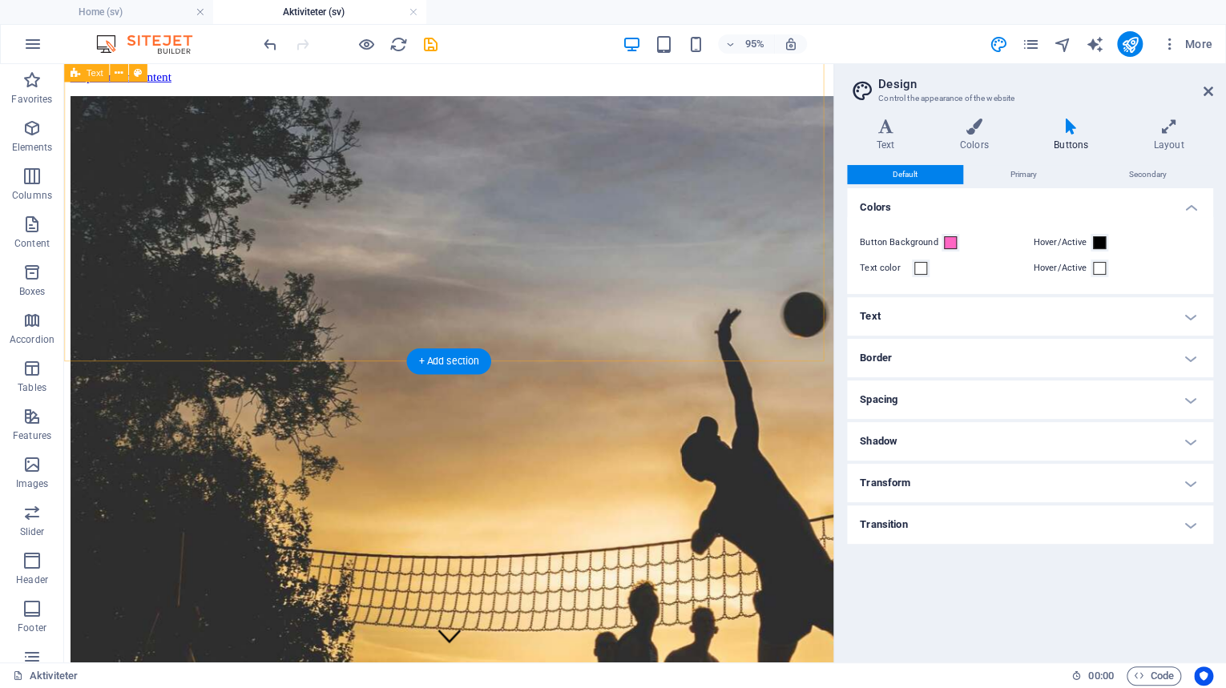
scroll to position [665, 0]
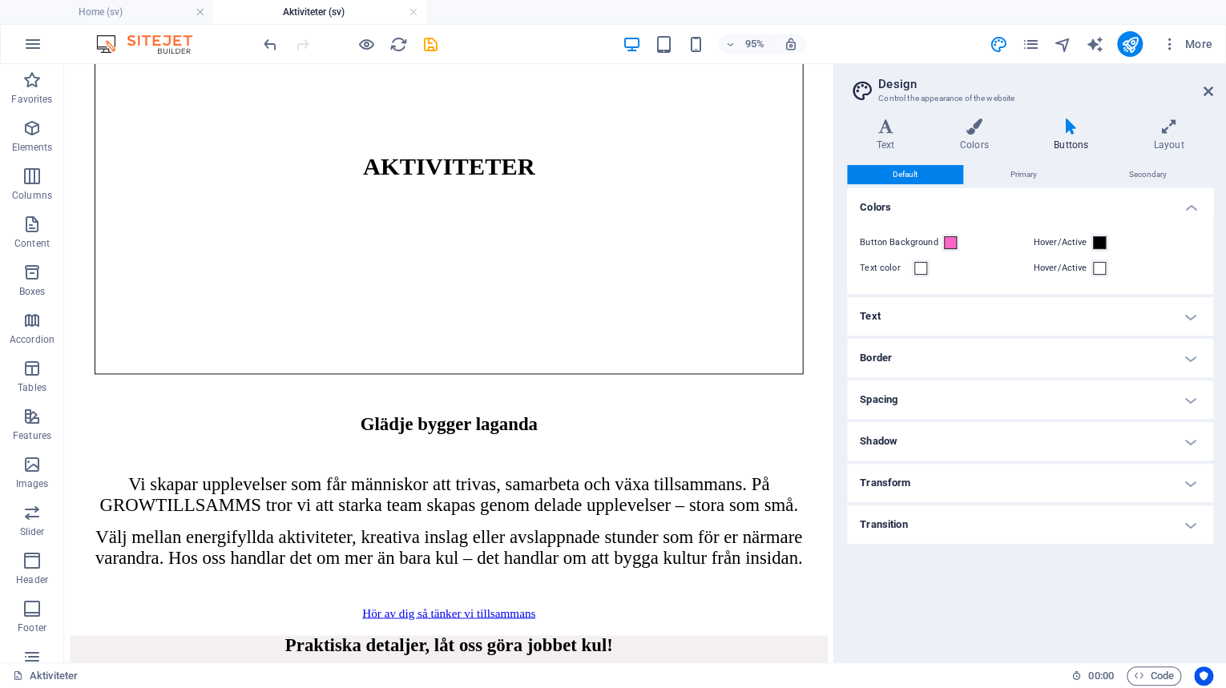
click at [1047, 46] on div "More" at bounding box center [1104, 44] width 230 height 26
click at [1034, 43] on icon "pages" at bounding box center [1030, 44] width 18 height 18
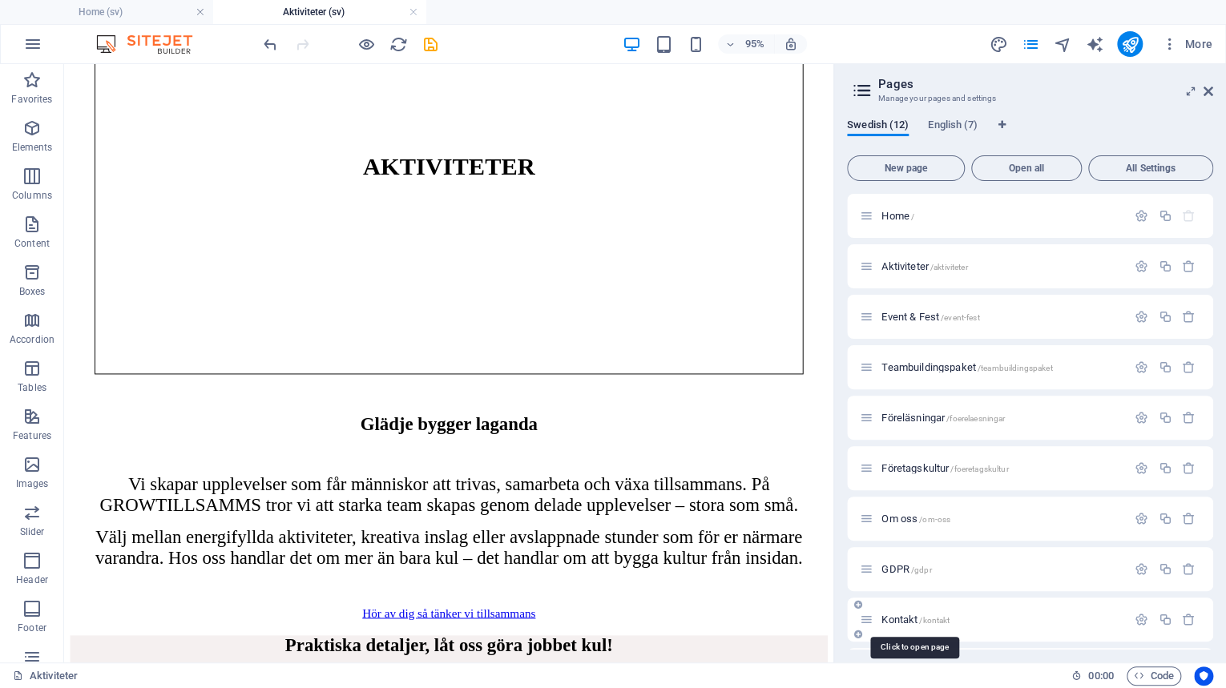
click at [901, 623] on span "Kontakt /kontakt" at bounding box center [915, 620] width 68 height 12
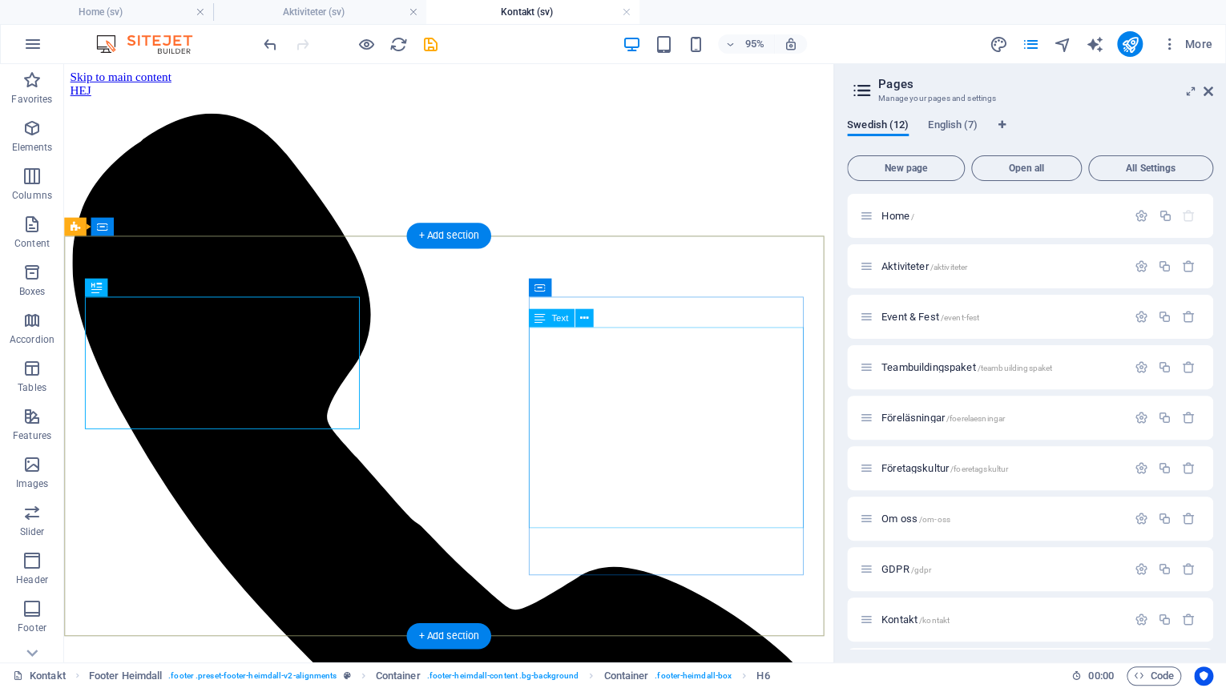
scroll to position [753, 0]
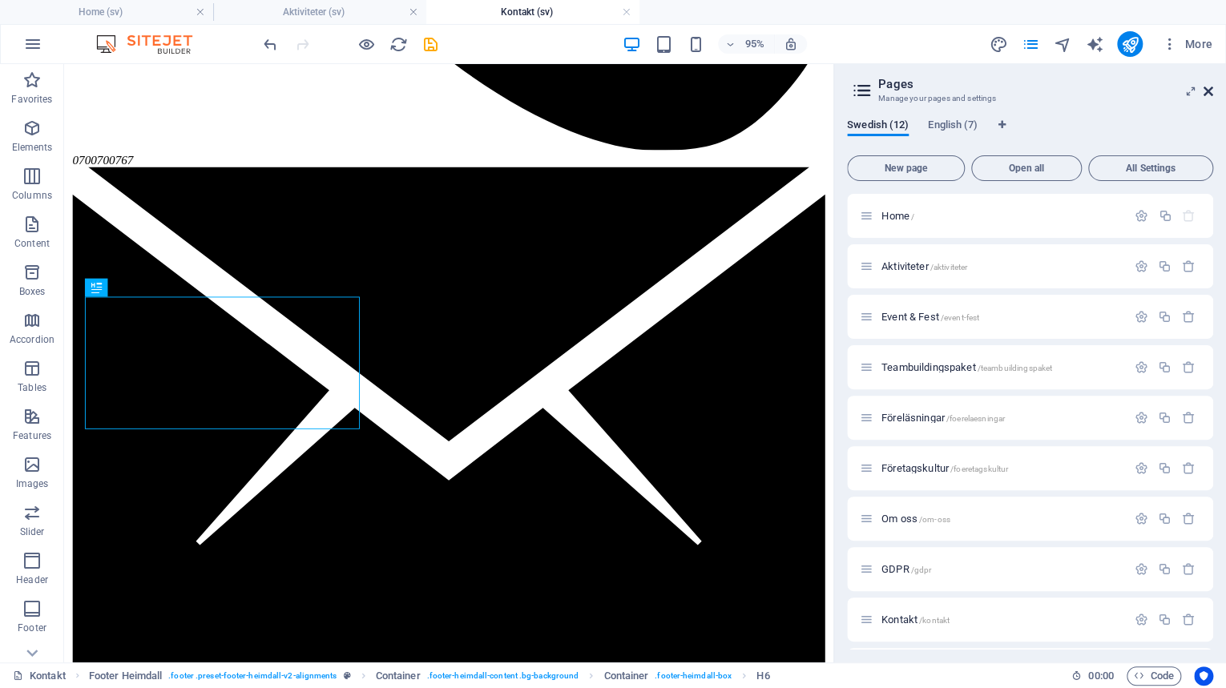
click at [1211, 92] on icon at bounding box center [1208, 91] width 10 height 13
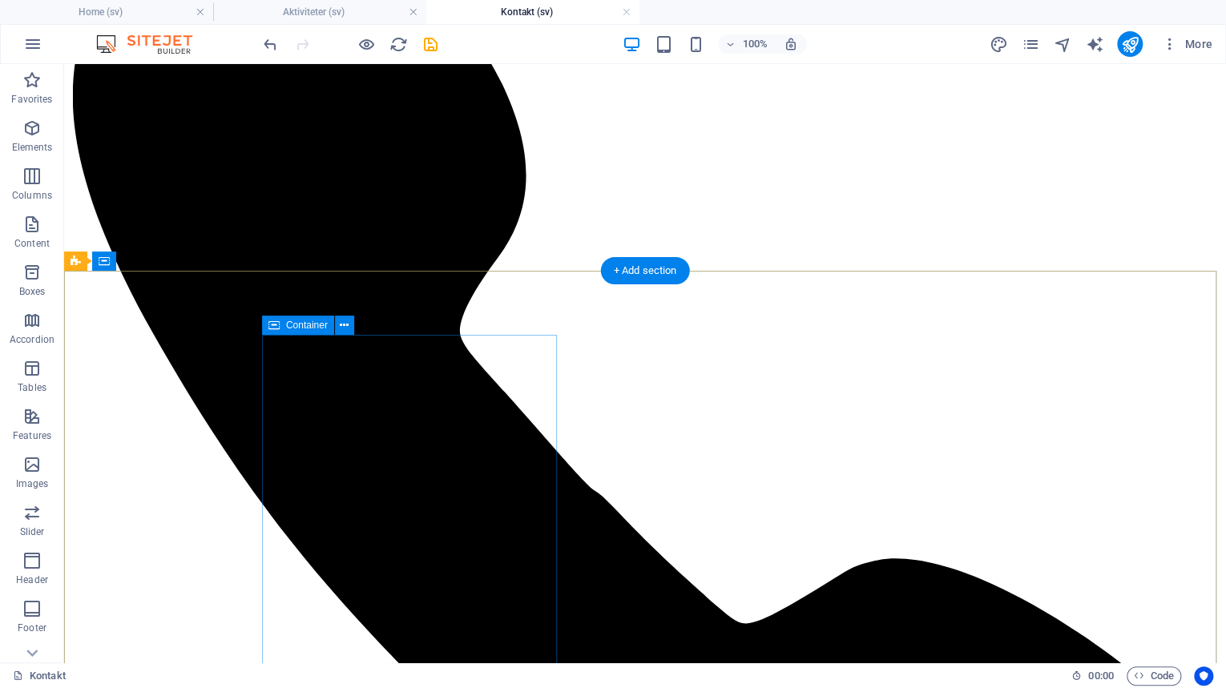
scroll to position [320, 0]
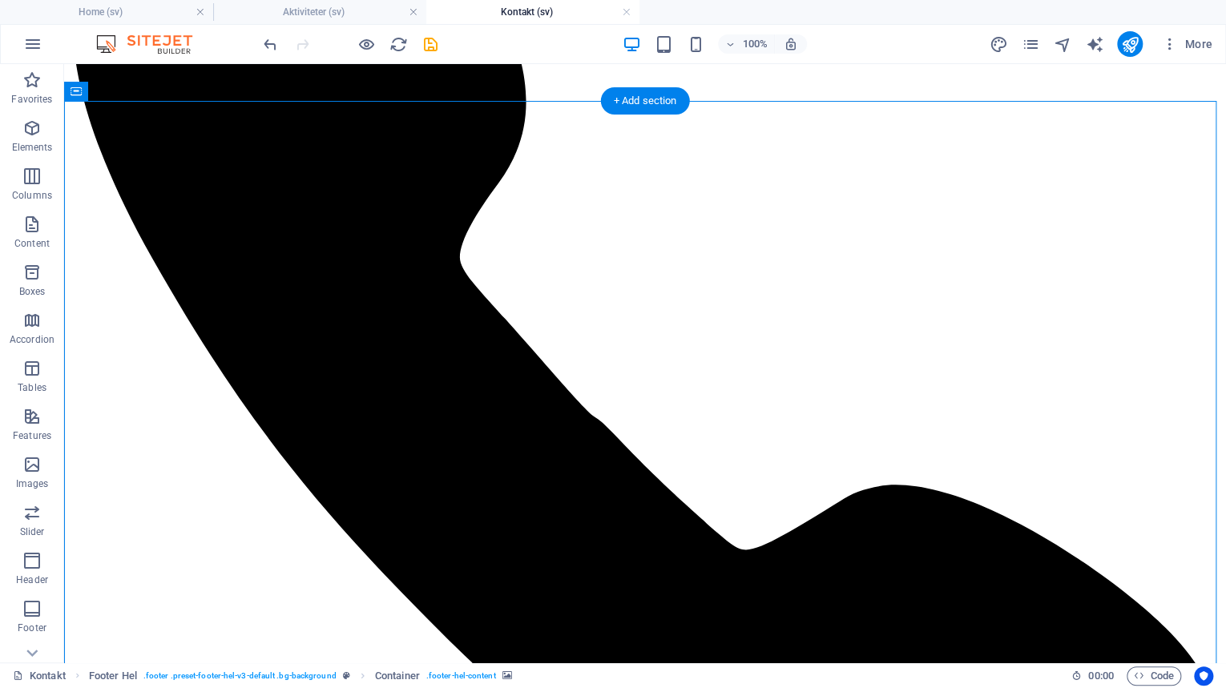
select select "px"
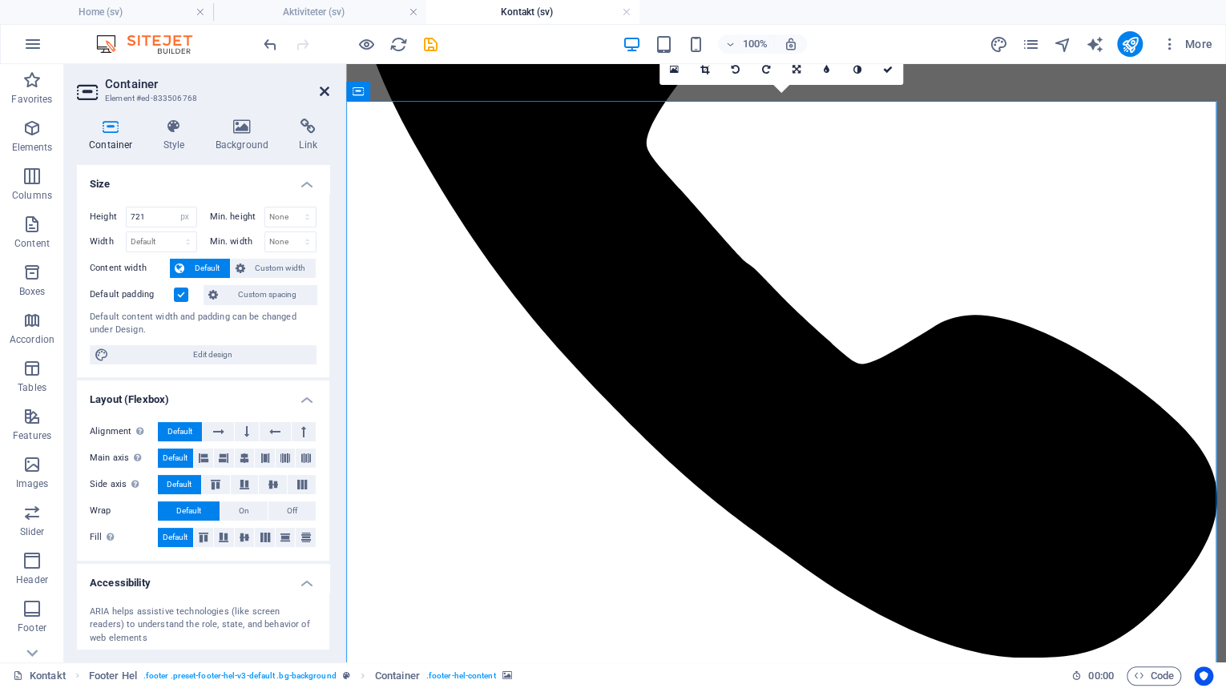
click at [324, 92] on icon at bounding box center [325, 91] width 10 height 13
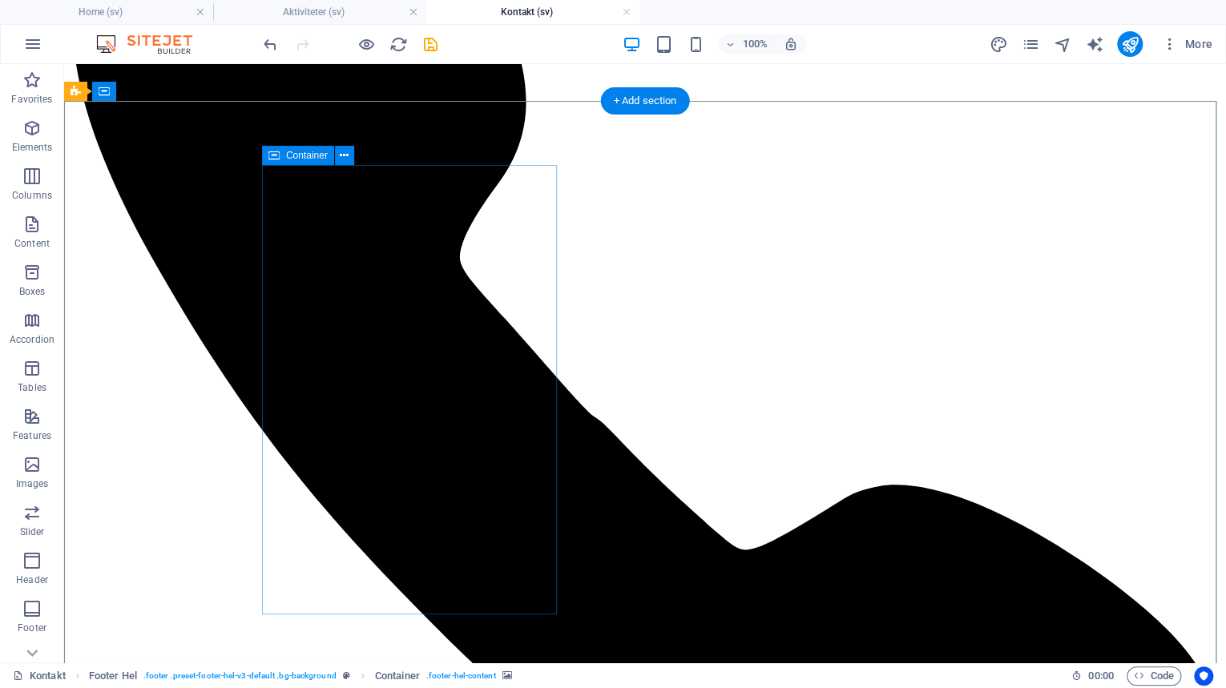
scroll to position [0, 0]
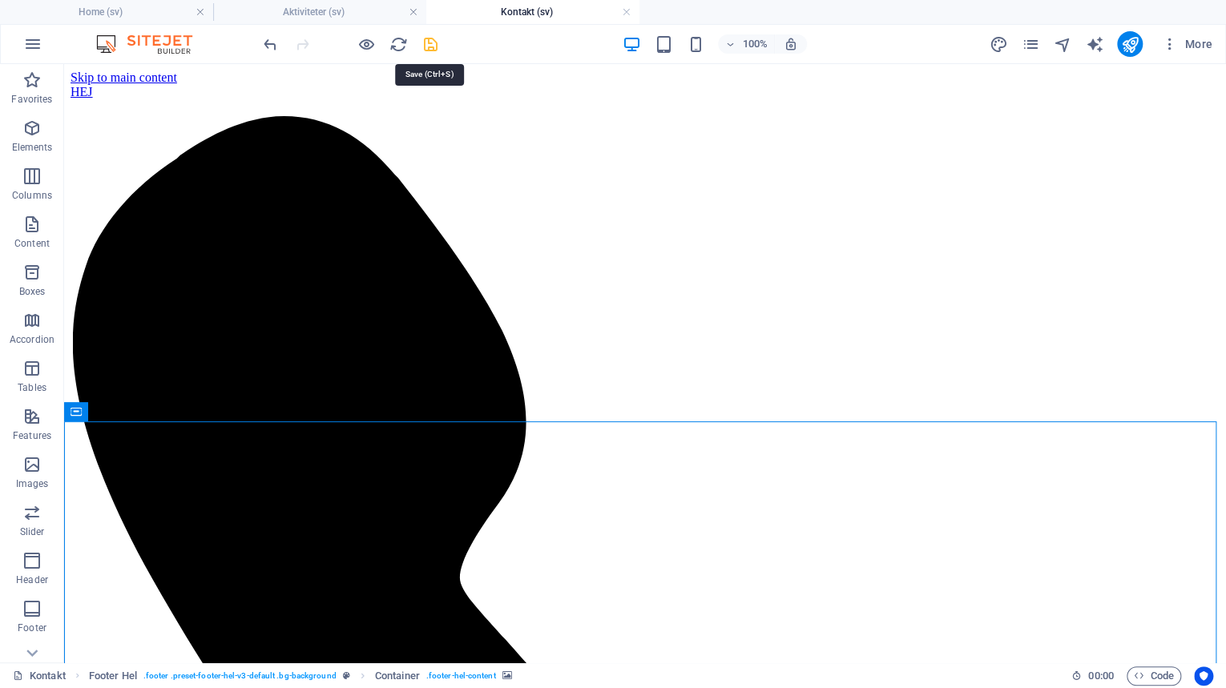
click at [430, 44] on icon "save" at bounding box center [430, 44] width 18 height 18
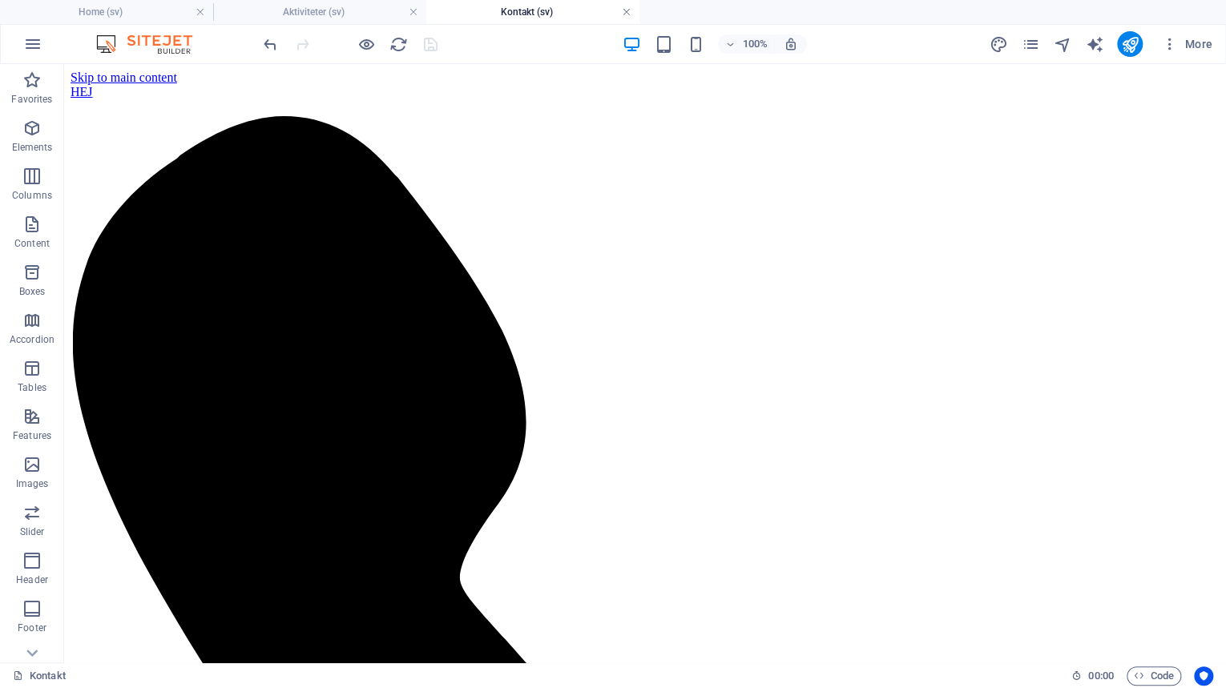
click at [628, 18] on link at bounding box center [627, 12] width 10 height 15
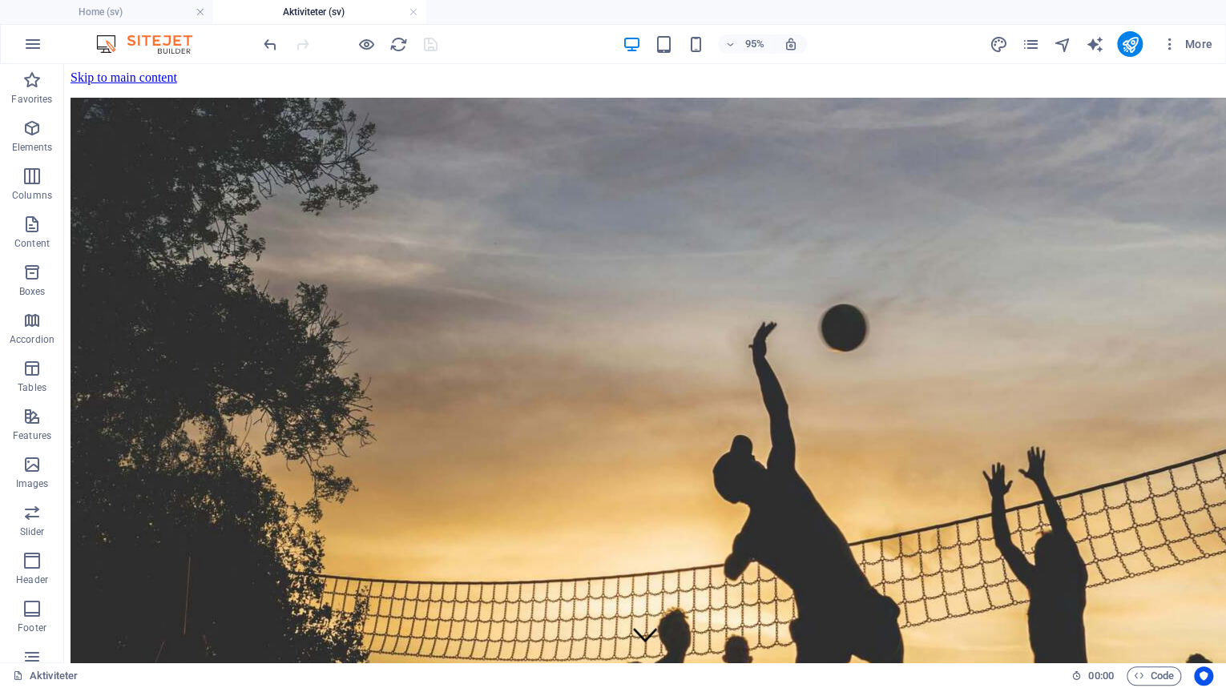
scroll to position [665, 0]
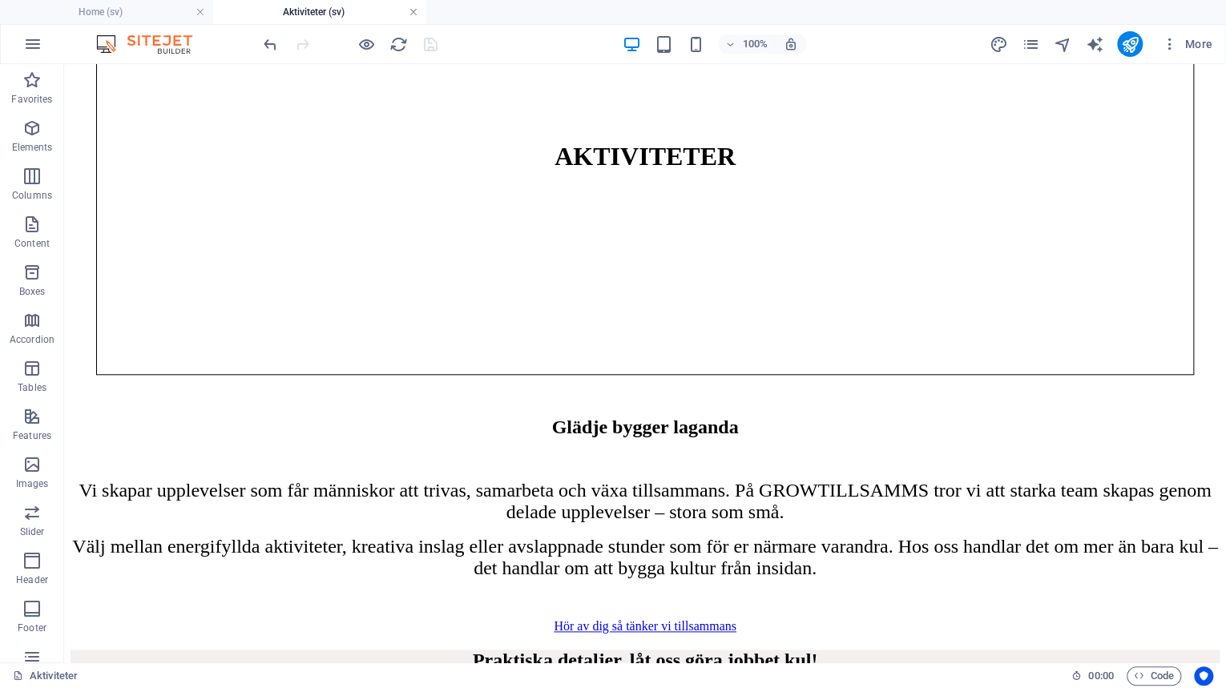
click at [412, 10] on link at bounding box center [414, 12] width 10 height 15
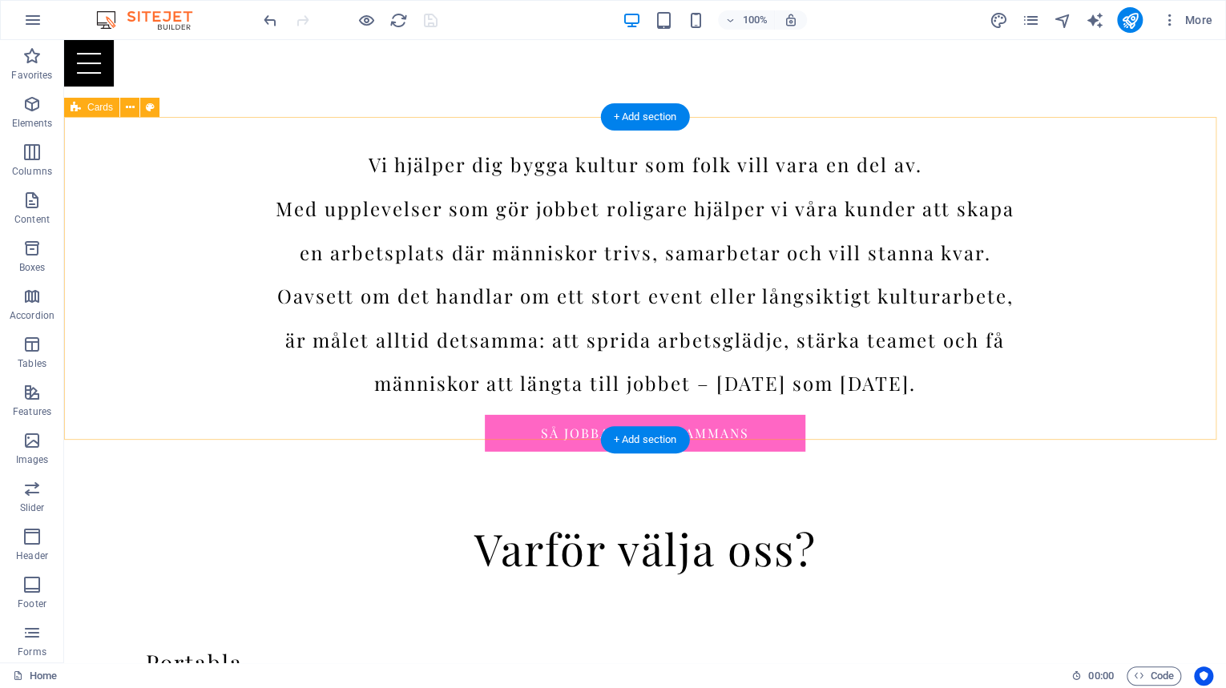
scroll to position [2335, 0]
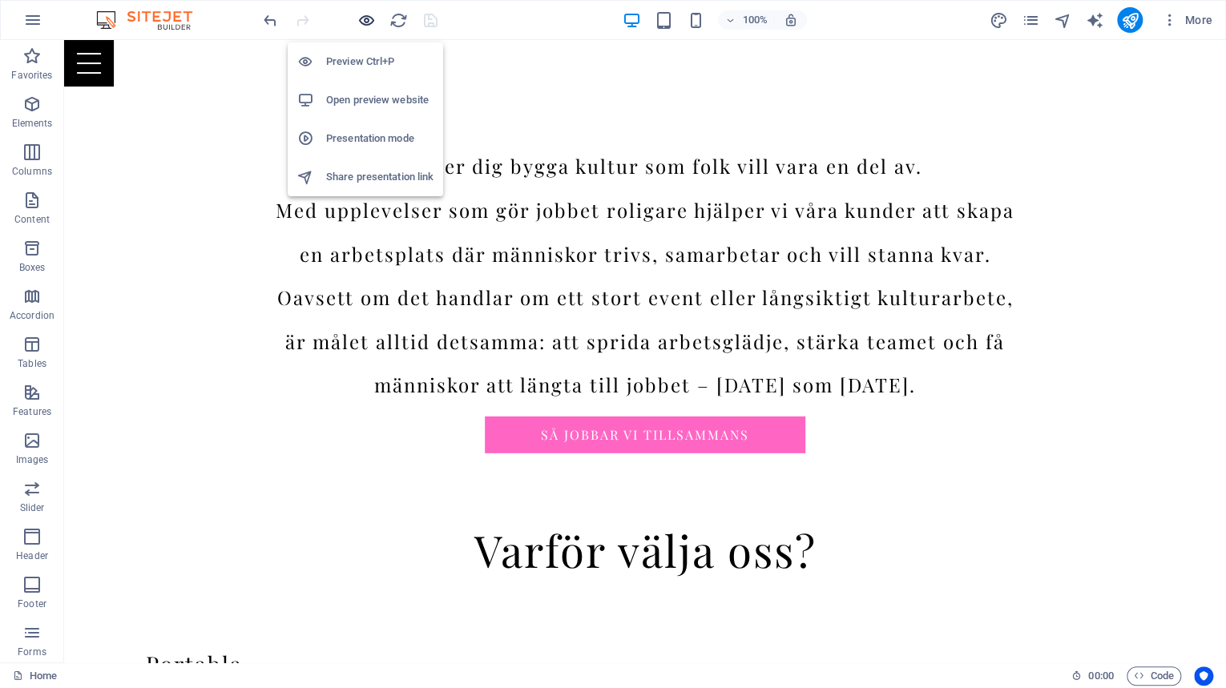
click at [369, 22] on icon "button" at bounding box center [366, 20] width 18 height 18
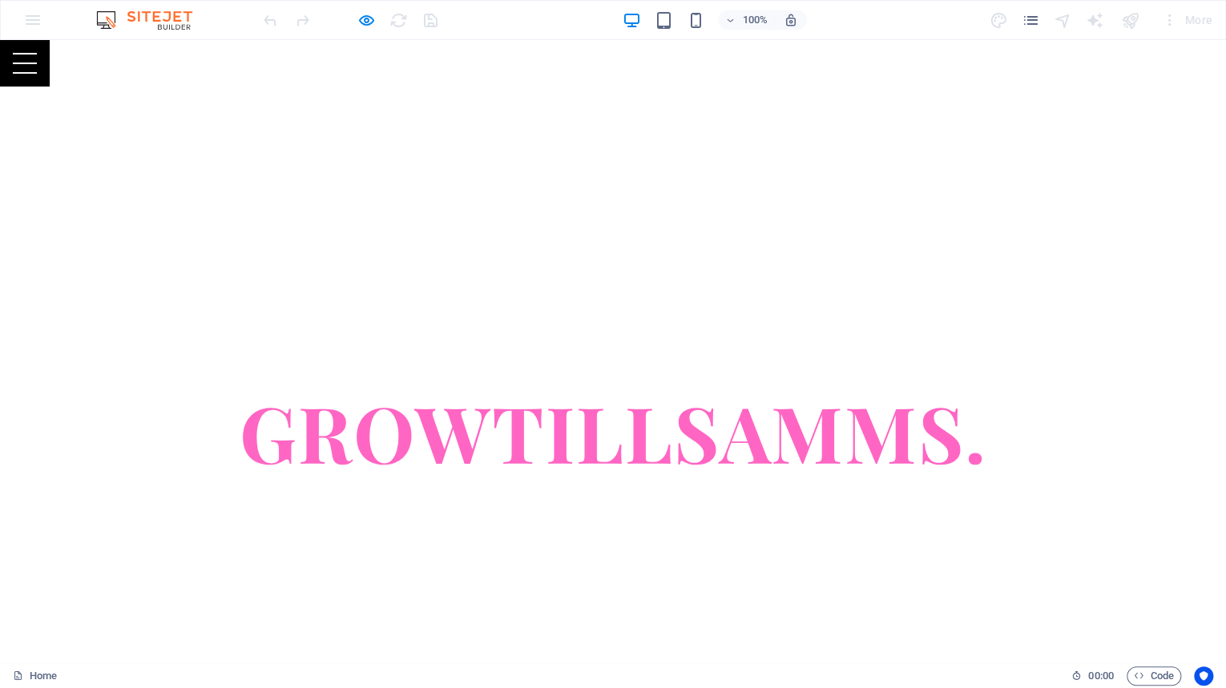
scroll to position [0, 0]
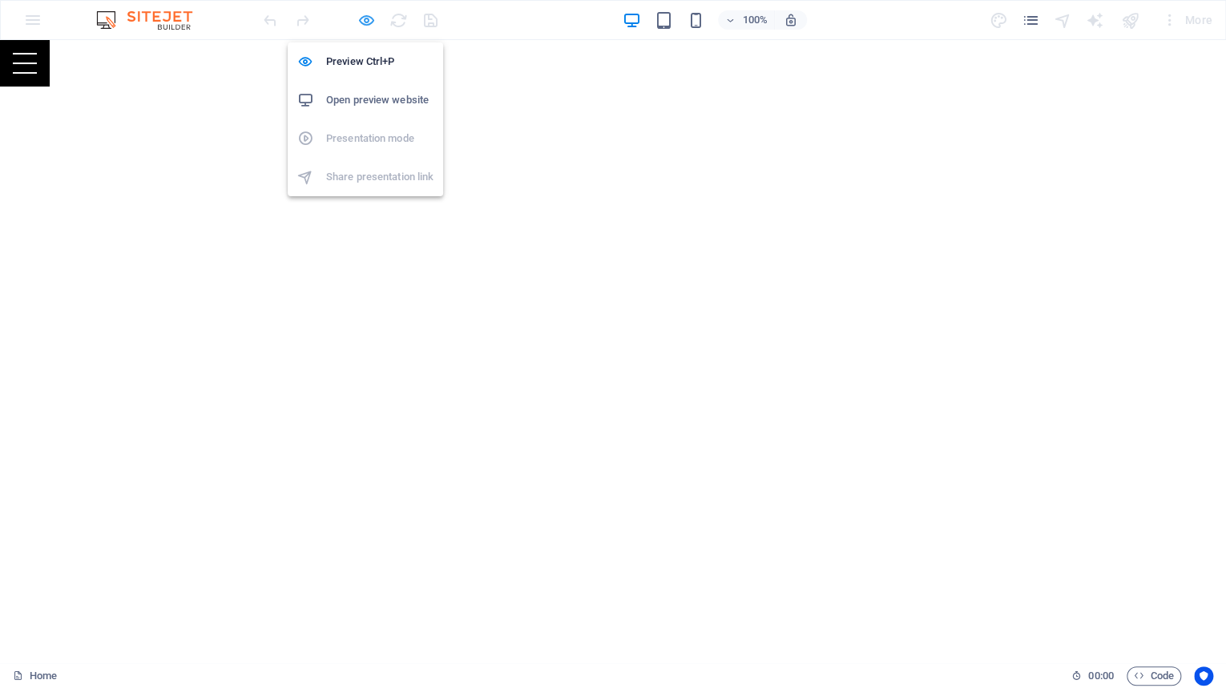
click at [371, 21] on icon "button" at bounding box center [366, 20] width 18 height 18
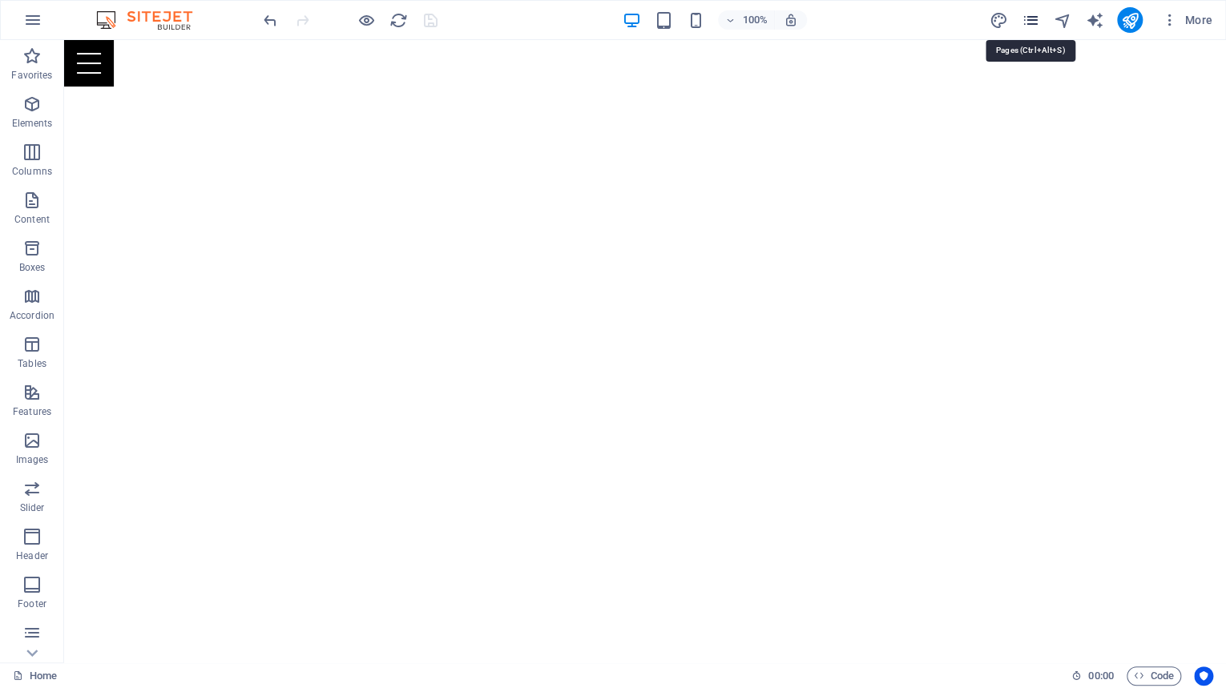
click at [1032, 22] on icon "pages" at bounding box center [1030, 20] width 18 height 18
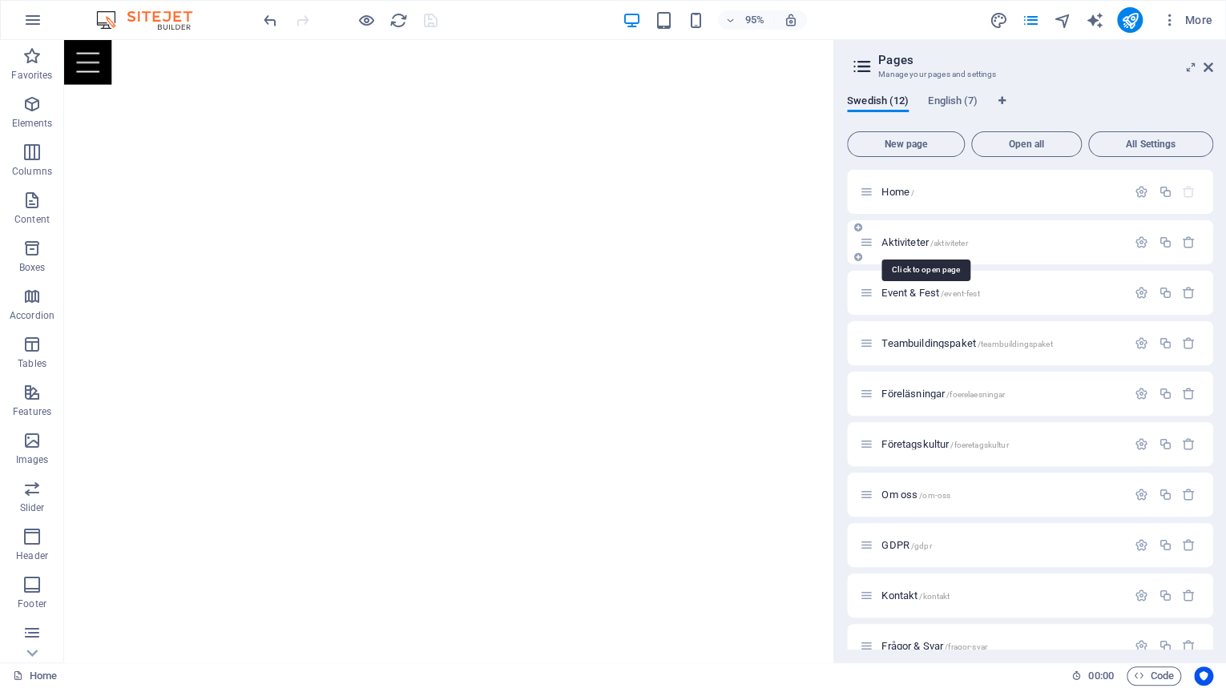
click at [918, 244] on span "Aktiviteter /aktiviteter" at bounding box center [924, 242] width 86 height 12
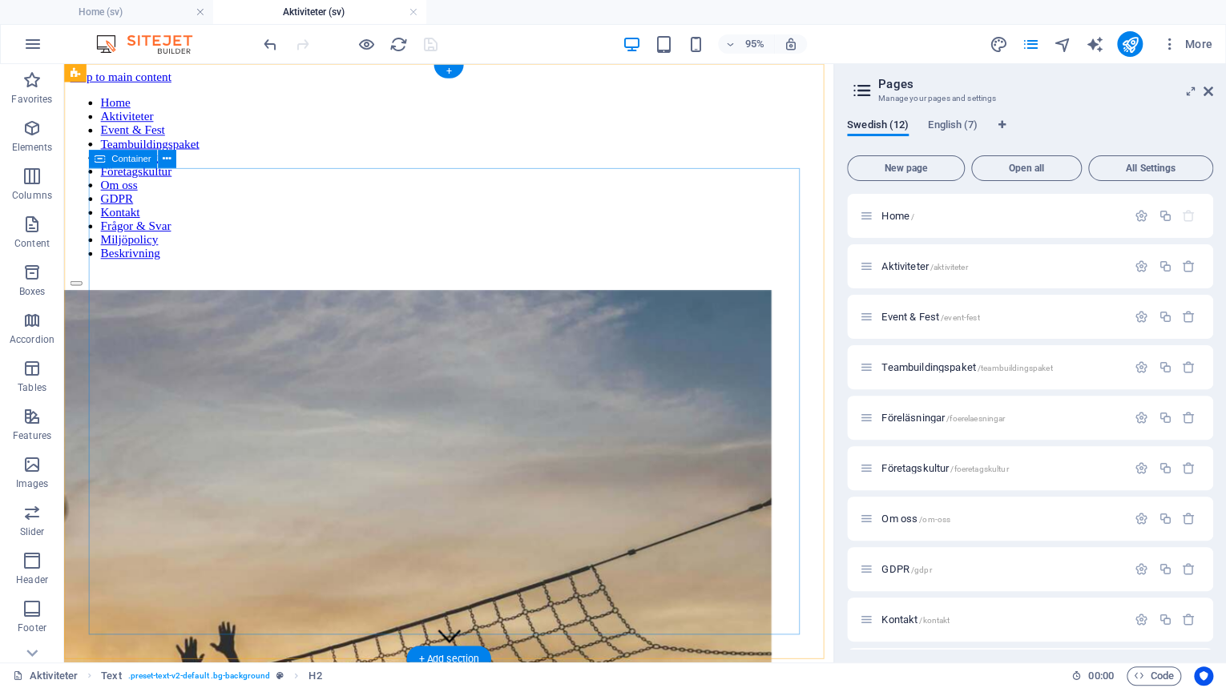
scroll to position [409, 0]
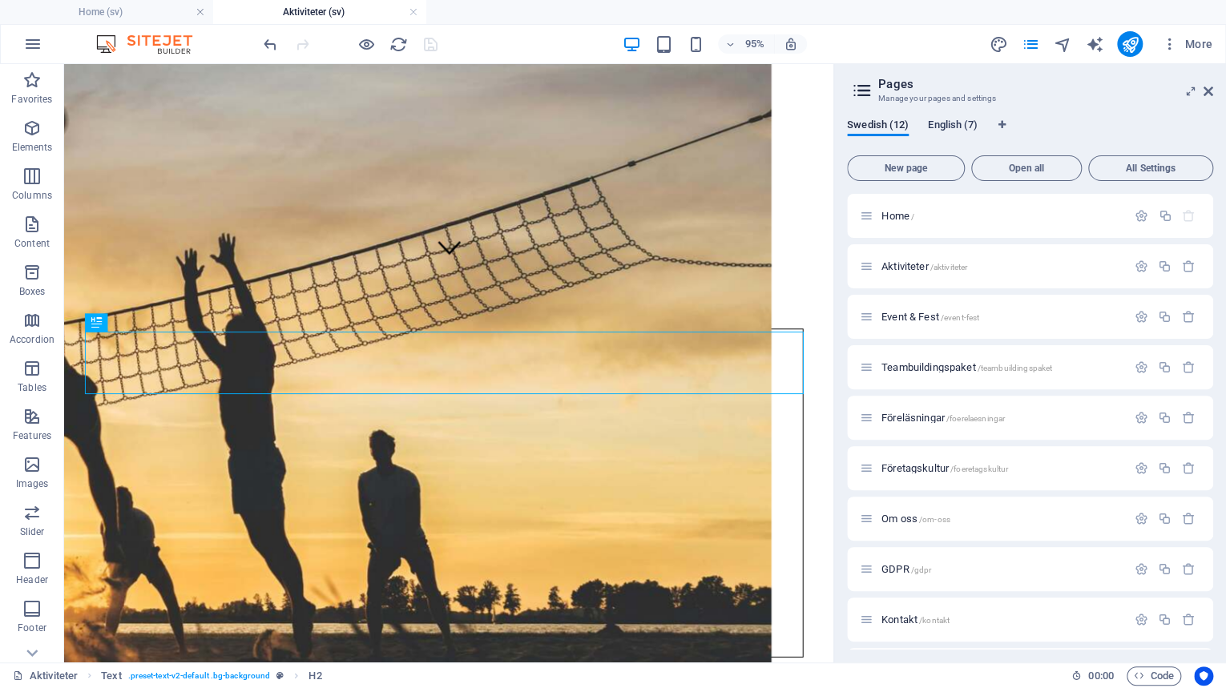
click at [936, 128] on span "English (7)" at bounding box center [953, 126] width 50 height 22
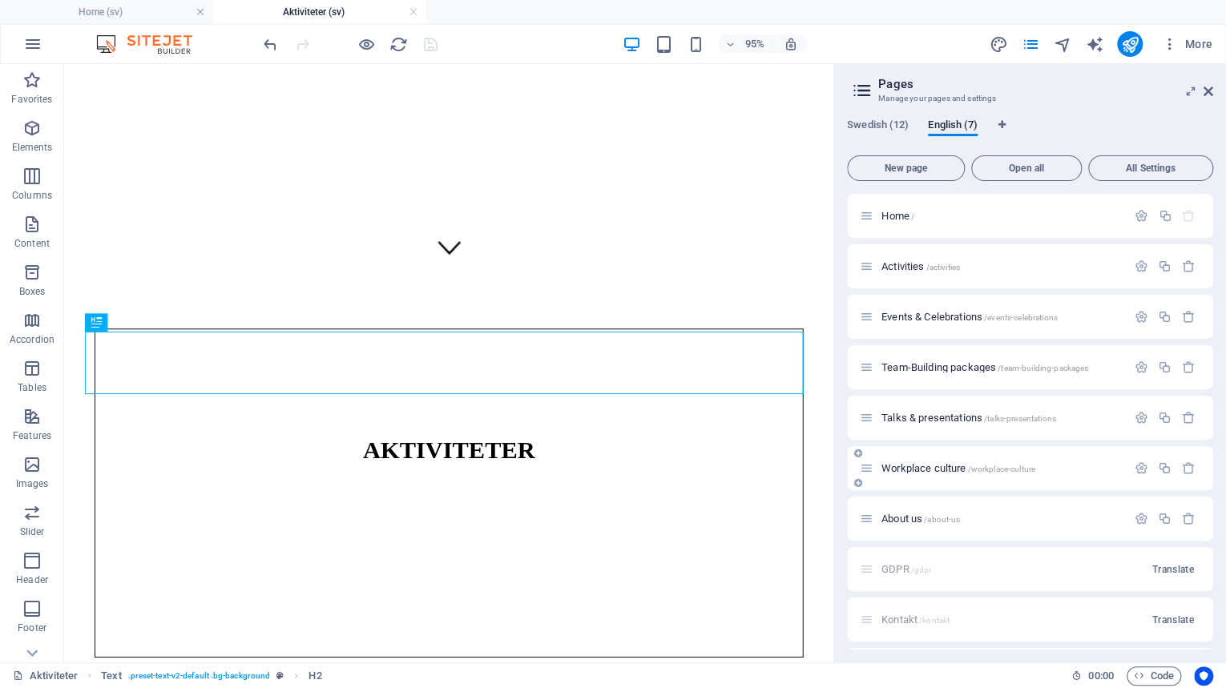
click at [915, 468] on span "Workplace culture /workplace-culture" at bounding box center [958, 468] width 154 height 12
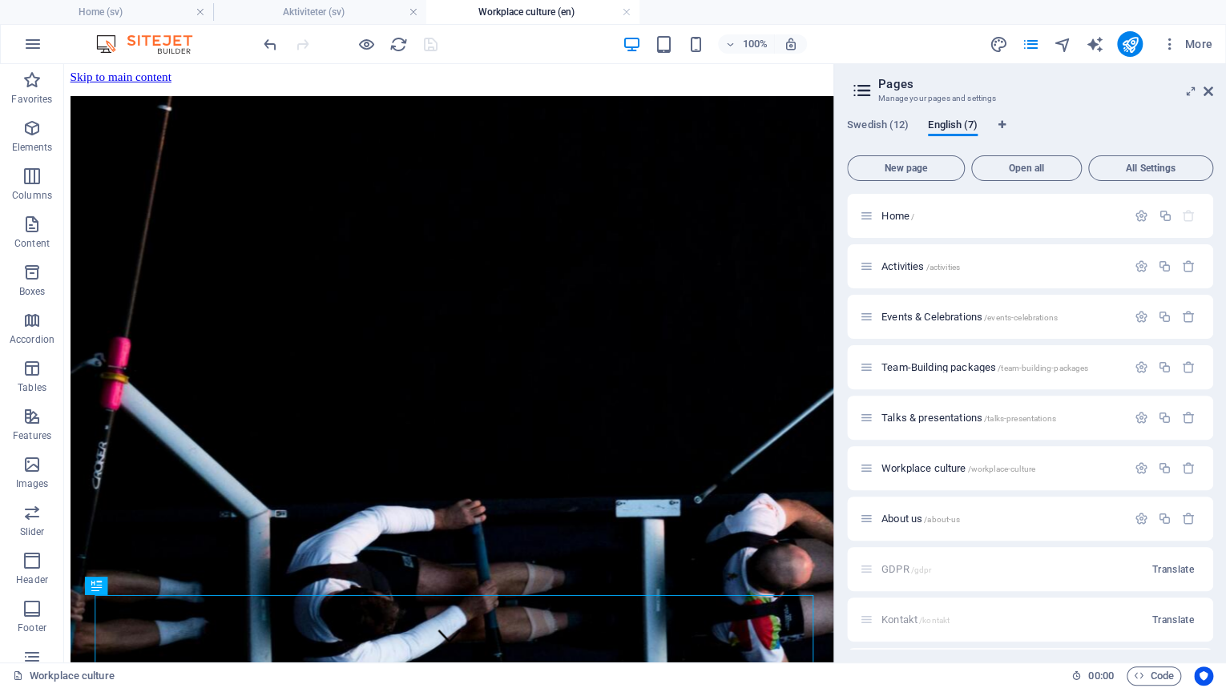
scroll to position [394, 0]
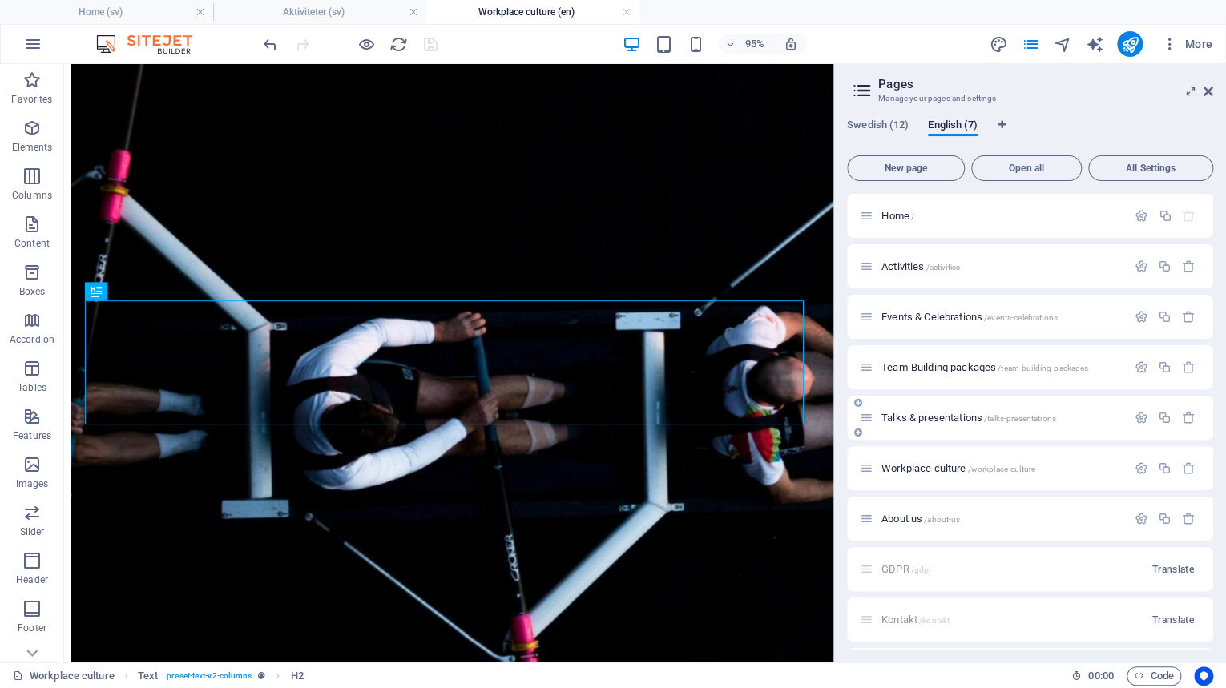
click at [917, 417] on span "Talks & presentations /talks-presentations" at bounding box center [968, 418] width 175 height 12
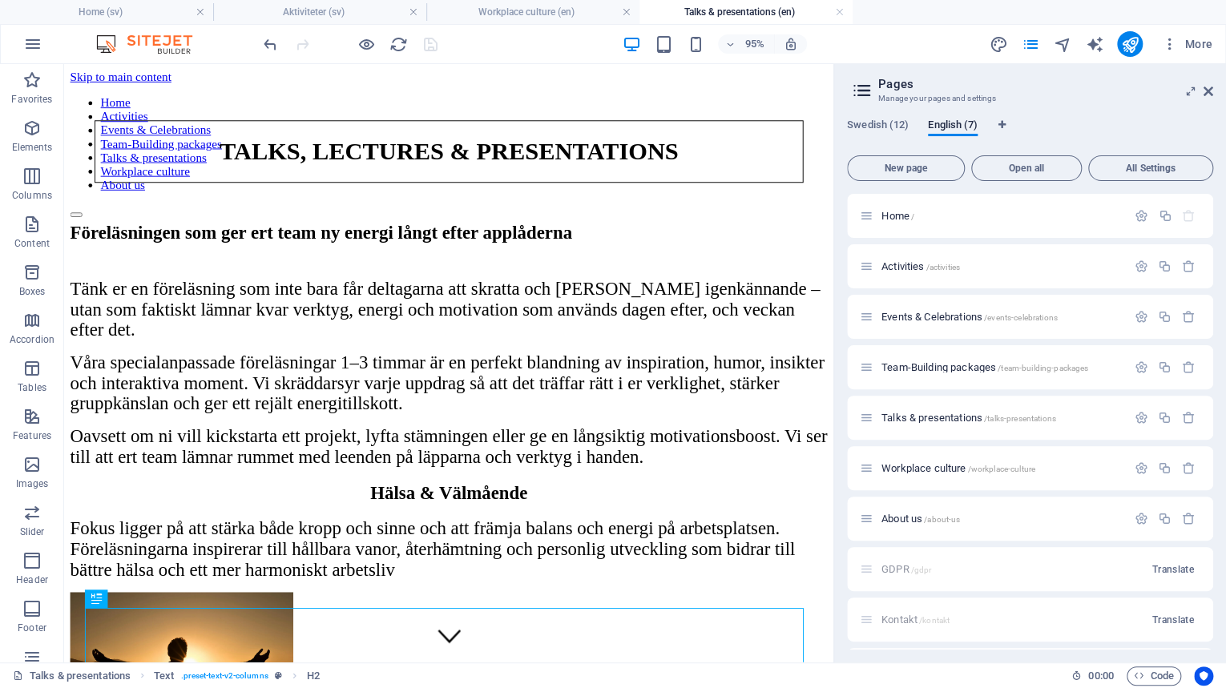
scroll to position [0, 0]
click at [1206, 95] on icon at bounding box center [1208, 91] width 10 height 13
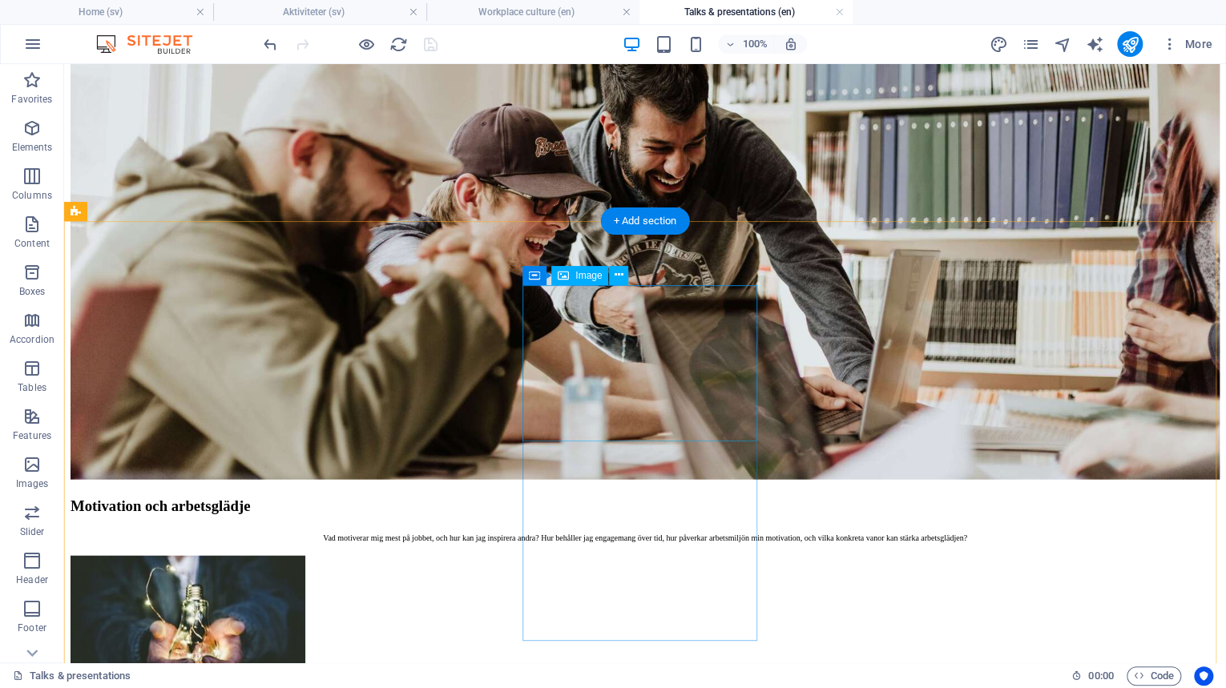
scroll to position [1731, 0]
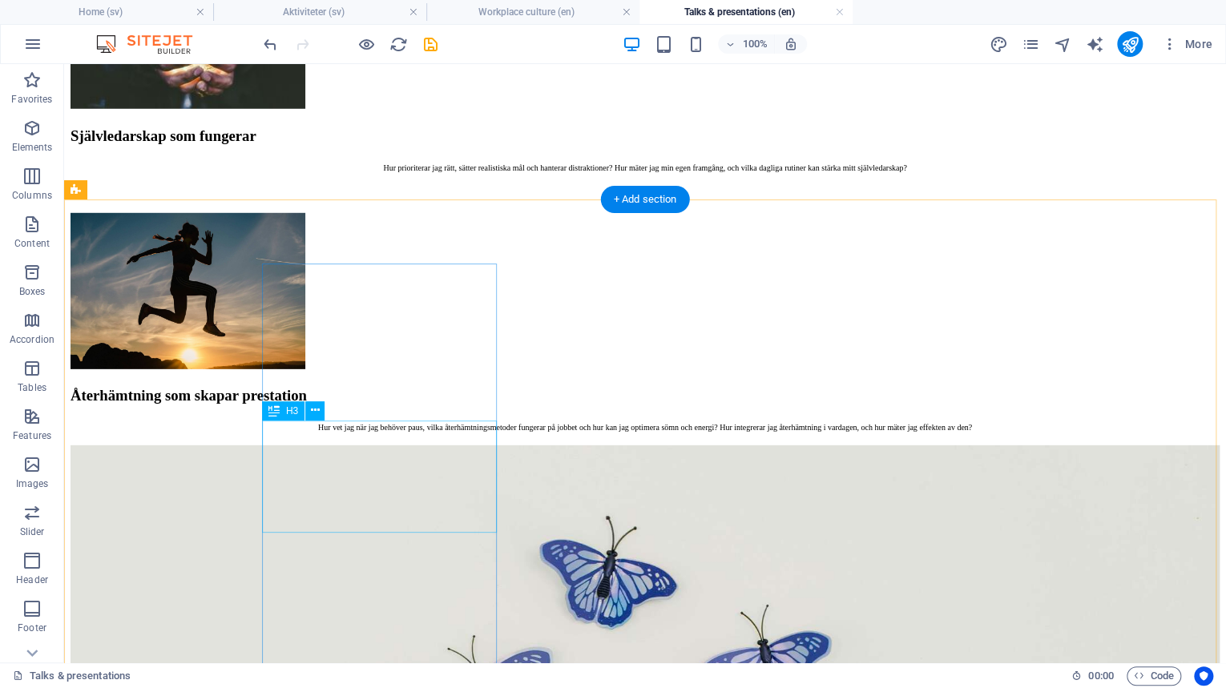
scroll to position [2436, 0]
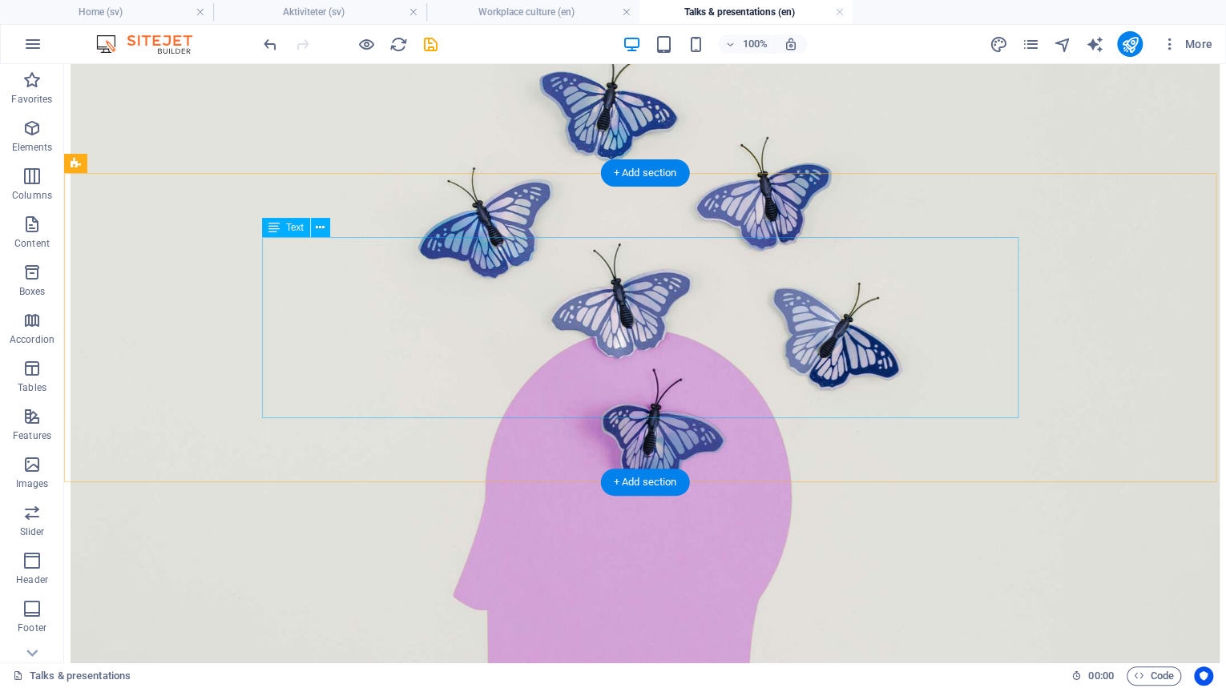
scroll to position [2884, 0]
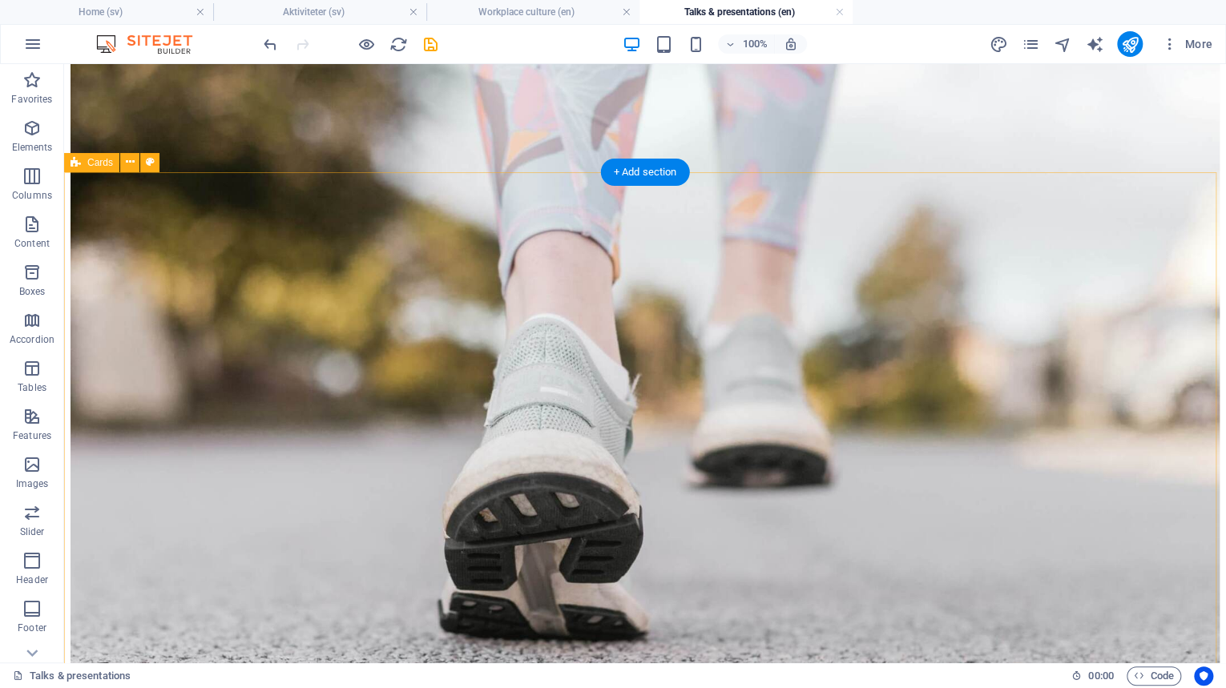
scroll to position [3653, 0]
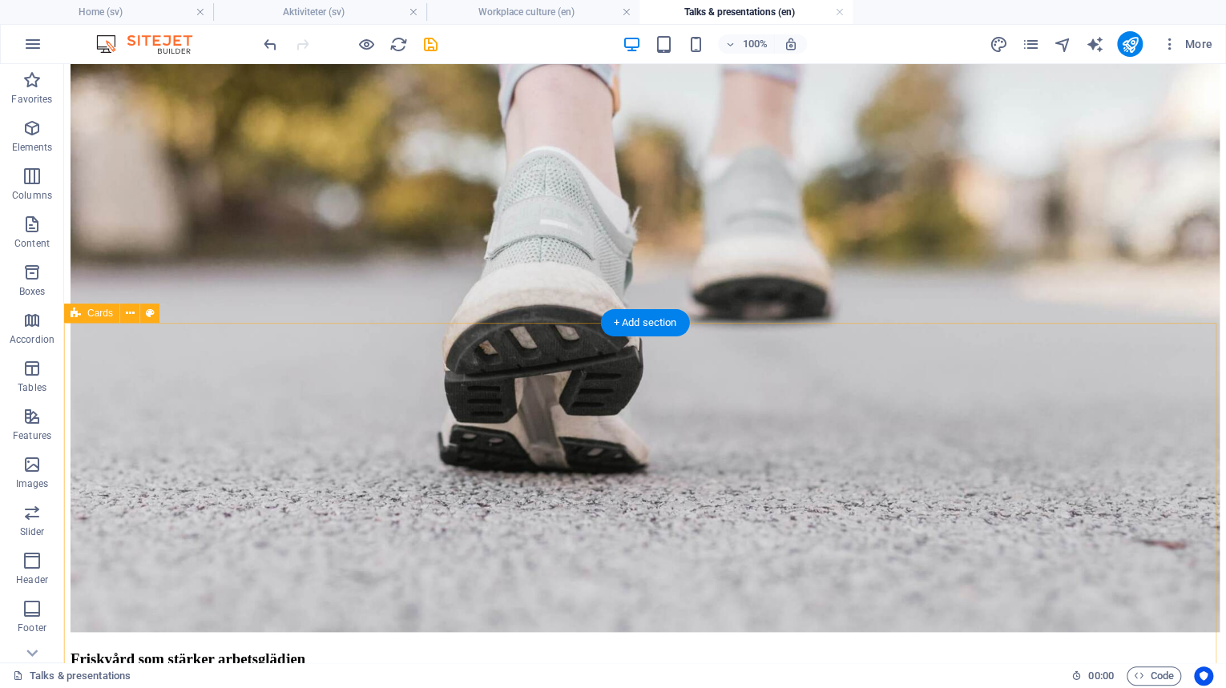
scroll to position [3717, 0]
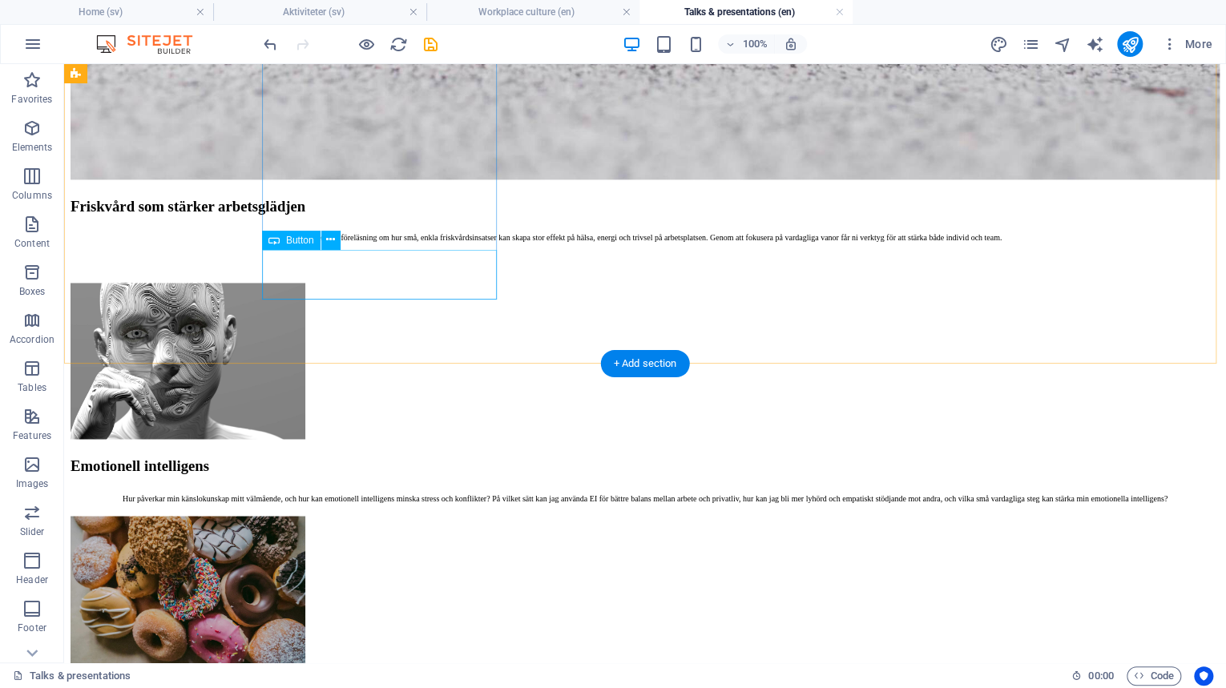
scroll to position [4294, 0]
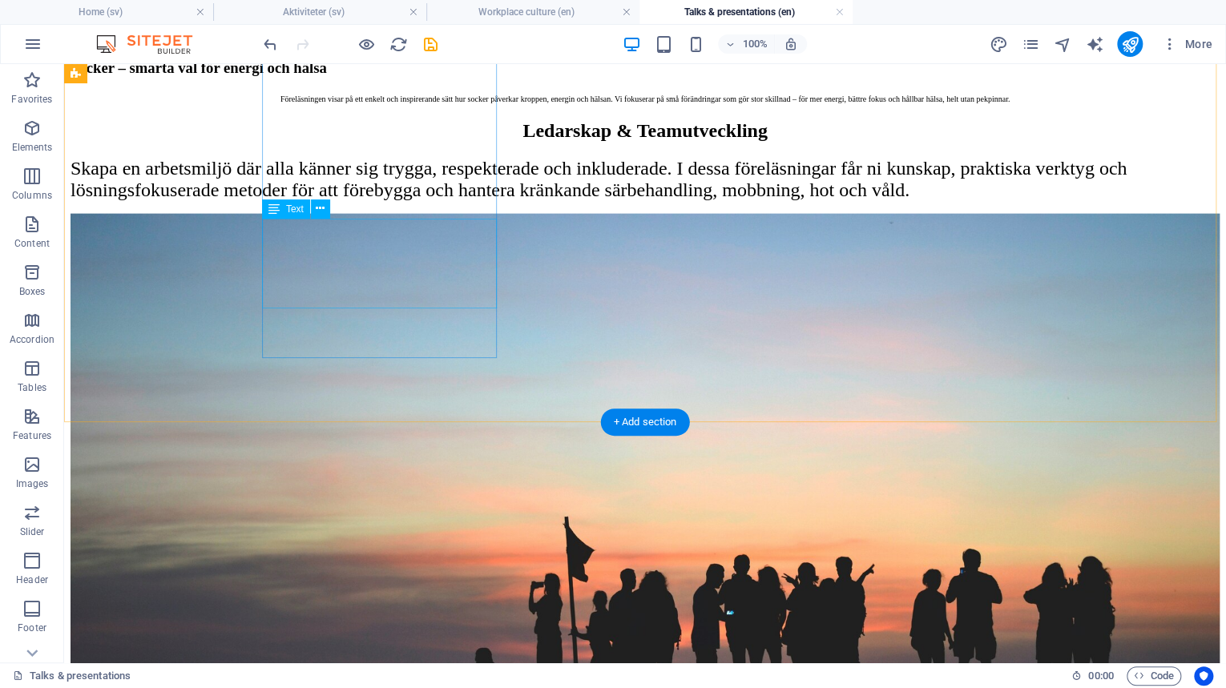
scroll to position [4807, 0]
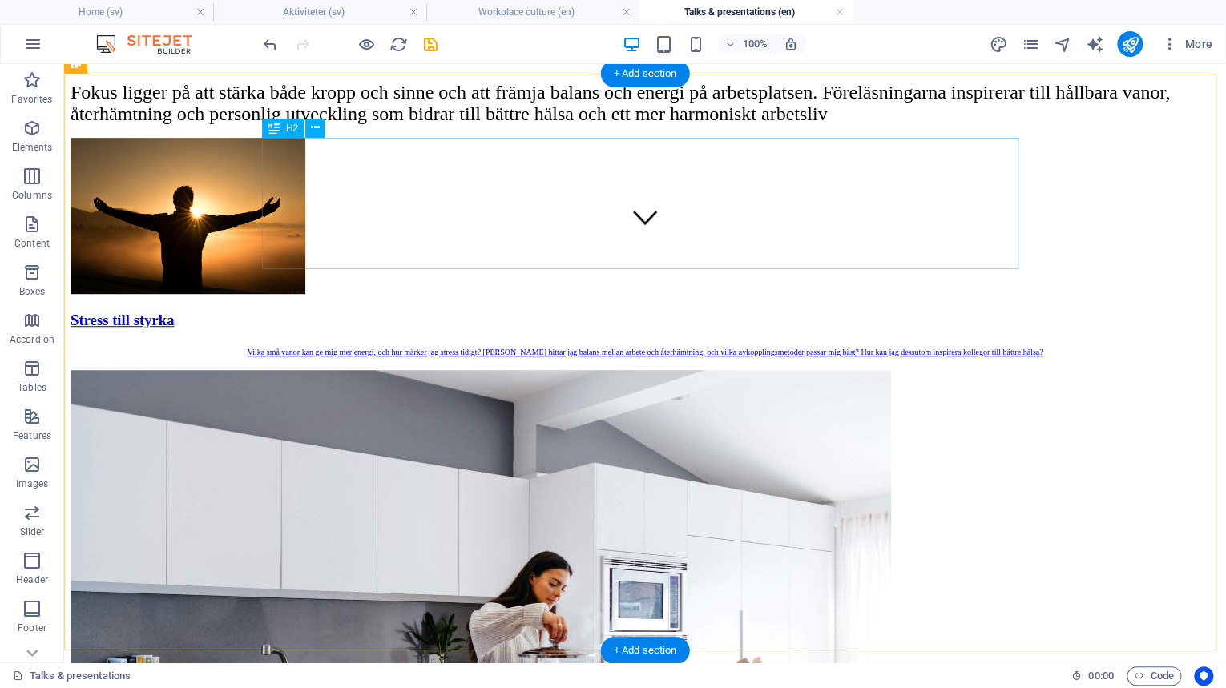
scroll to position [0, 0]
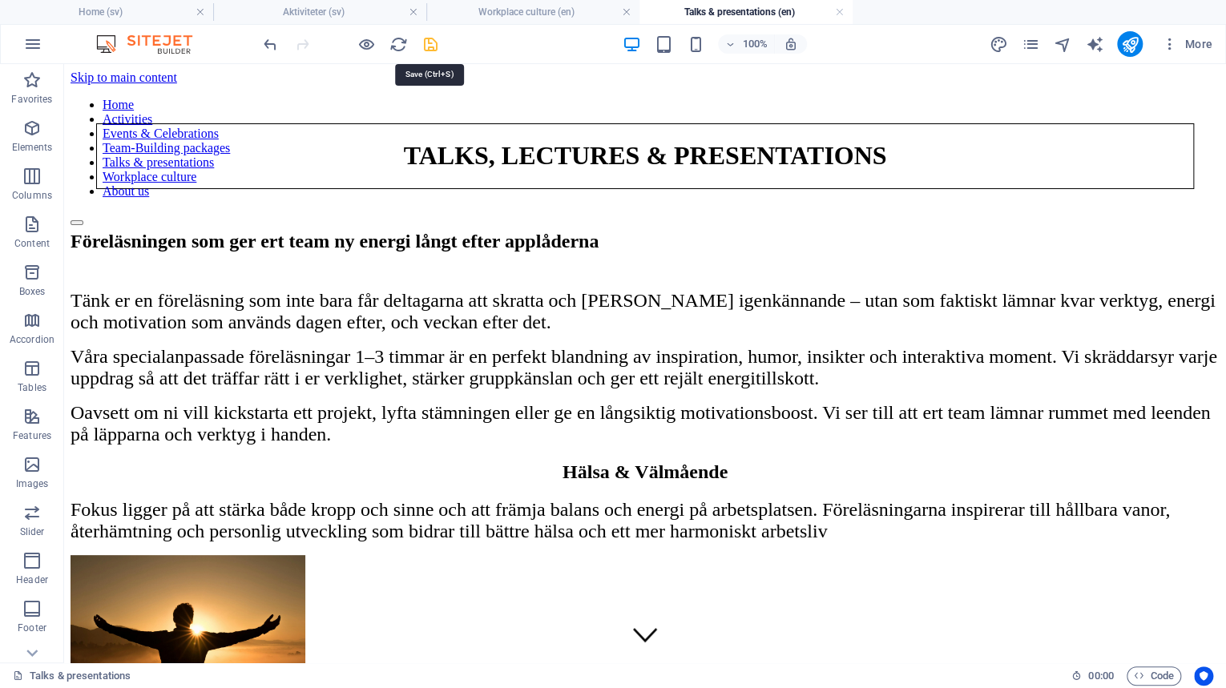
click at [433, 45] on icon "save" at bounding box center [430, 44] width 18 height 18
click at [836, 12] on link at bounding box center [840, 12] width 10 height 15
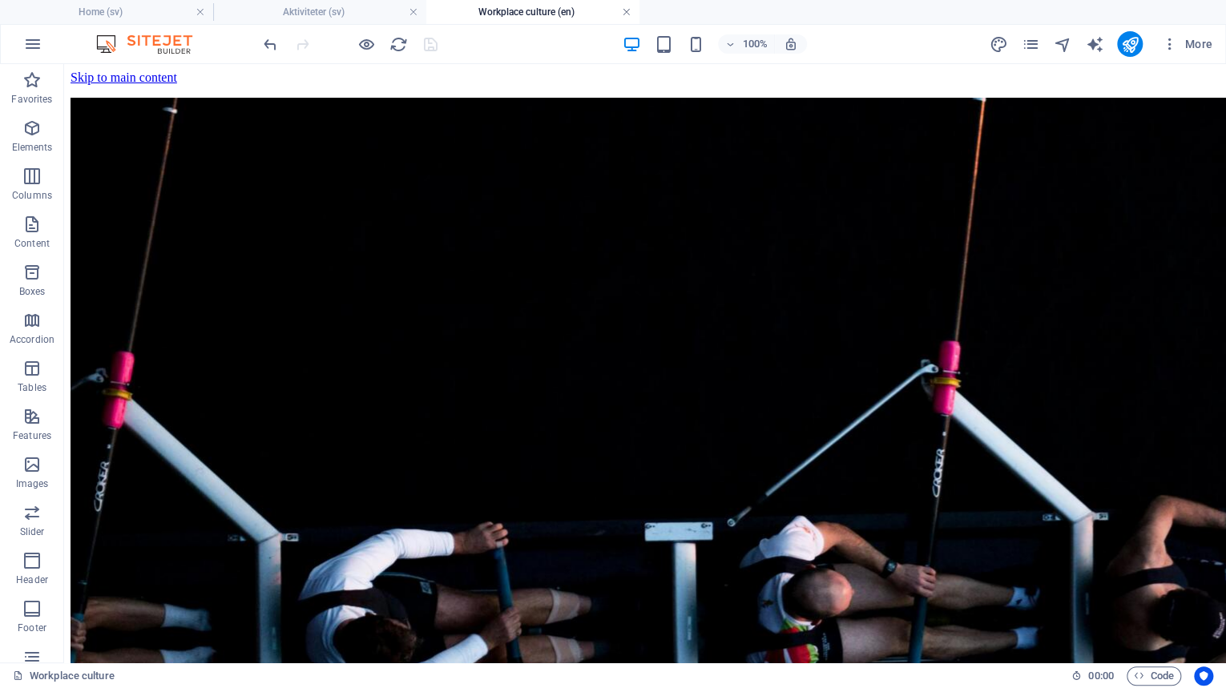
click at [626, 13] on link at bounding box center [627, 12] width 10 height 15
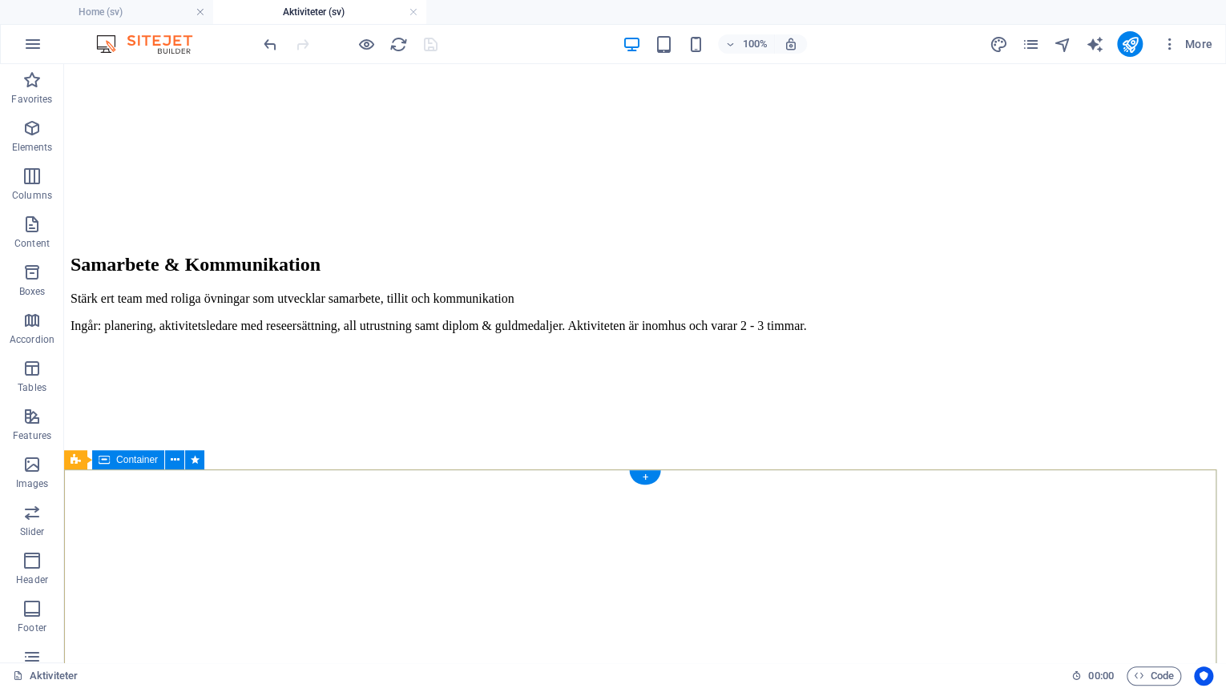
scroll to position [4639, 0]
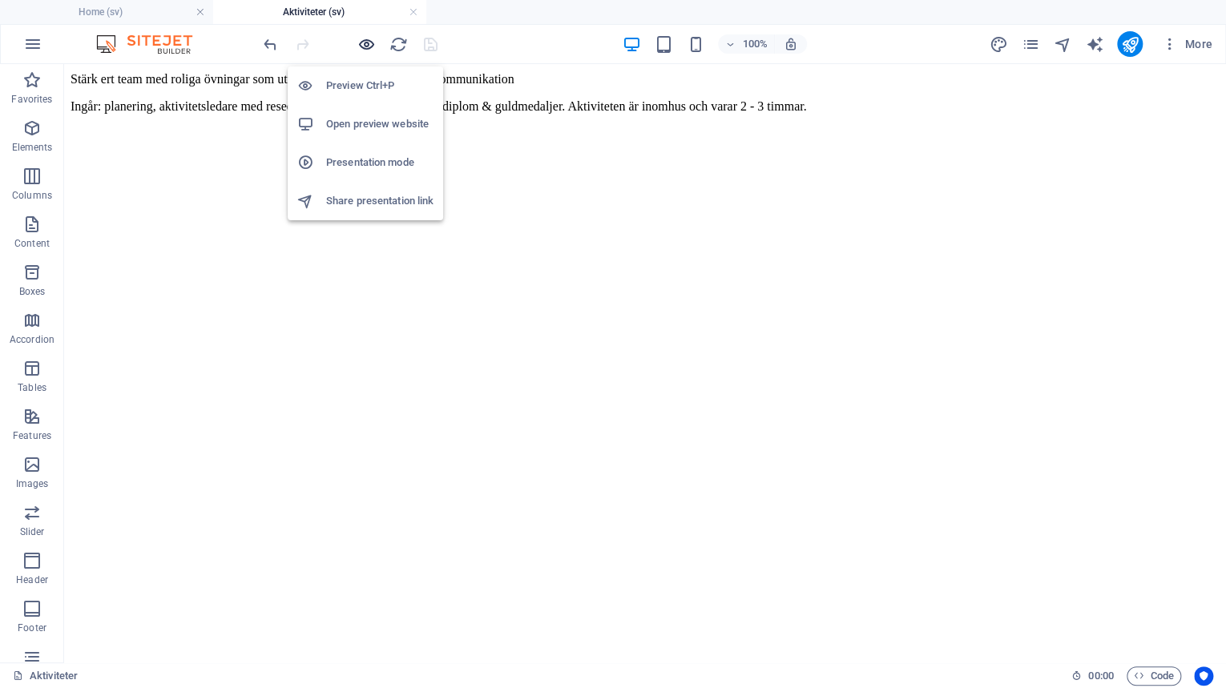
click at [369, 42] on icon "button" at bounding box center [366, 44] width 18 height 18
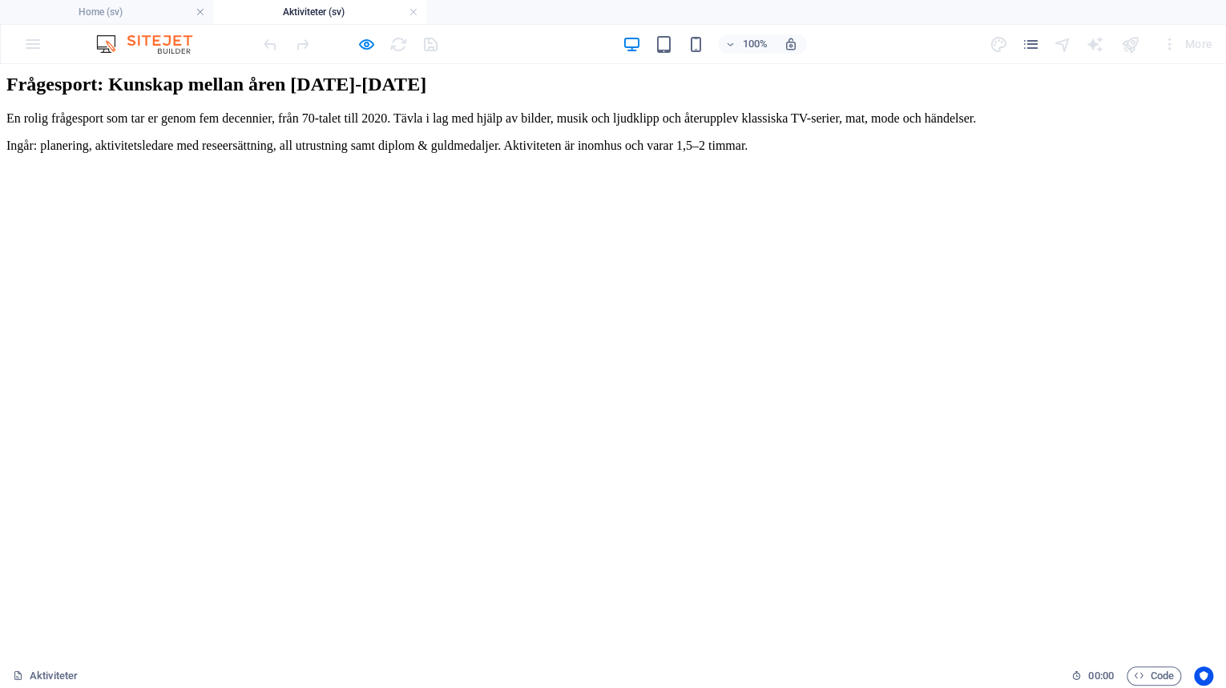
scroll to position [2471, 0]
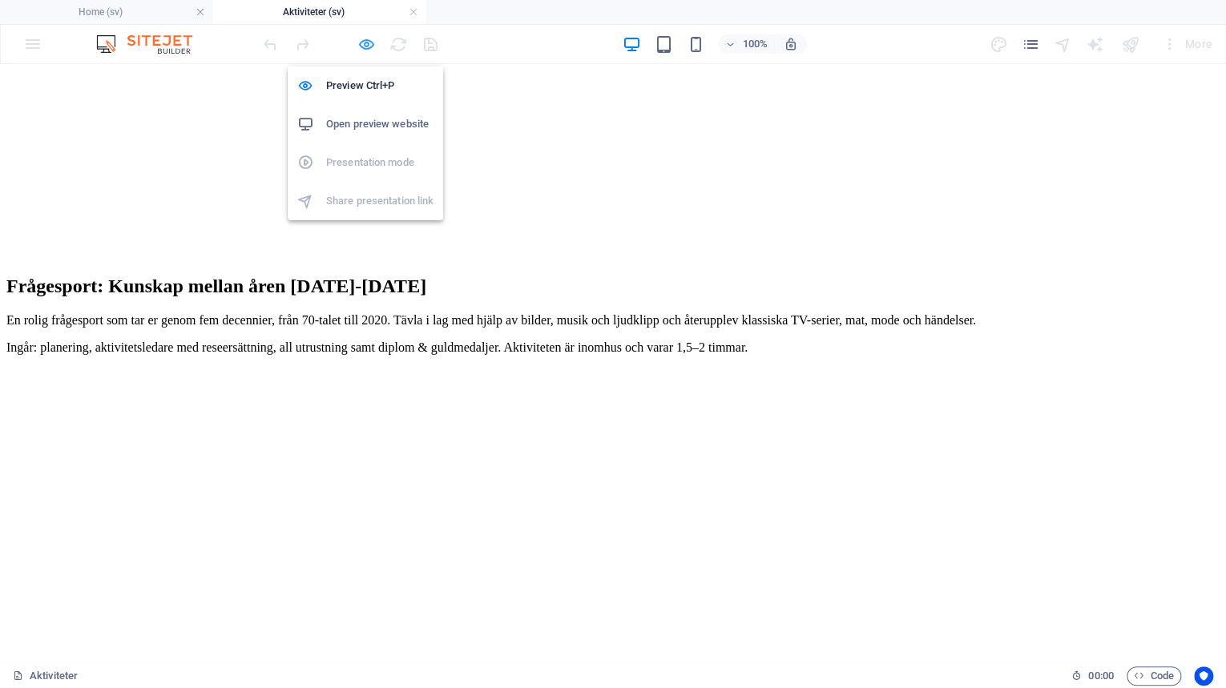
click at [365, 43] on icon "button" at bounding box center [366, 44] width 18 height 18
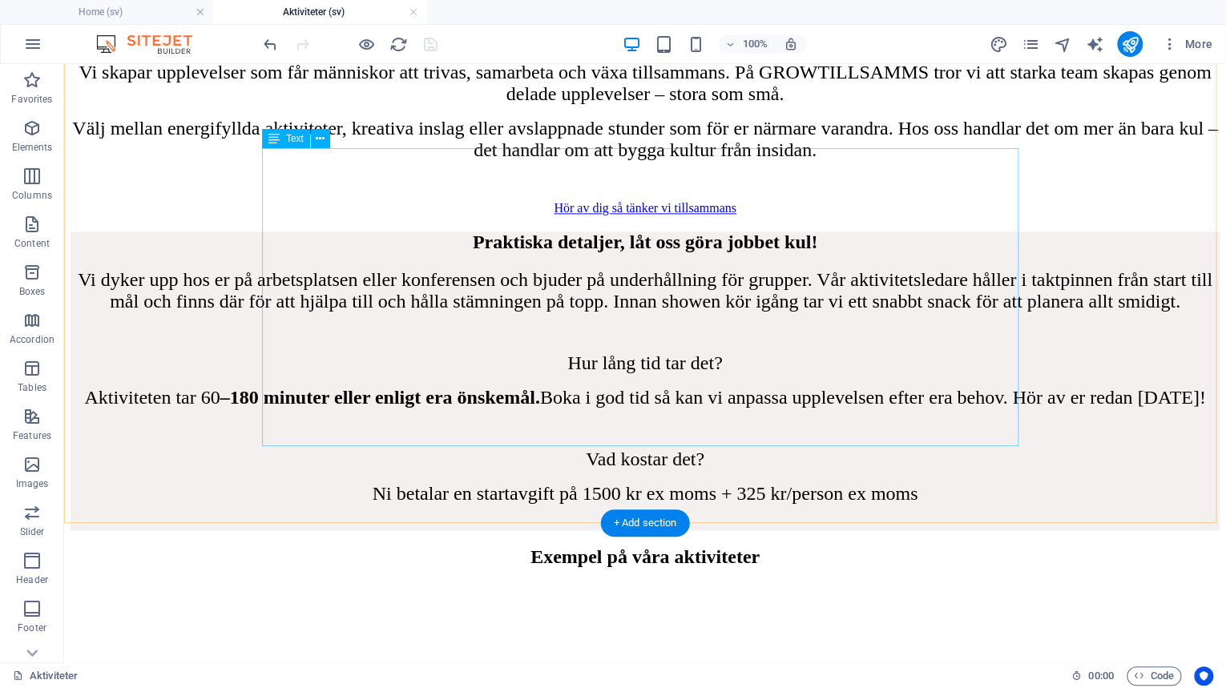
scroll to position [1090, 0]
